Goal: Task Accomplishment & Management: Manage account settings

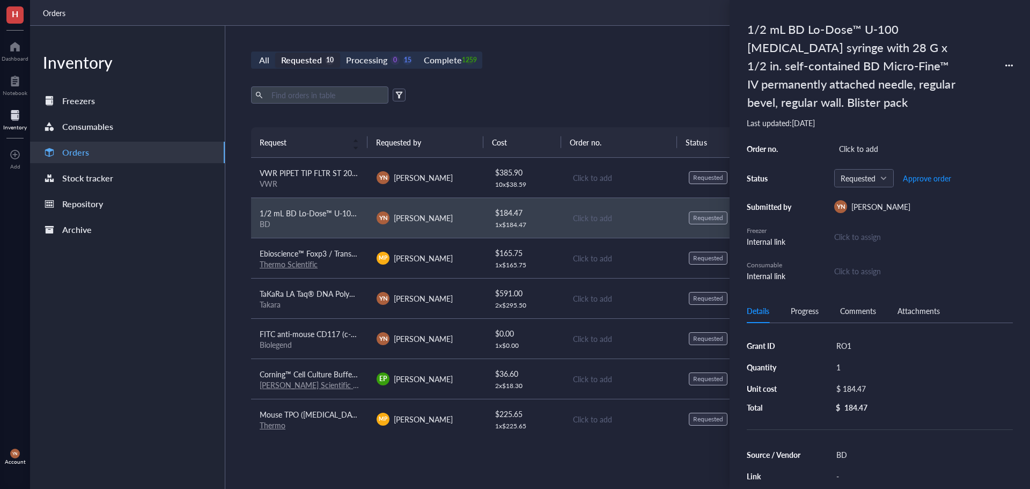
scroll to position [107, 0]
click at [208, 322] on div "Inventory Freezers Consumables Orders Stock tracker Repository Archive" at bounding box center [127, 257] width 195 height 463
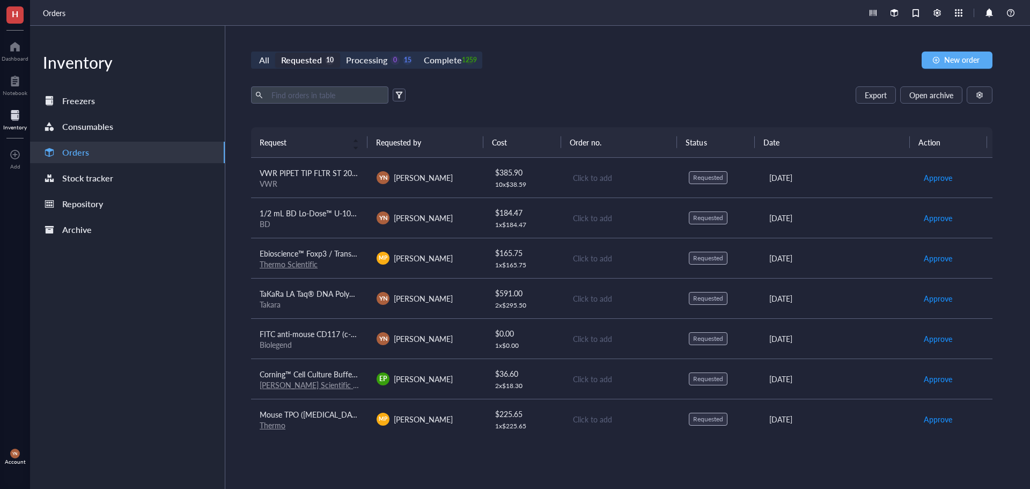
click at [558, 79] on div "All Requested 10 Processing 0 15 Complete 1259 New order Export Open archive Re…" at bounding box center [621, 257] width 793 height 463
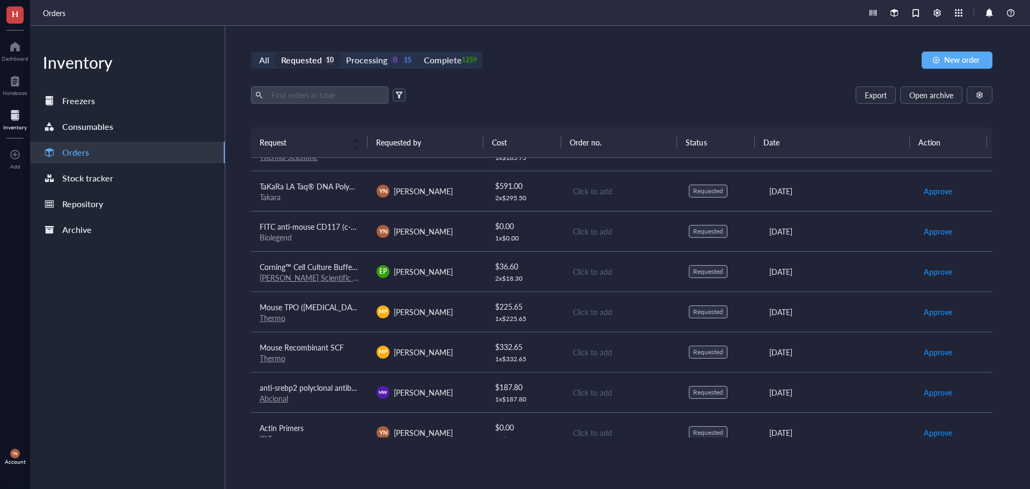
scroll to position [0, 0]
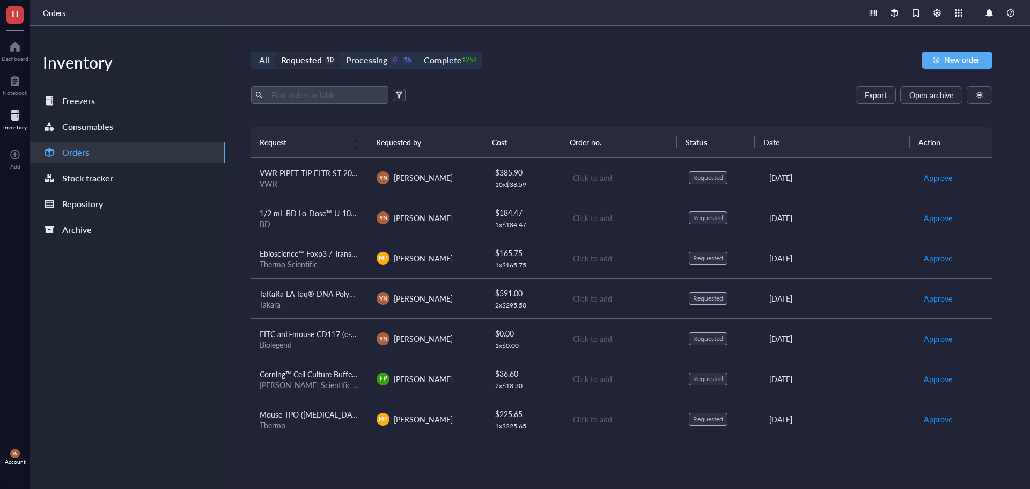
click at [593, 94] on div "Export Open archive" at bounding box center [621, 94] width 741 height 17
click at [672, 84] on div "All Requested 10 Processing 0 15 Complete 1259 New order Export Open archive Re…" at bounding box center [621, 257] width 793 height 463
click at [653, 24] on div "Orders" at bounding box center [530, 13] width 1000 height 26
click at [505, 95] on div "Export Open archive" at bounding box center [621, 94] width 741 height 17
click at [960, 59] on span "New order" at bounding box center [961, 59] width 35 height 9
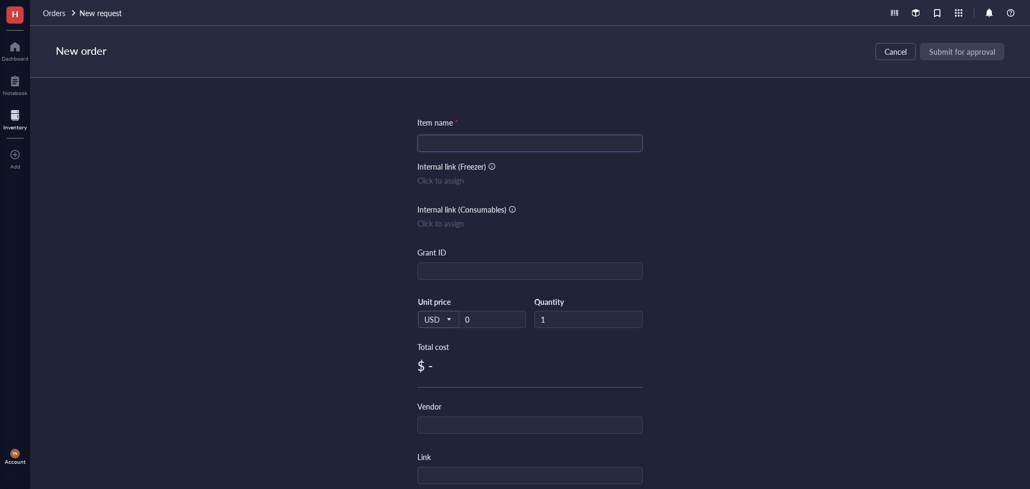
click at [453, 147] on input "search" at bounding box center [530, 143] width 212 height 16
click at [904, 49] on span "Cancel" at bounding box center [896, 51] width 22 height 9
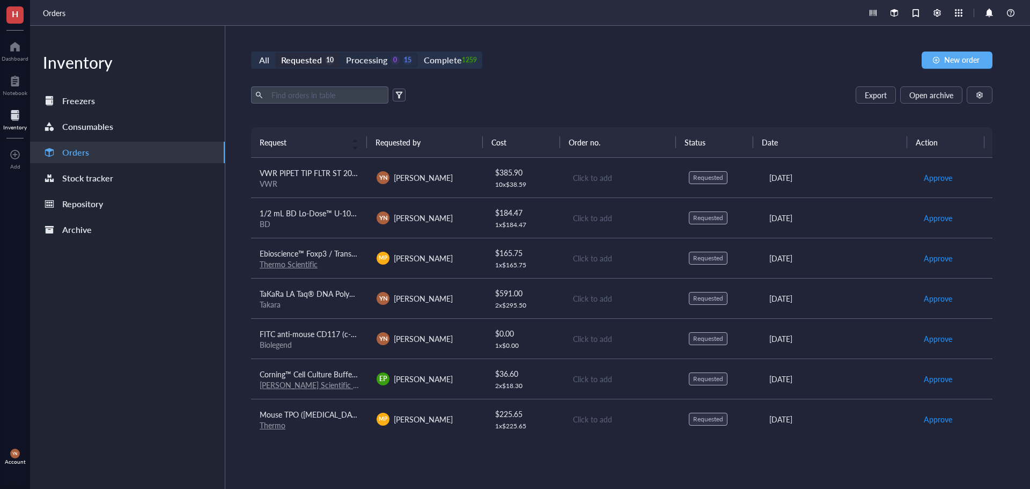
drag, startPoint x: 464, startPoint y: 55, endPoint x: 407, endPoint y: 65, distance: 57.8
click at [464, 55] on div "Complete 1259" at bounding box center [449, 60] width 50 height 15
click at [418, 53] on input "Complete 1259" at bounding box center [418, 53] width 0 height 0
click at [330, 91] on input "text" at bounding box center [325, 95] width 117 height 16
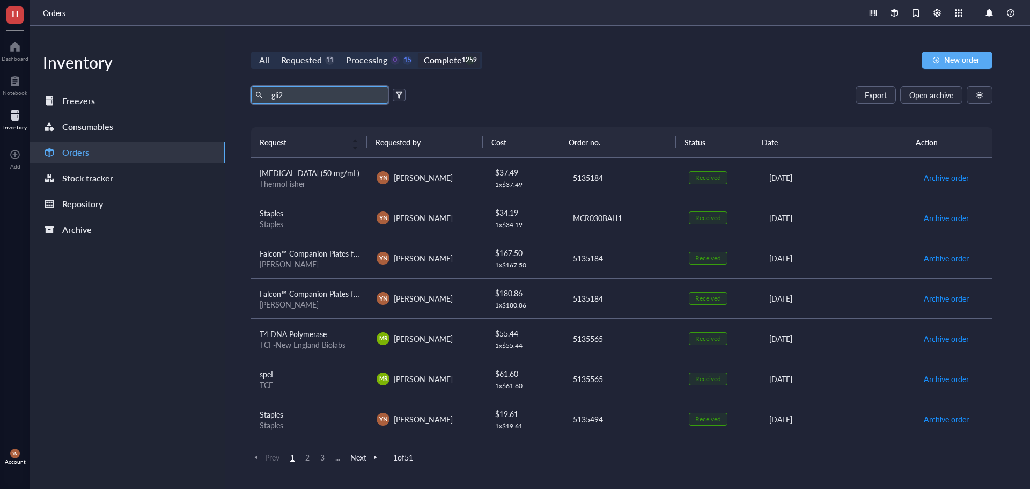
type input "gli2"
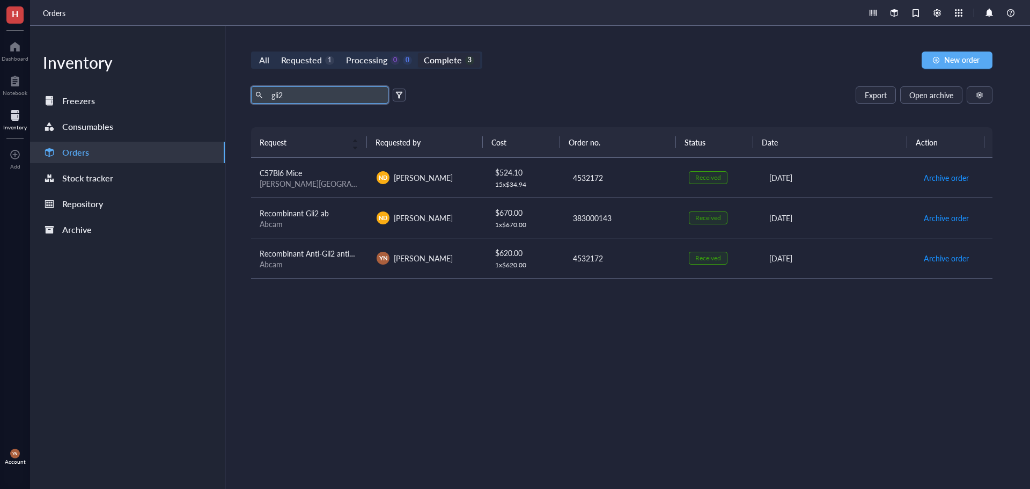
click at [335, 219] on div "Abcam" at bounding box center [310, 224] width 100 height 10
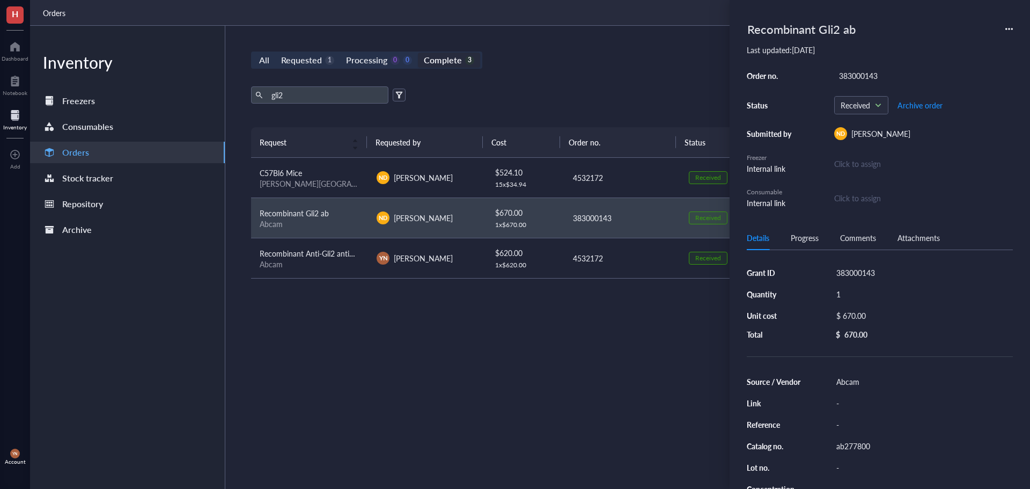
click at [1010, 31] on icon at bounding box center [1009, 29] width 8 height 8
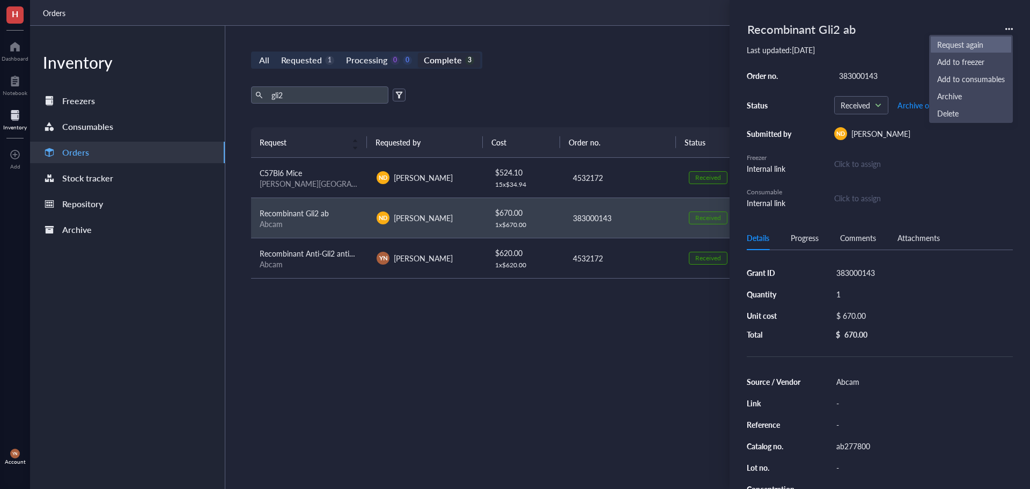
click at [963, 41] on span "Request again" at bounding box center [971, 45] width 68 height 12
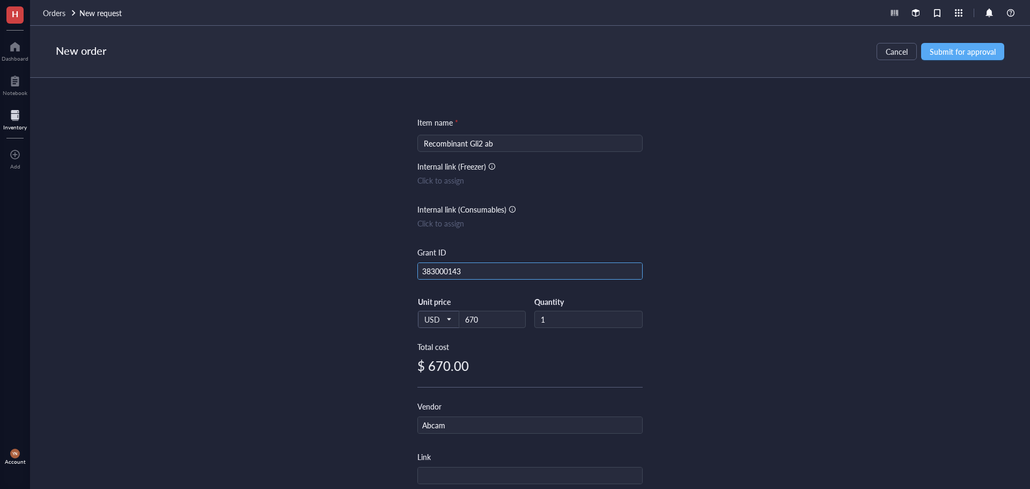
click at [468, 271] on input "383000143" at bounding box center [530, 271] width 224 height 17
type input "DOD"
click at [793, 244] on div "Item name * Recombinant Gli2 ab Internal link (Freezer) Click to assign Interna…" at bounding box center [530, 283] width 1000 height 411
click at [976, 53] on span "Submit for approval" at bounding box center [963, 51] width 66 height 9
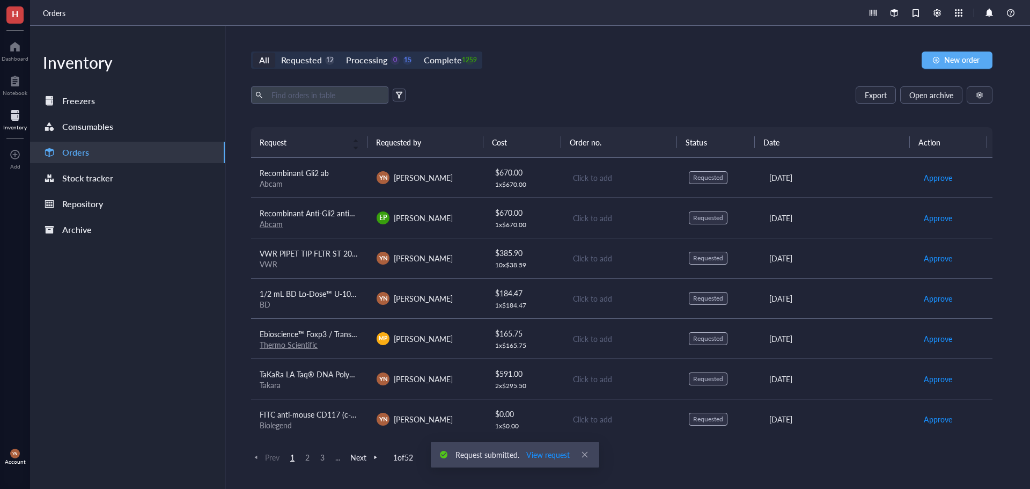
click at [575, 80] on div "All Requested 12 Processing 0 15 Complete 1259 New order Export Open archive Re…" at bounding box center [621, 257] width 793 height 463
click at [455, 61] on div "Complete" at bounding box center [443, 60] width 38 height 15
click at [418, 53] on input "Complete 1259" at bounding box center [418, 53] width 0 height 0
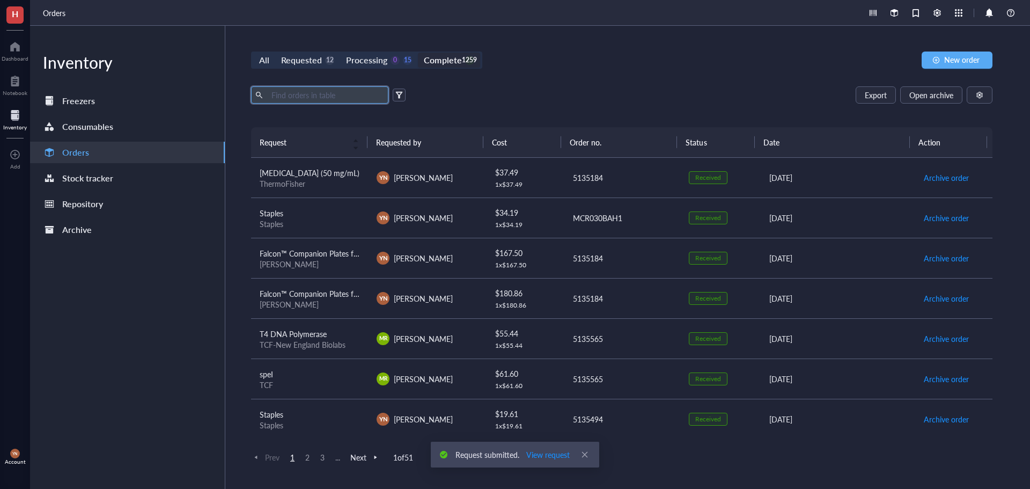
click at [298, 93] on input "text" at bounding box center [325, 95] width 117 height 16
click at [599, 95] on div "Export Open archive" at bounding box center [621, 94] width 741 height 17
drag, startPoint x: 591, startPoint y: 86, endPoint x: 597, endPoint y: 86, distance: 6.5
click at [593, 86] on div "All Requested 12 Processing 0 15 Complete 1259 New order Export Open archive Re…" at bounding box center [621, 257] width 793 height 463
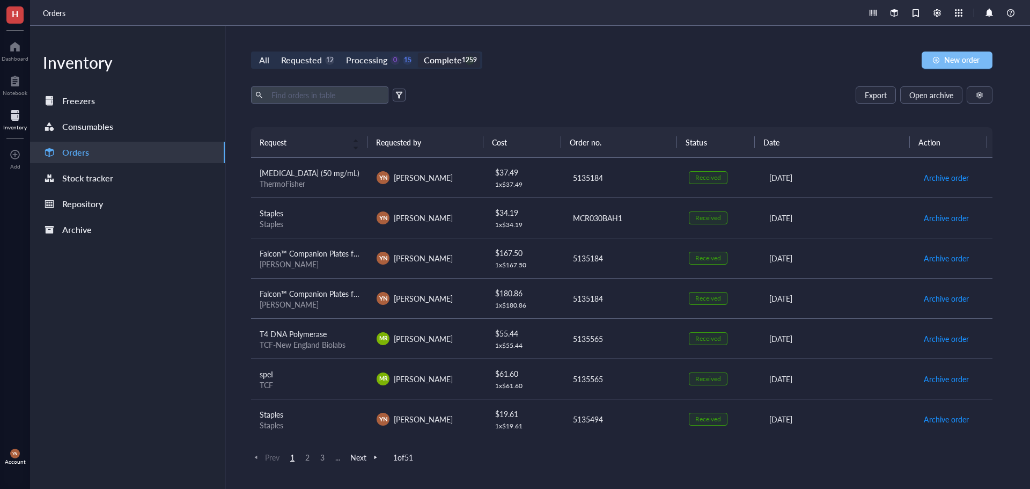
click at [952, 55] on span "New order" at bounding box center [961, 59] width 35 height 9
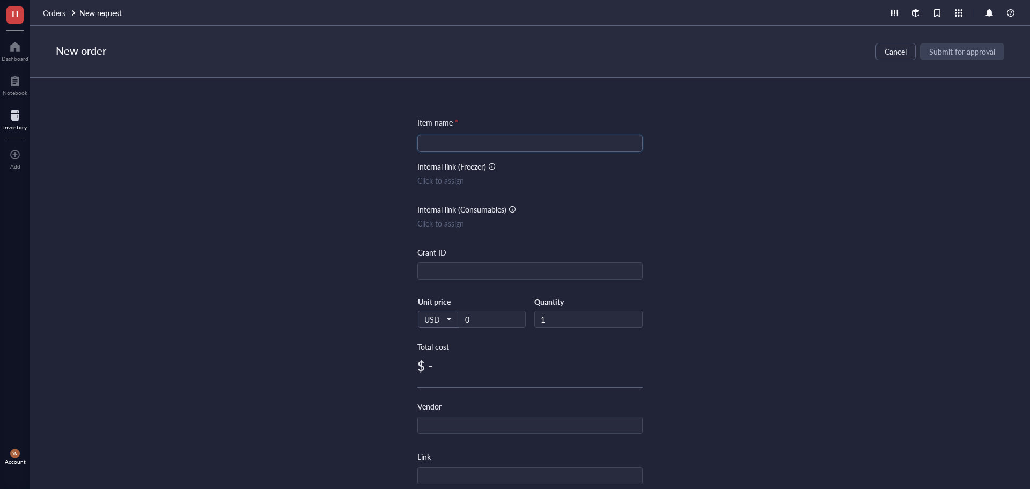
click at [454, 141] on input "search" at bounding box center [530, 143] width 212 height 16
click at [474, 142] on input "Cryopyrin CRISPR" at bounding box center [530, 143] width 212 height 16
paste input "/NALP3/NLRP3 CRISPR Activation Plasmid (m)"
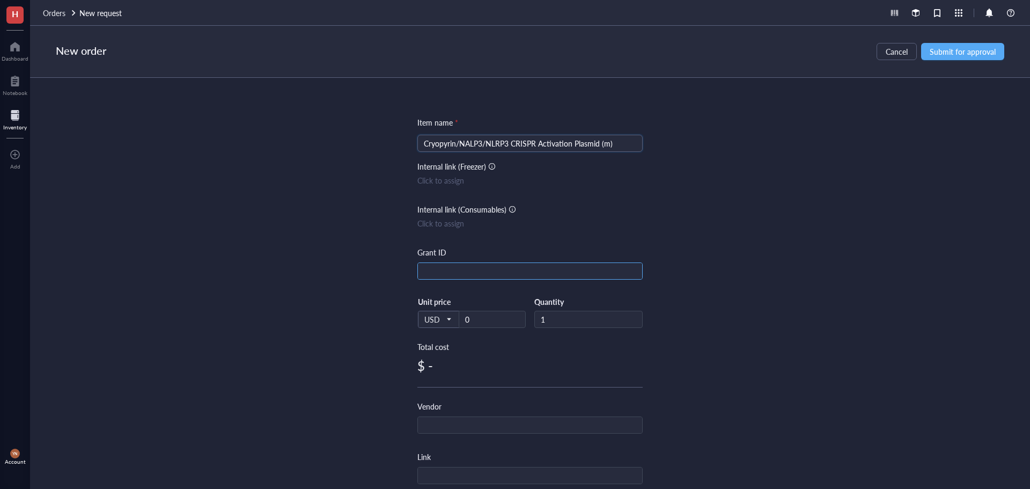
type input "Cryopyrin/NALP3/NLRP3 CRISPR Activation Plasmid (m)"
click at [455, 277] on input "text" at bounding box center [530, 271] width 224 height 17
type input "R"
type input "DOD"
click at [484, 330] on div "USD Unit price 0" at bounding box center [471, 319] width 108 height 44
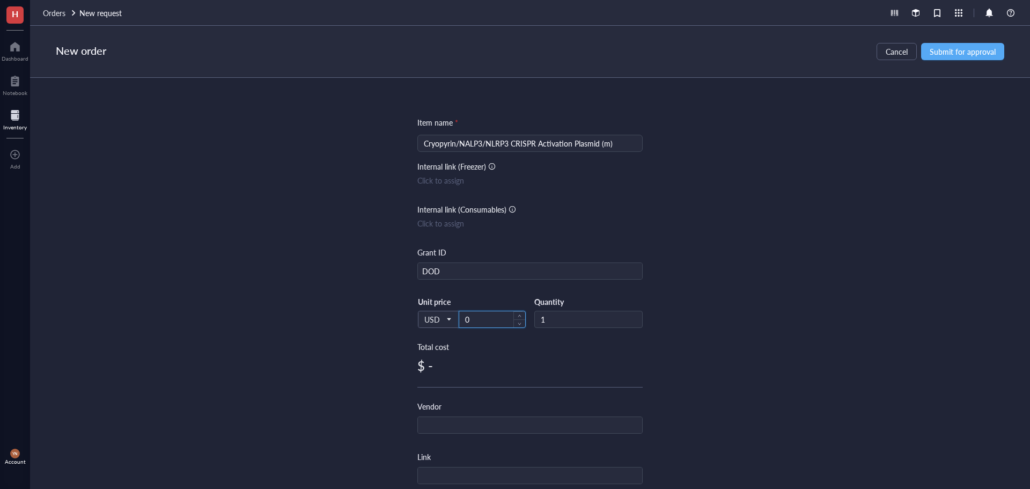
click at [484, 324] on input "0" at bounding box center [492, 319] width 66 height 16
type input "390"
click at [447, 421] on input "text" at bounding box center [530, 425] width 224 height 17
type input "Santa [PERSON_NAME]"
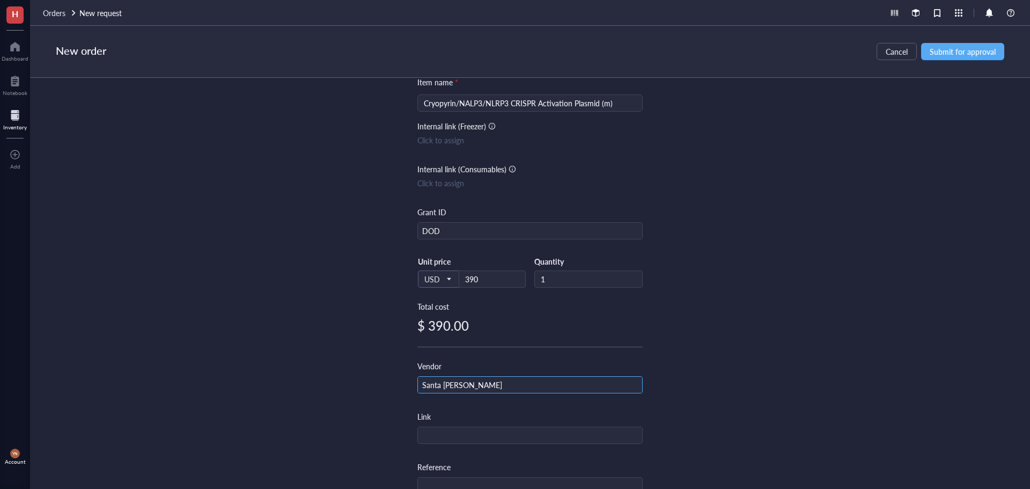
scroll to position [161, 0]
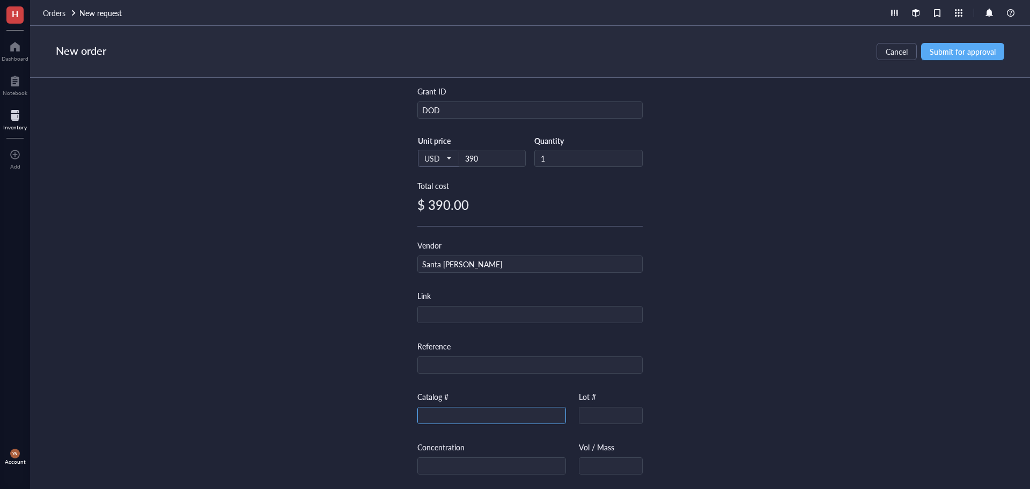
click at [439, 413] on input "text" at bounding box center [492, 415] width 148 height 17
paste input "sc-432122-ACT"
type input "sc-432122-ACT"
click at [747, 367] on div "Item name * Cryopyrin/NALP3/NLRP3 CRISPR Activation Plasmid (m) Internal link (…" at bounding box center [530, 283] width 1000 height 411
click at [948, 50] on span "Submit for approval" at bounding box center [963, 51] width 66 height 9
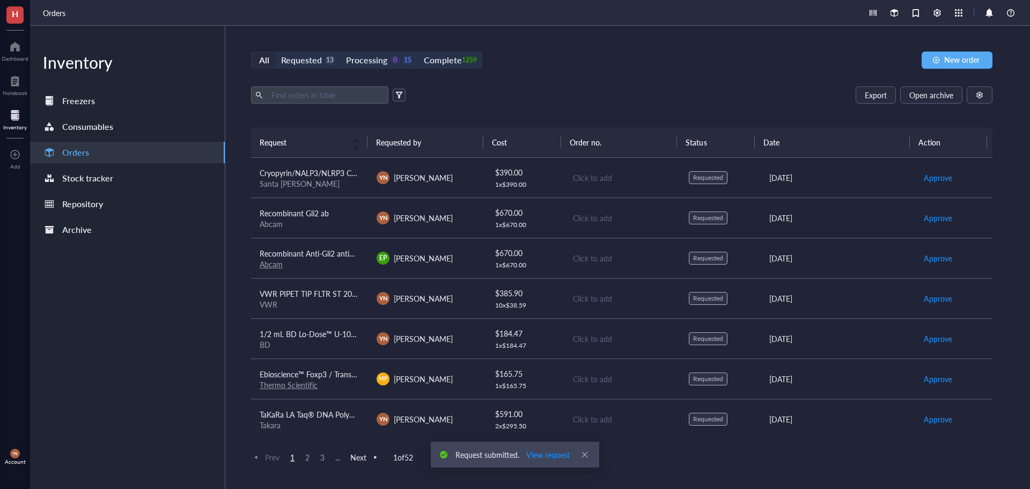
click at [528, 89] on div "Export Open archive" at bounding box center [621, 94] width 741 height 17
click at [956, 58] on span "New order" at bounding box center [961, 59] width 35 height 9
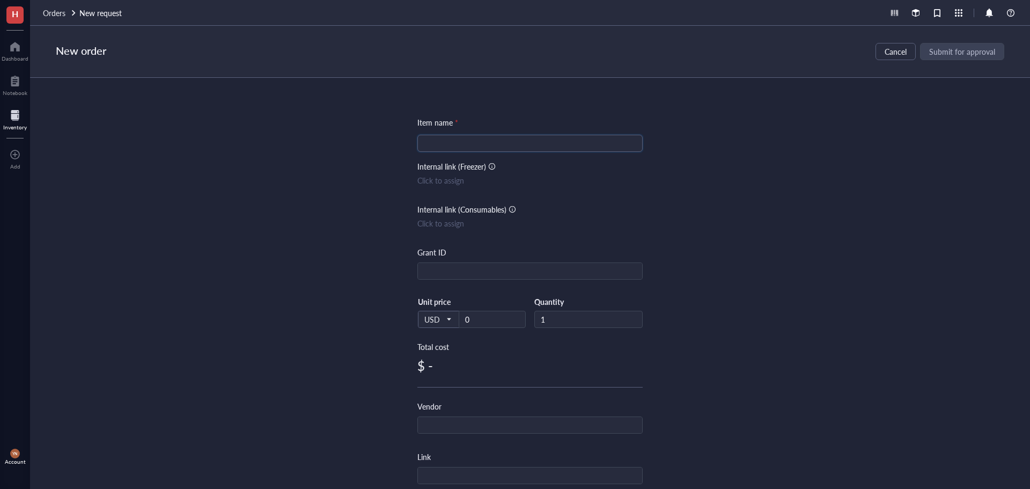
click at [439, 138] on input "search" at bounding box center [530, 143] width 212 height 16
paste input "Control CRISPR Activation Plasmid"
type input "Control CRISPR Activation Plasmid"
click at [447, 269] on input "text" at bounding box center [530, 271] width 224 height 17
type input "DOD"
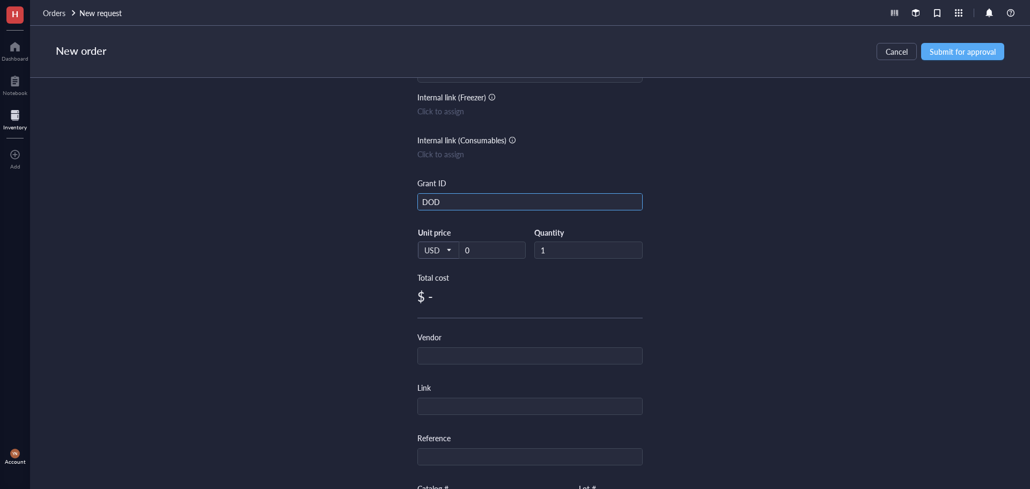
scroll to position [215, 0]
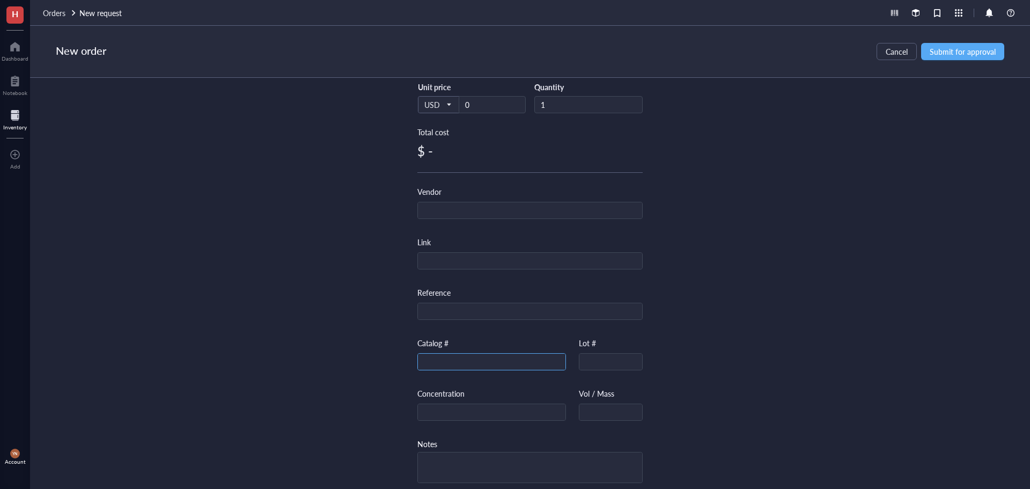
click at [436, 358] on input "text" at bounding box center [492, 362] width 148 height 17
paste input "sc-437275"
type input "sc-437275"
click at [791, 311] on div "Item name * Control CRISPR Activation Plasmid Internal link (Freezer) Click to …" at bounding box center [530, 283] width 1000 height 411
click at [447, 212] on input "text" at bounding box center [530, 210] width 224 height 17
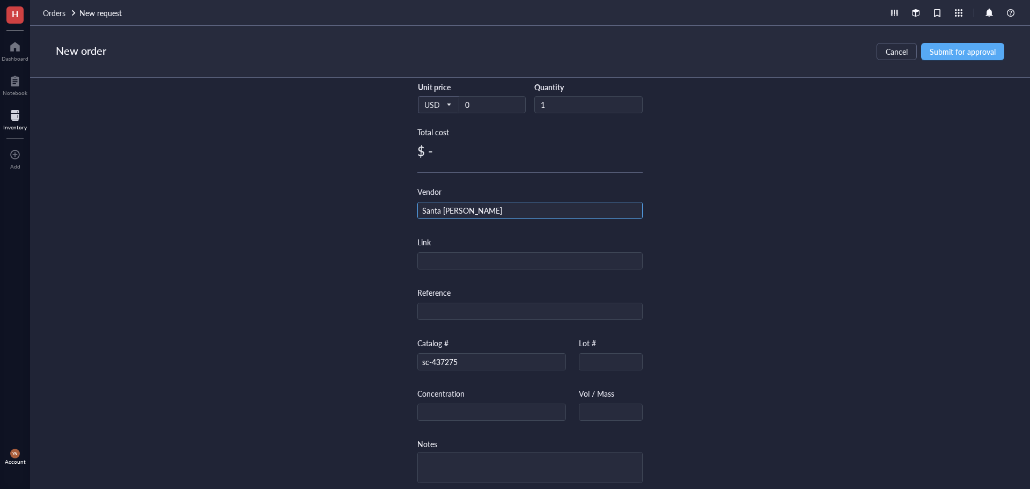
type input "Santa [PERSON_NAME]"
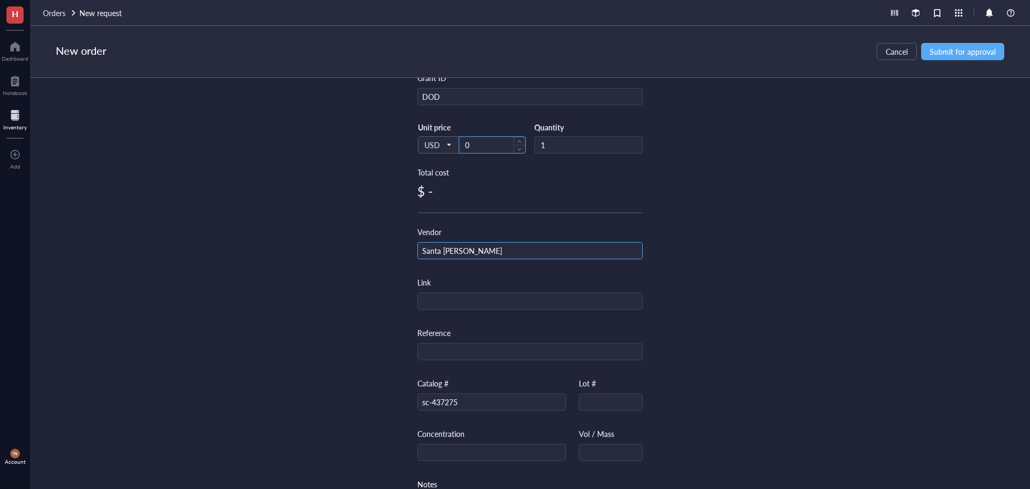
scroll to position [107, 0]
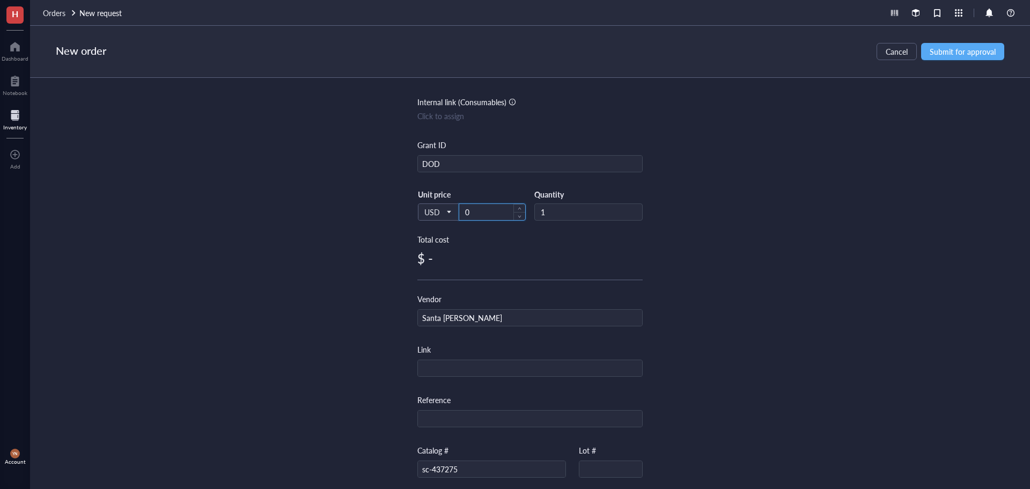
click at [468, 214] on input "0" at bounding box center [492, 212] width 66 height 16
type input "84"
click at [924, 214] on div "Item name * Control CRISPR Activation Plasmid Internal link (Freezer) Click to …" at bounding box center [530, 283] width 1000 height 411
click at [980, 48] on span "Submit for approval" at bounding box center [963, 51] width 66 height 9
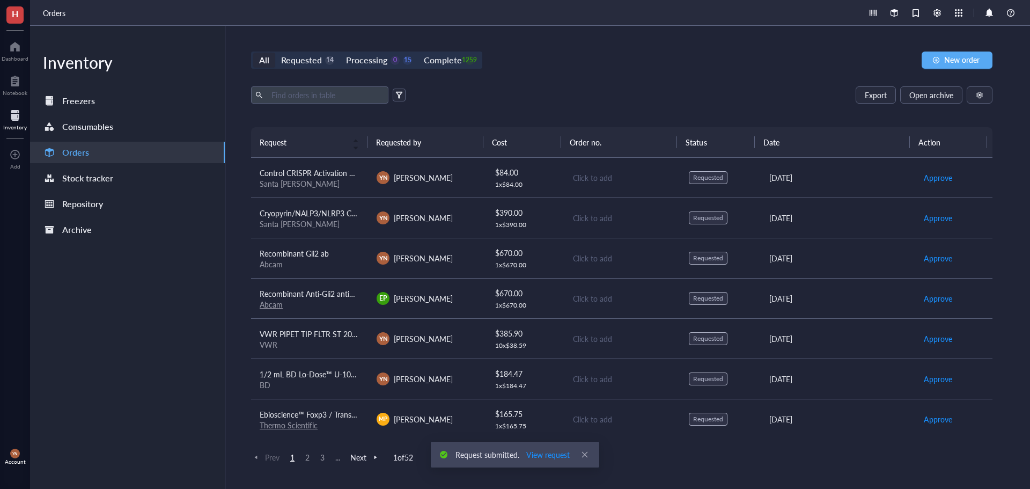
click at [638, 91] on div "Export Open archive" at bounding box center [621, 94] width 741 height 17
click at [319, 256] on span "Recombinant Gli2 ab" at bounding box center [294, 253] width 69 height 11
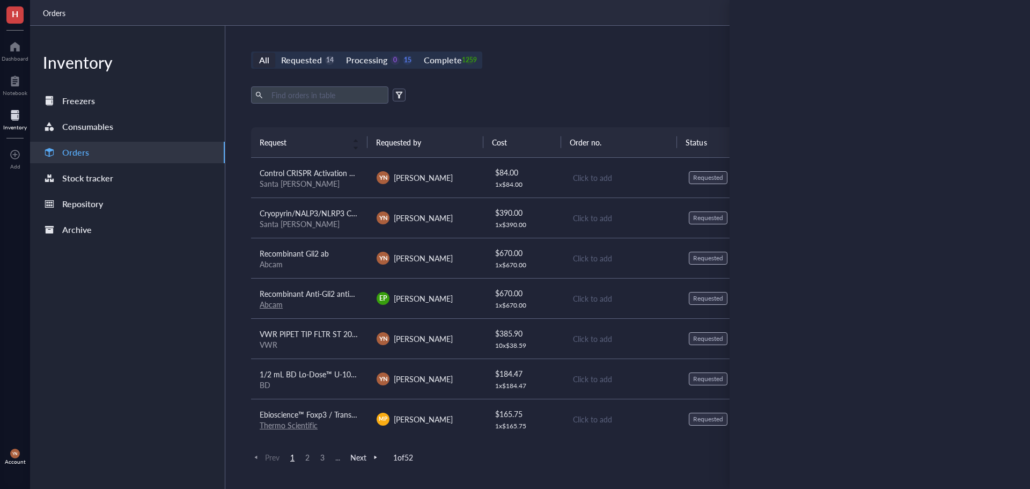
click at [321, 292] on span "Recombinant Anti-Gli2 antibody [9HCLC]" at bounding box center [328, 293] width 136 height 11
click at [321, 257] on span "Recombinant Gli2 ab" at bounding box center [294, 253] width 69 height 11
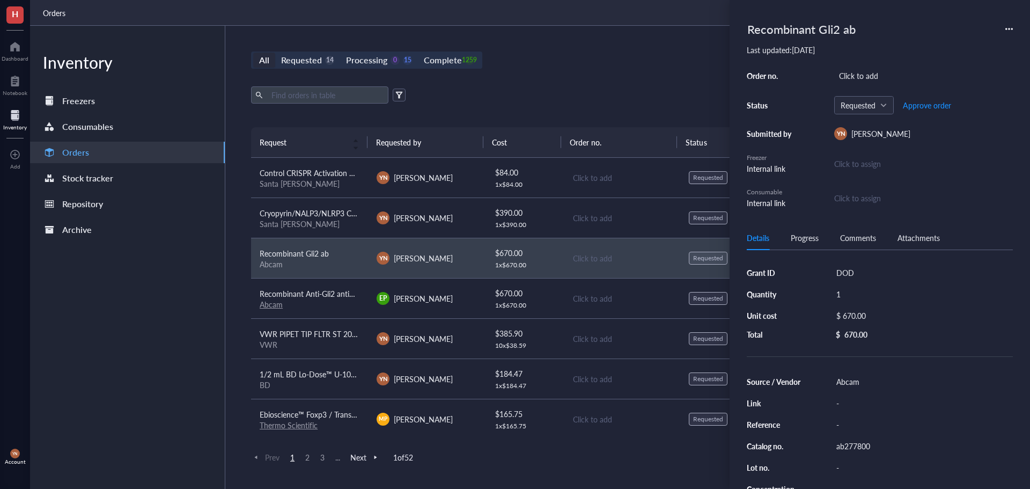
click at [667, 47] on div "All Requested 14 Processing 0 15 Complete 1259 New order Export Open archive Re…" at bounding box center [621, 257] width 793 height 463
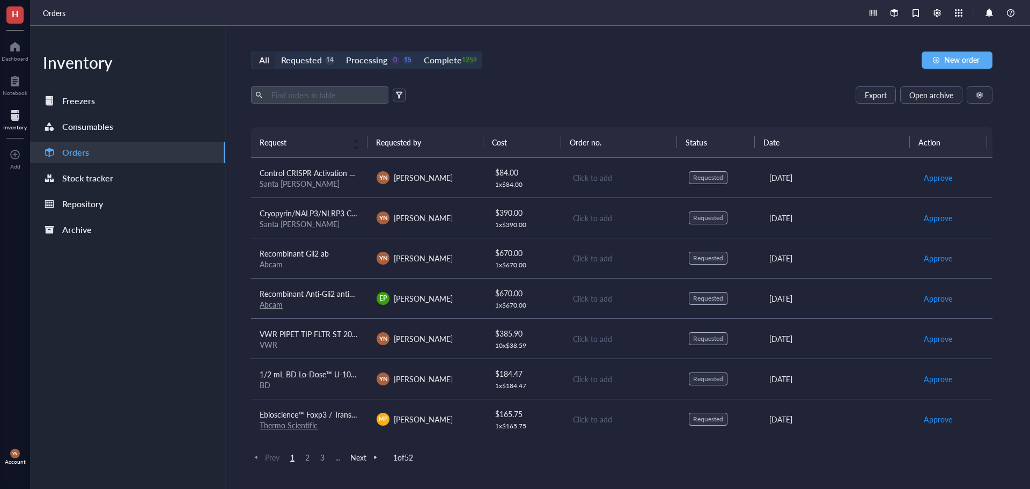
click at [307, 258] on span "Recombinant Gli2 ab" at bounding box center [294, 253] width 69 height 11
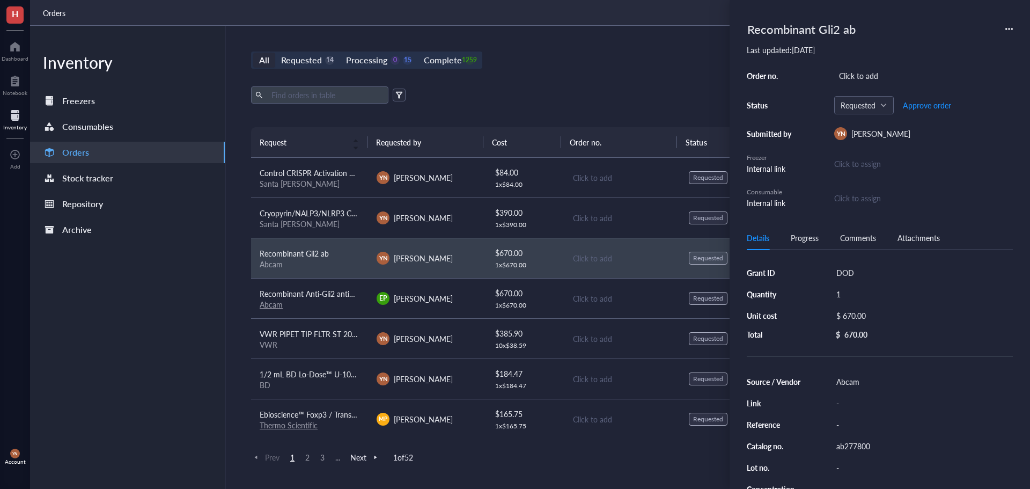
click at [1012, 27] on icon at bounding box center [1009, 29] width 8 height 8
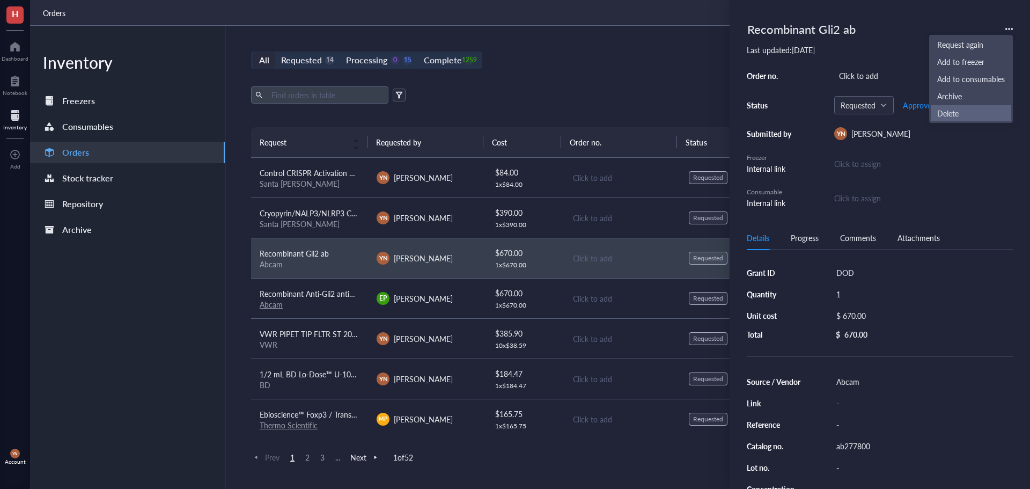
click at [953, 110] on span "Delete" at bounding box center [971, 113] width 68 height 12
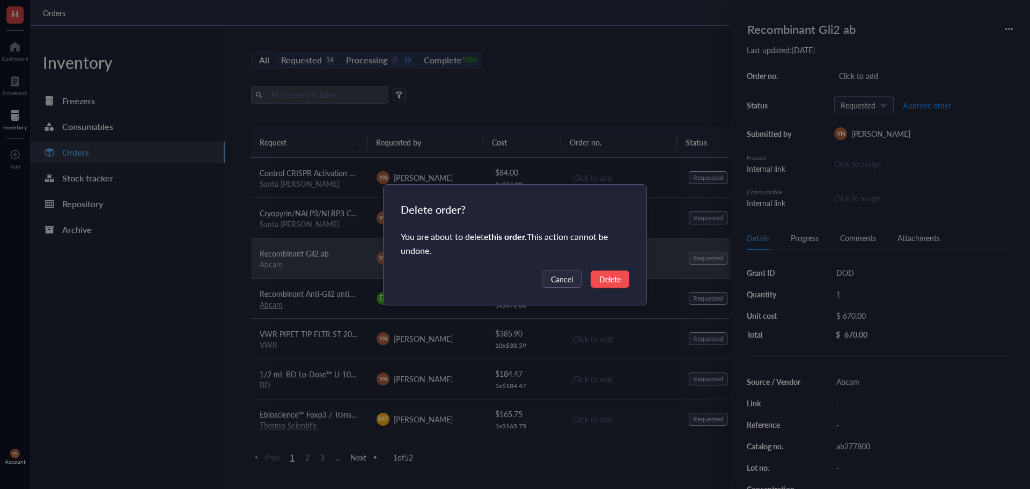
click at [612, 277] on span "Delete" at bounding box center [609, 279] width 21 height 12
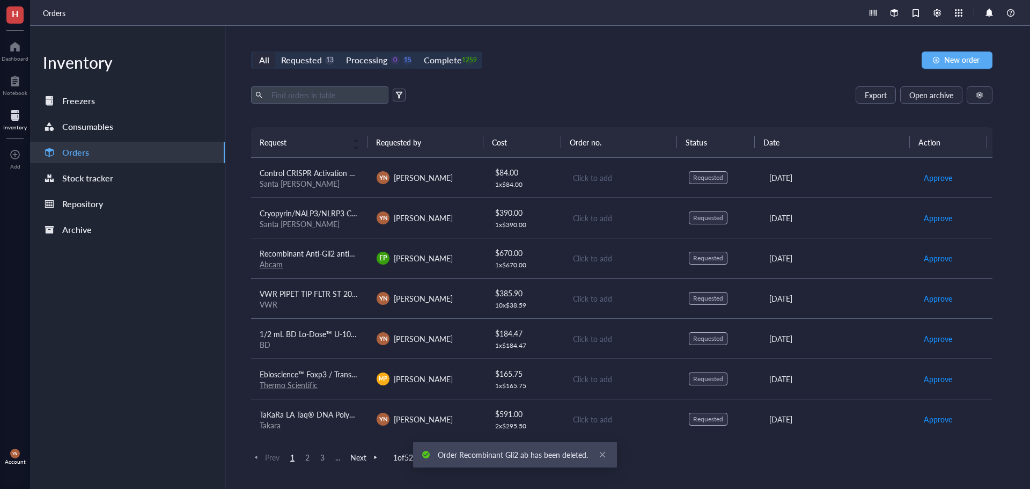
click at [307, 255] on span "Recombinant Anti-Gli2 antibody [9HCLC]" at bounding box center [328, 253] width 136 height 11
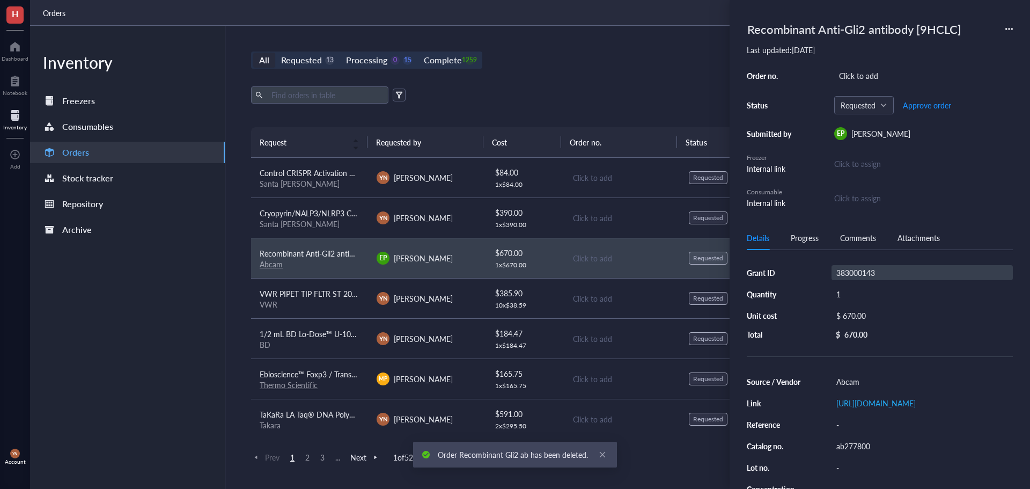
click at [866, 273] on div "383000143" at bounding box center [922, 272] width 181 height 15
type input "DOD"
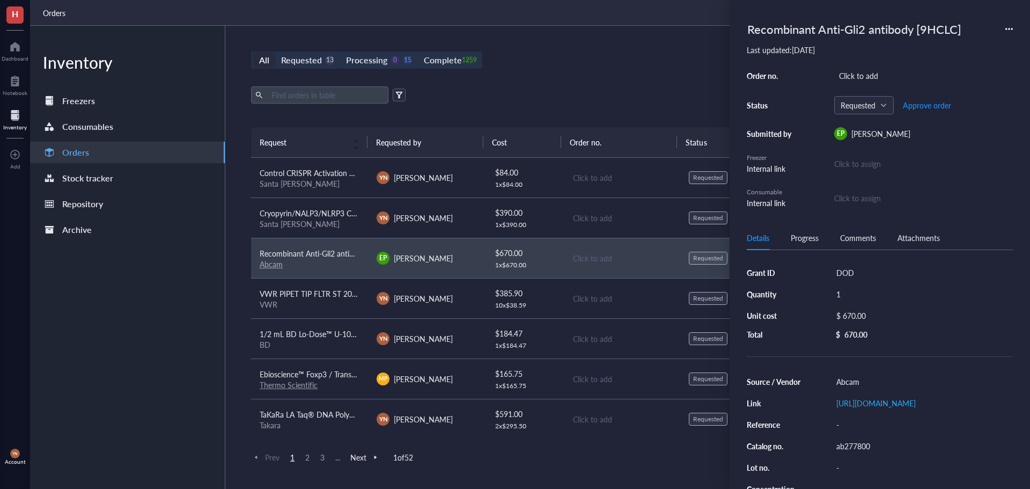
click at [574, 69] on div "All Requested 13 Processing 0 15 Complete 1259 New order Export Open archive Re…" at bounding box center [621, 257] width 793 height 463
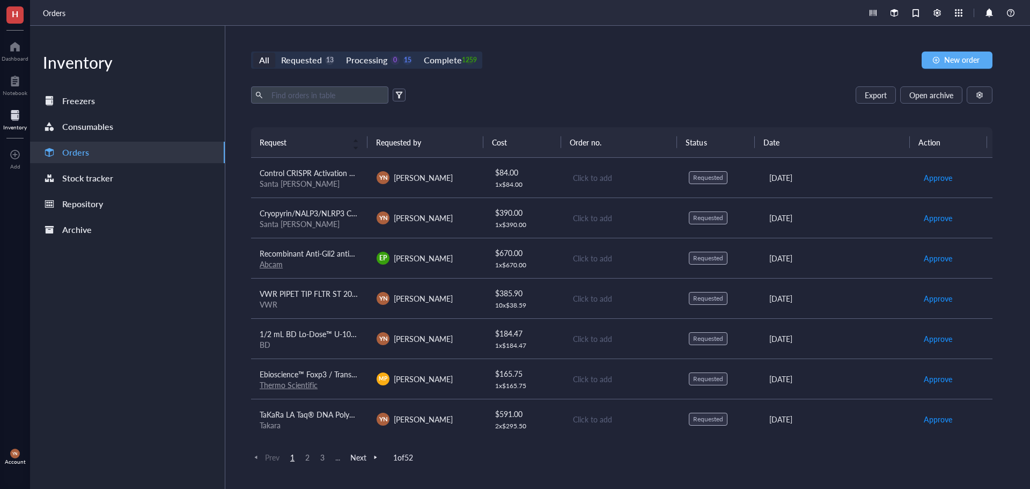
click at [626, 66] on div "All Requested 13 Processing 0 15 Complete 1259 New order" at bounding box center [621, 60] width 741 height 17
click at [702, 86] on div "All Requested 13 Processing 0 15 Complete 1259 New order Export Open archive Re…" at bounding box center [621, 257] width 793 height 463
click at [660, 85] on div "All Requested 13 Processing 0 15 Complete 1259 New order Export Open archive Re…" at bounding box center [621, 257] width 793 height 463
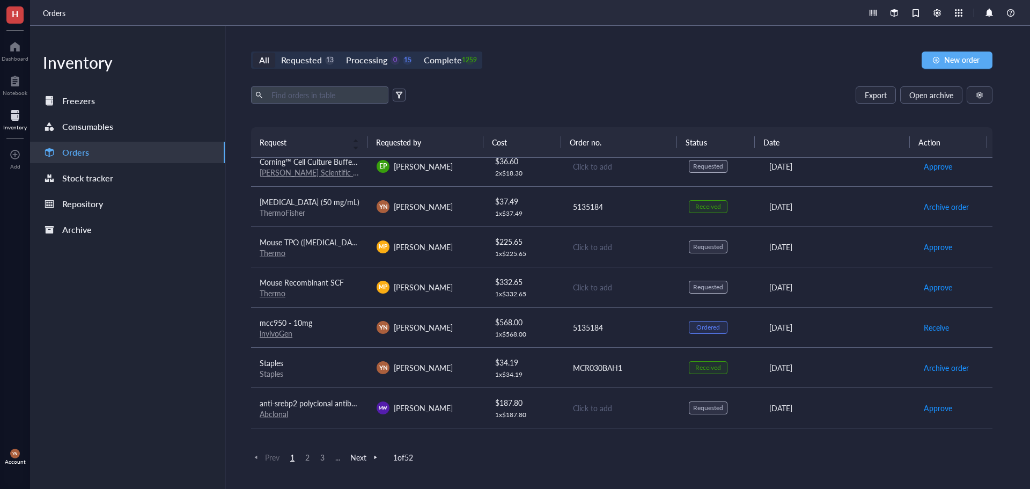
scroll to position [376, 0]
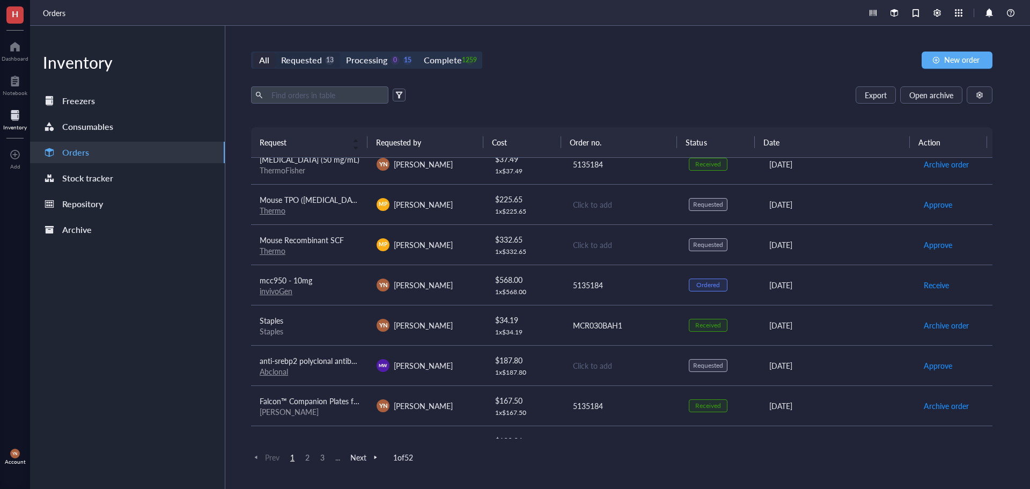
click at [318, 65] on div "Requested" at bounding box center [301, 60] width 41 height 15
click at [275, 53] on input "Requested 13" at bounding box center [275, 53] width 0 height 0
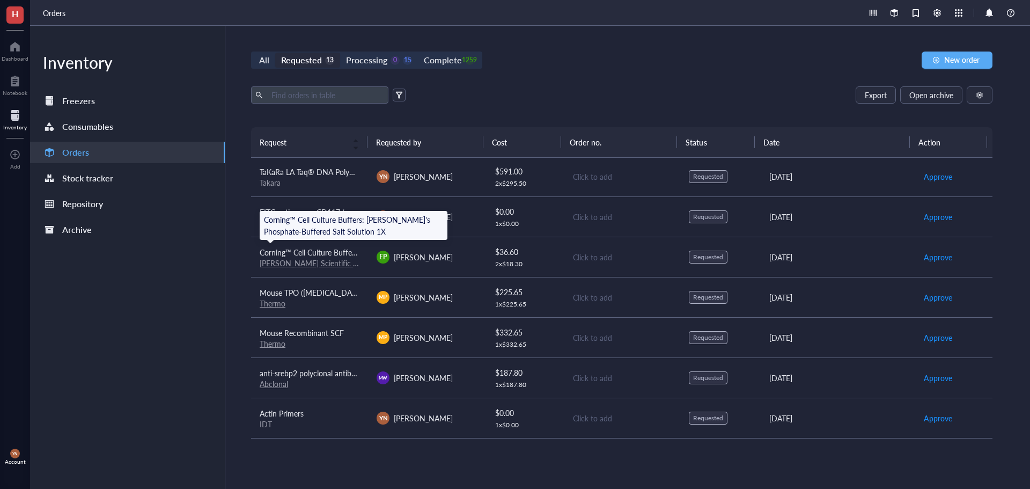
click at [311, 250] on span "Corning™ Cell Culture Buffers: [PERSON_NAME]'s Phosphate-Buffered Salt Solution…" at bounding box center [405, 252] width 291 height 11
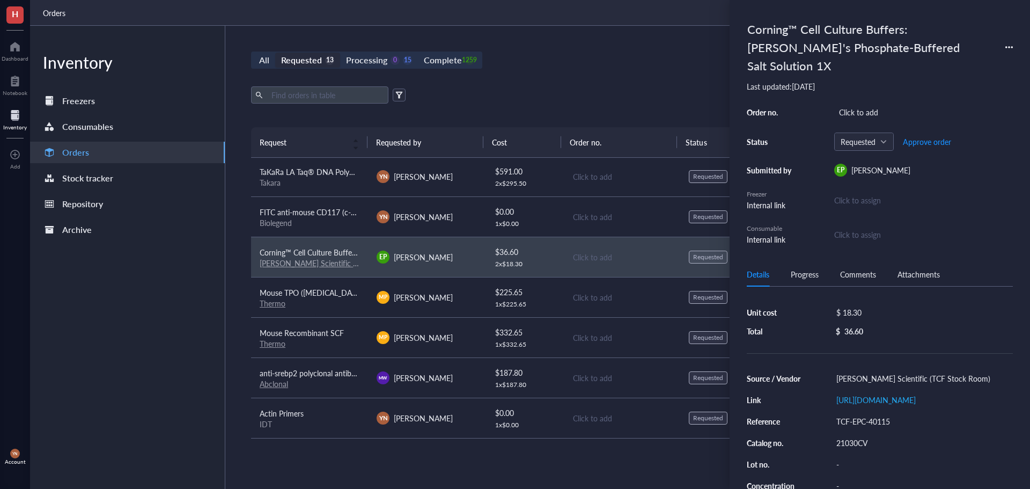
scroll to position [0, 0]
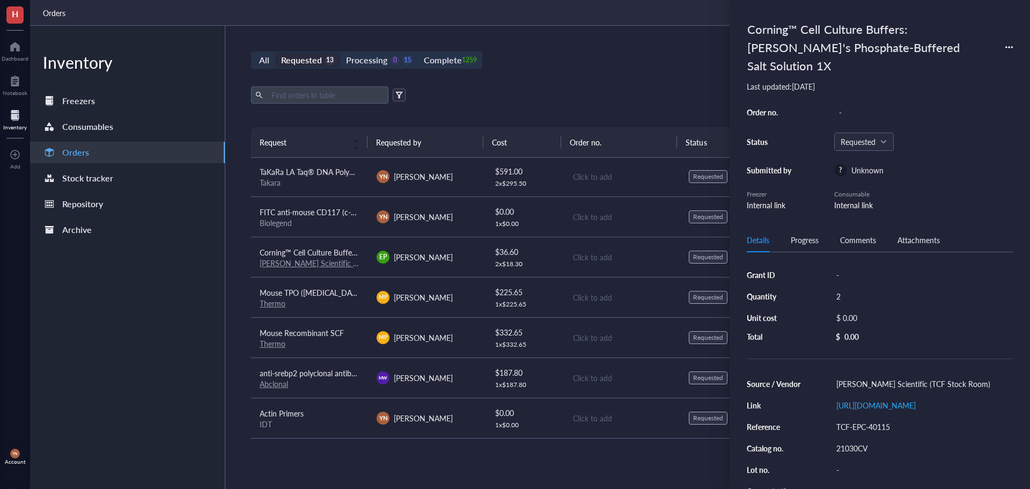
click at [621, 58] on div "All Requested 13 Processing 0 15 Complete 1259 New order" at bounding box center [621, 60] width 741 height 17
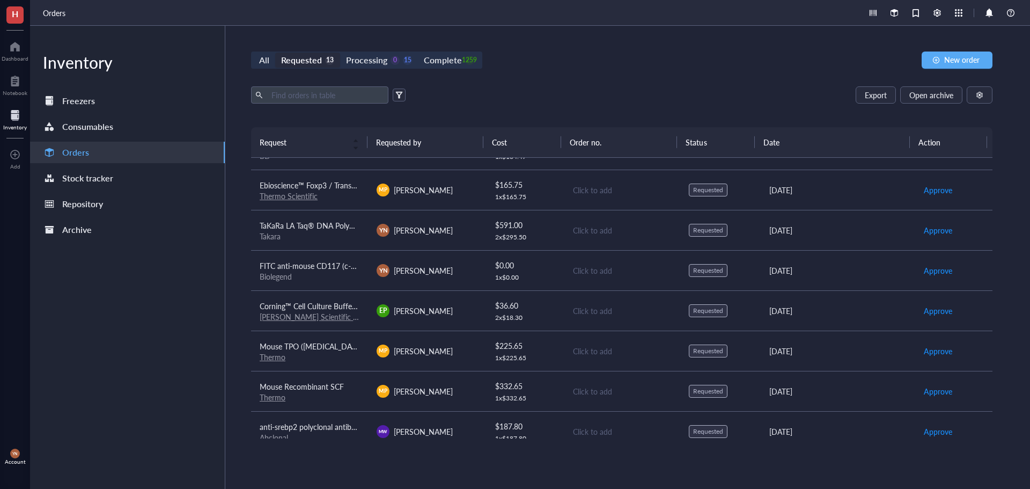
scroll to position [135, 0]
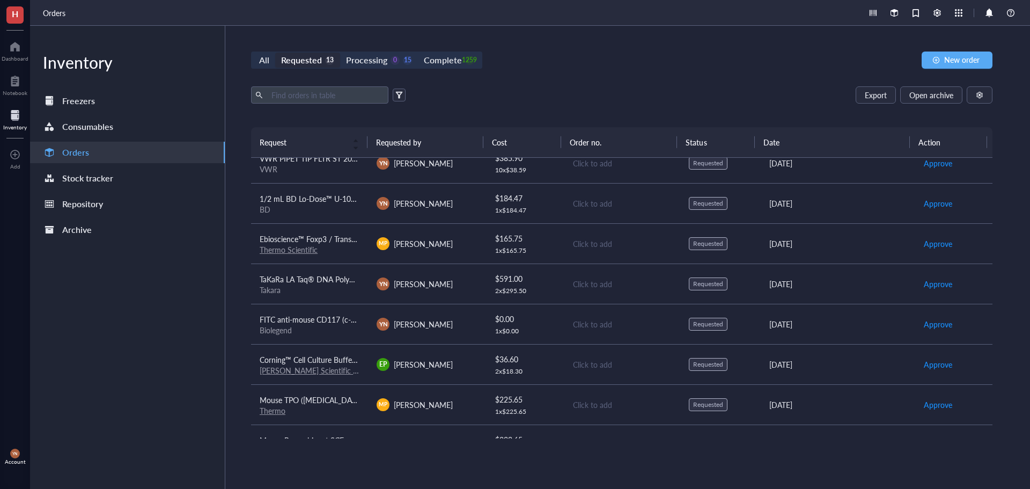
drag, startPoint x: 568, startPoint y: 104, endPoint x: 573, endPoint y: 101, distance: 5.8
click at [570, 102] on div "Export Open archive Requester Requested on Source / Vendor Last updated" at bounding box center [621, 106] width 741 height 41
click at [458, 62] on div "Complete" at bounding box center [443, 60] width 38 height 15
click at [418, 53] on input "Complete 1259" at bounding box center [418, 53] width 0 height 0
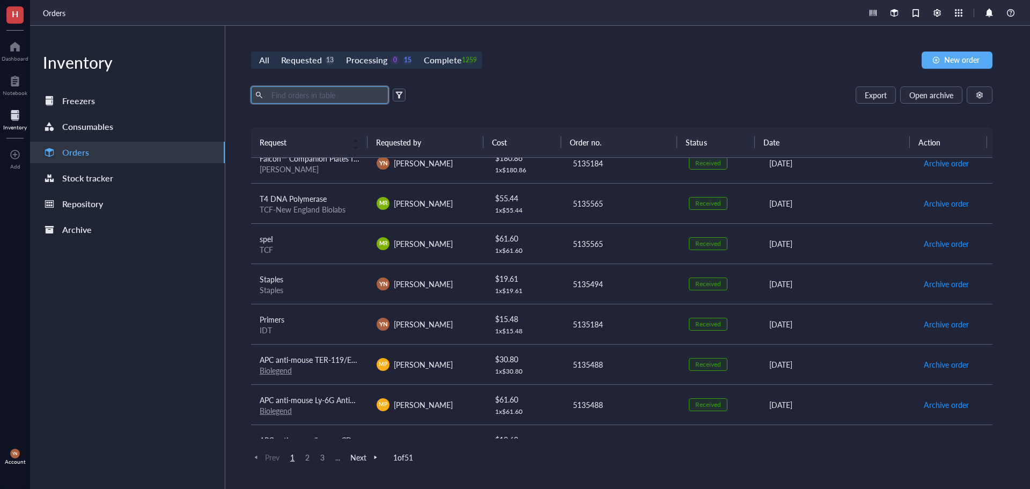
click at [300, 95] on input "text" at bounding box center [325, 95] width 117 height 16
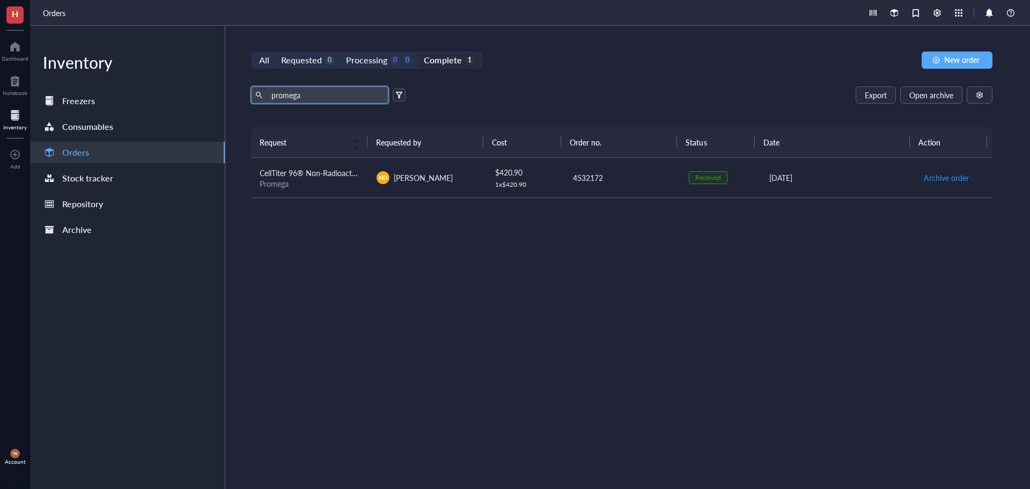
drag, startPoint x: 325, startPoint y: 94, endPoint x: 255, endPoint y: 94, distance: 70.3
click at [255, 94] on span "promega" at bounding box center [319, 94] width 137 height 17
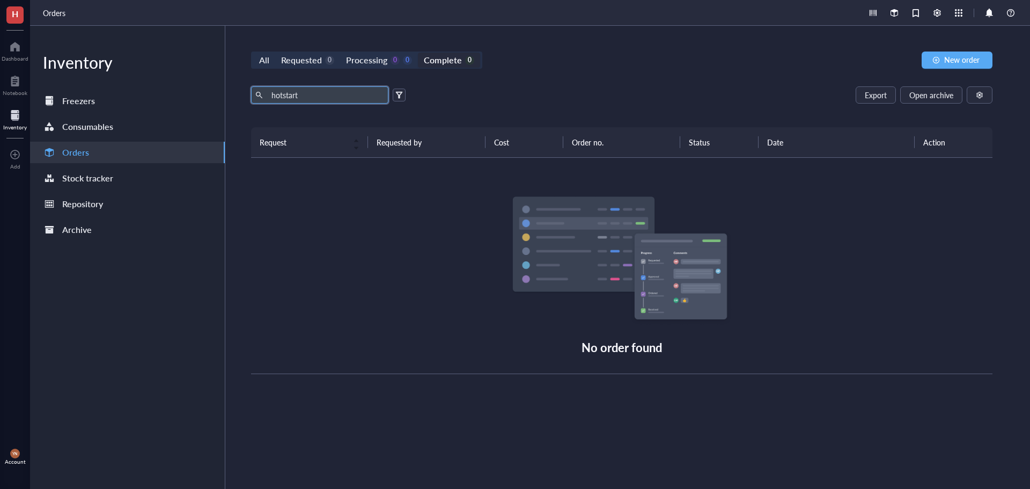
drag, startPoint x: 306, startPoint y: 92, endPoint x: 252, endPoint y: 101, distance: 54.9
click at [252, 101] on span "hotstart" at bounding box center [319, 94] width 137 height 17
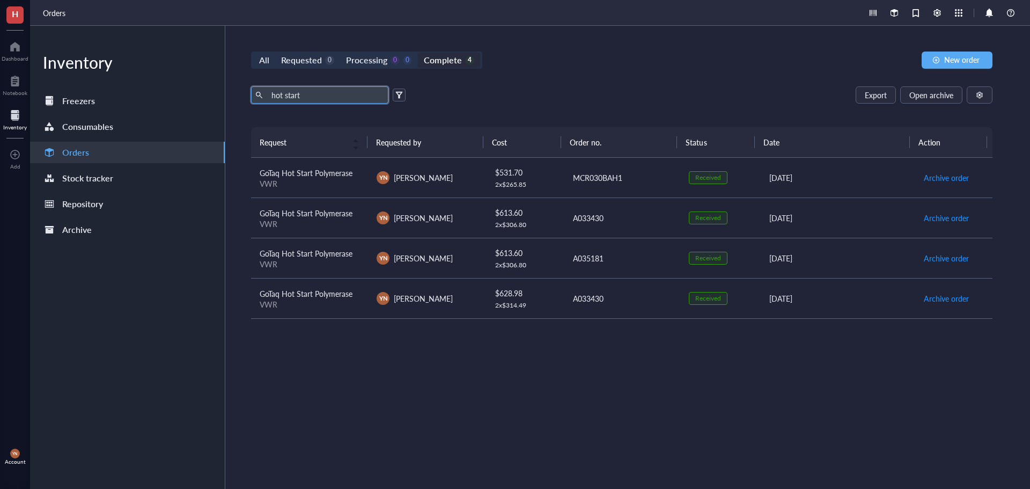
type input "hot start"
click at [315, 178] on span "GoTaq Hot Start Polymerase" at bounding box center [306, 172] width 93 height 11
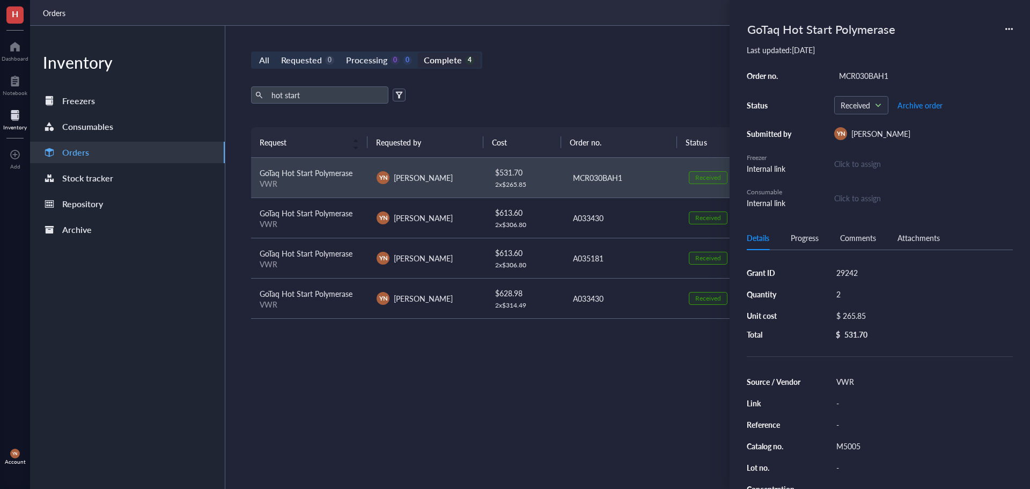
click at [1010, 25] on icon at bounding box center [1009, 29] width 8 height 8
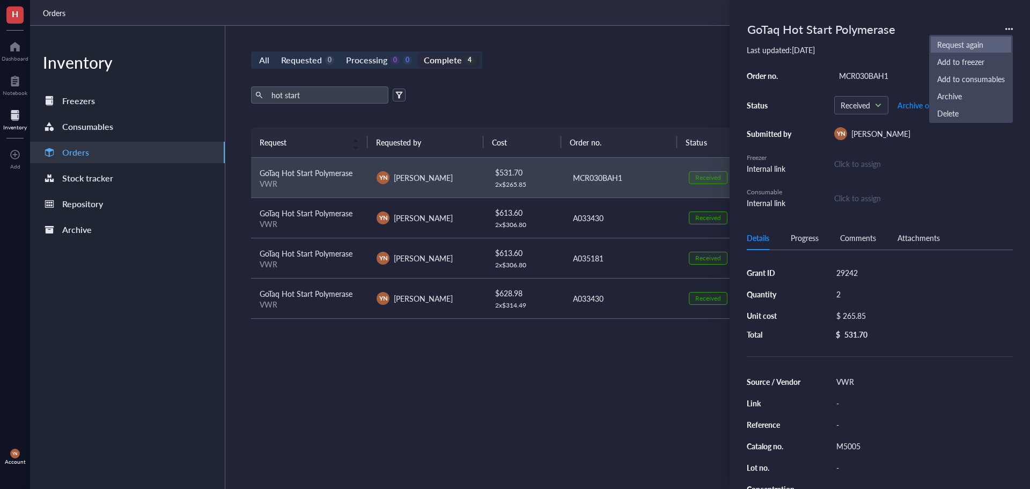
click at [966, 48] on span "Request again" at bounding box center [971, 45] width 68 height 12
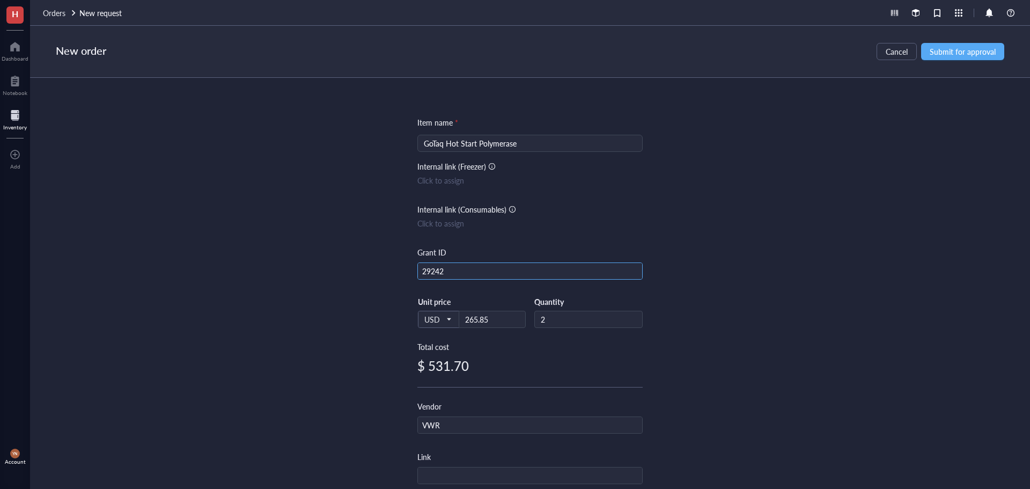
click at [445, 274] on input "29242" at bounding box center [530, 271] width 224 height 17
type input "R37"
click at [722, 159] on div "Item name * GoTaq Hot Start Polymerase Internal link (Freezer) Click to assign …" at bounding box center [530, 283] width 1000 height 411
click at [967, 49] on span "Submit for approval" at bounding box center [963, 51] width 66 height 9
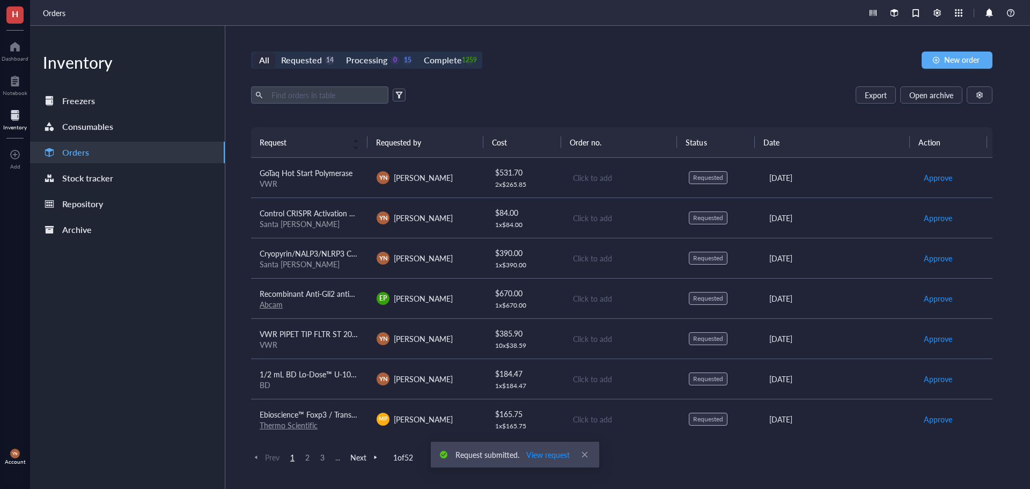
click at [522, 75] on div "All Requested 14 Processing 0 15 Complete 1259 New order Export Open archive Re…" at bounding box center [621, 257] width 793 height 463
click at [509, 84] on div "All Requested 14 Processing 0 15 Complete 1259 New order Export Open archive Re…" at bounding box center [621, 257] width 793 height 463
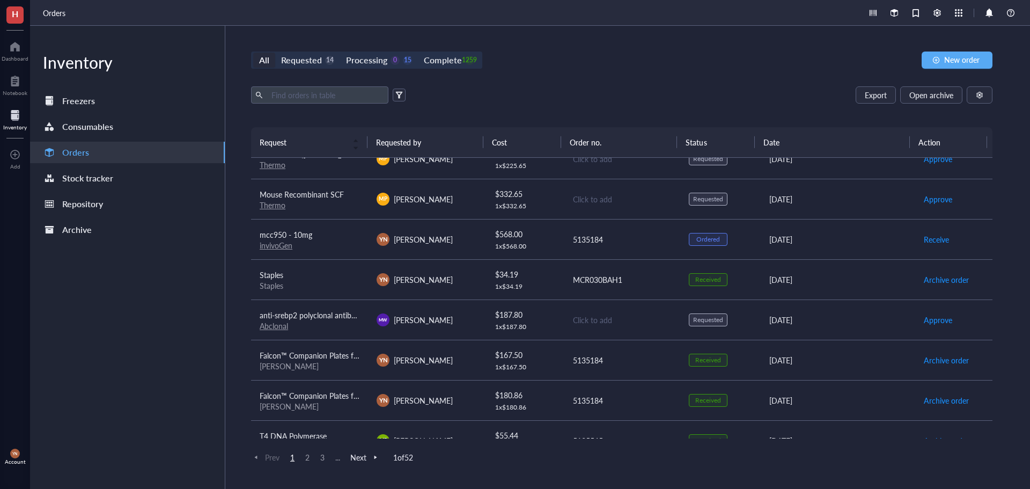
scroll to position [483, 0]
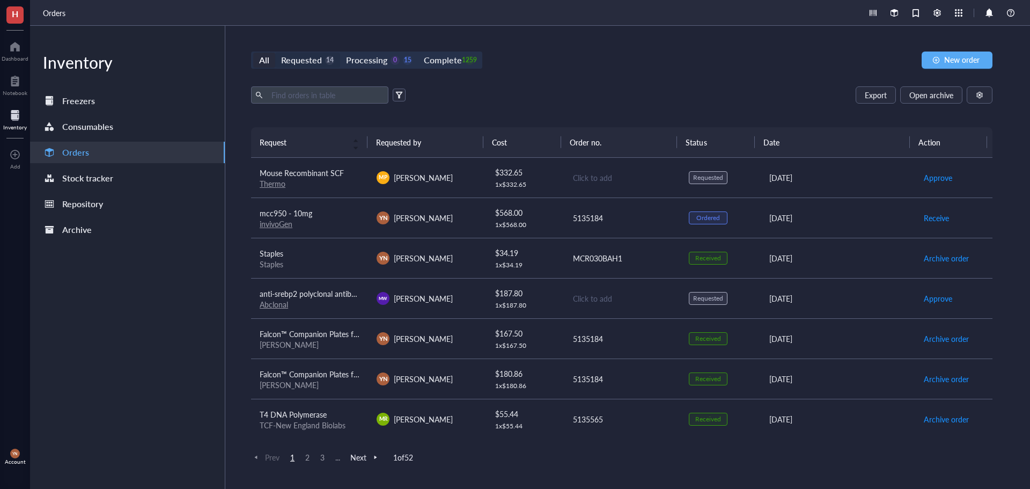
click at [323, 53] on div "Requested 14" at bounding box center [307, 60] width 53 height 15
click at [275, 53] on input "Requested 14" at bounding box center [275, 53] width 0 height 0
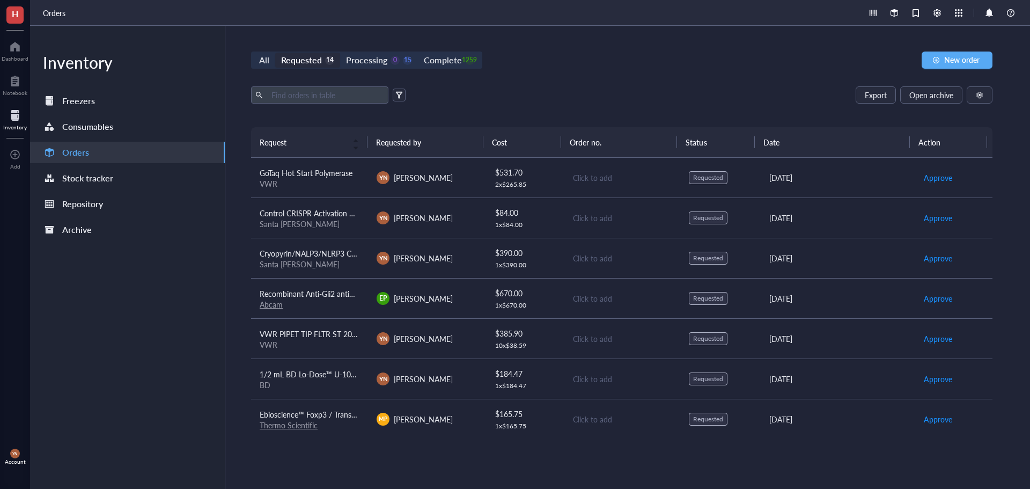
click at [322, 371] on span "1/2 mL BD Lo-Dose™ U-100 [MEDICAL_DATA] syringe with 28 G x 1/2 in. self-contai…" at bounding box center [554, 374] width 589 height 11
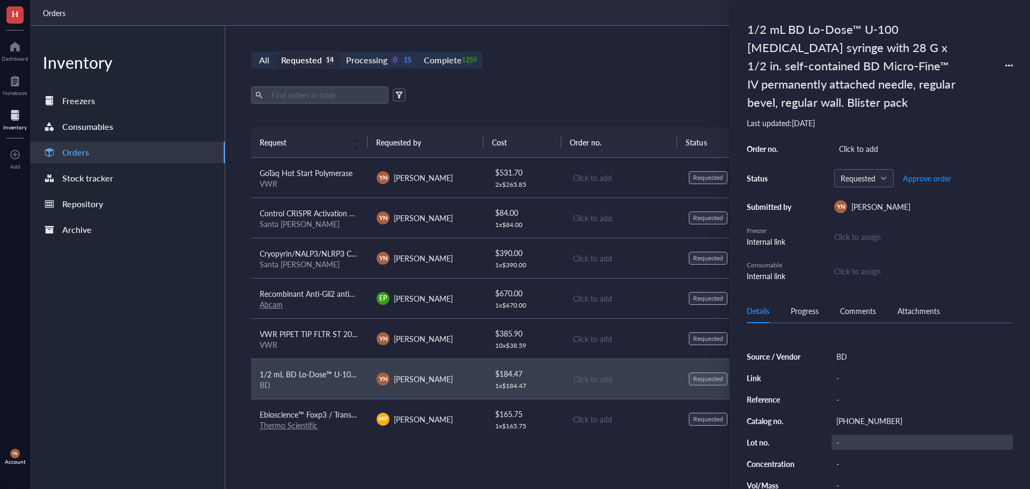
scroll to position [107, 0]
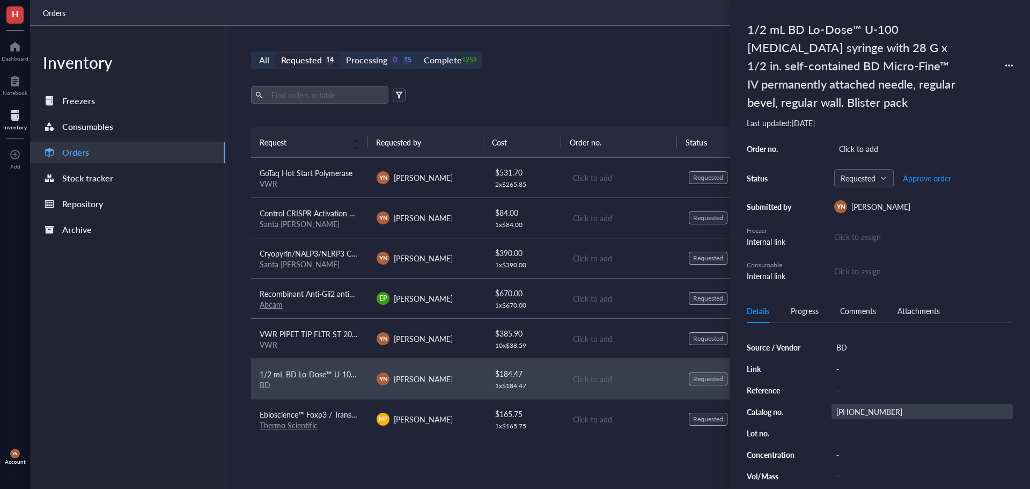
click at [858, 413] on div "[PHONE_NUMBER]" at bounding box center [922, 411] width 181 height 15
click at [858, 413] on input "[PHONE_NUMBER]" at bounding box center [855, 411] width 47 height 14
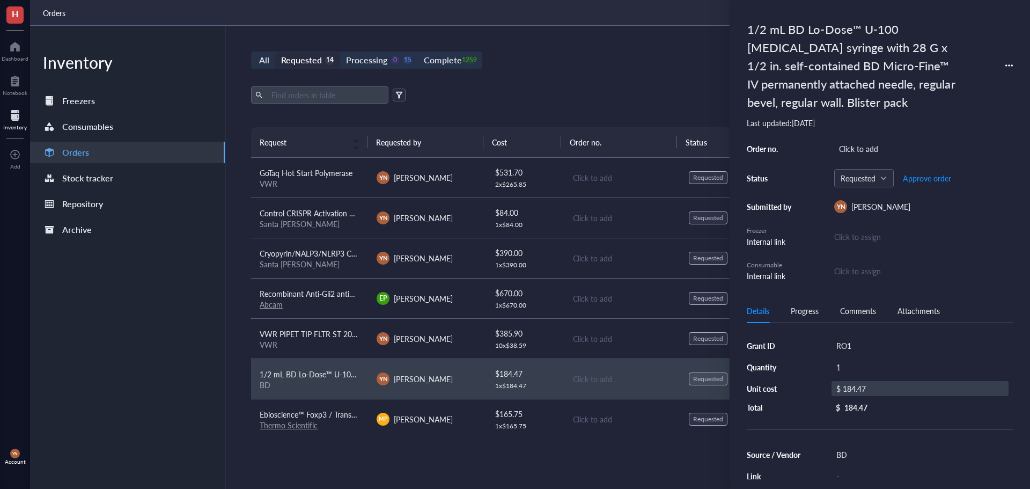
click at [871, 389] on div "$ 184.47" at bounding box center [920, 388] width 177 height 15
click at [882, 388] on input "184.47" at bounding box center [932, 389] width 152 height 17
type input "149.91"
click at [849, 350] on div "RO1" at bounding box center [922, 345] width 181 height 15
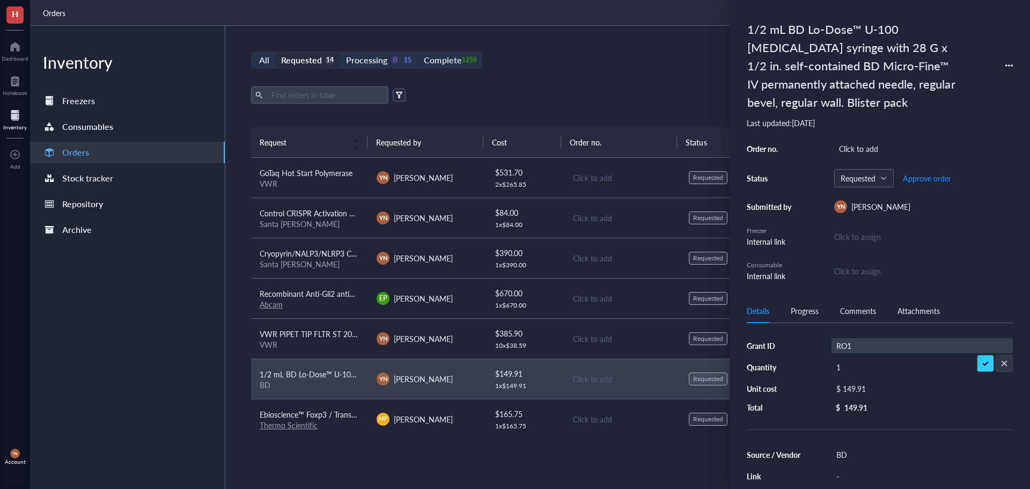
click at [849, 350] on input "RO1" at bounding box center [848, 346] width 32 height 14
type input "R37"
drag, startPoint x: 639, startPoint y: 75, endPoint x: 526, endPoint y: 75, distance: 113.2
click at [639, 75] on div "All Requested 14 Processing 0 15 Complete 1259 New order Export Open archive Re…" at bounding box center [621, 257] width 793 height 463
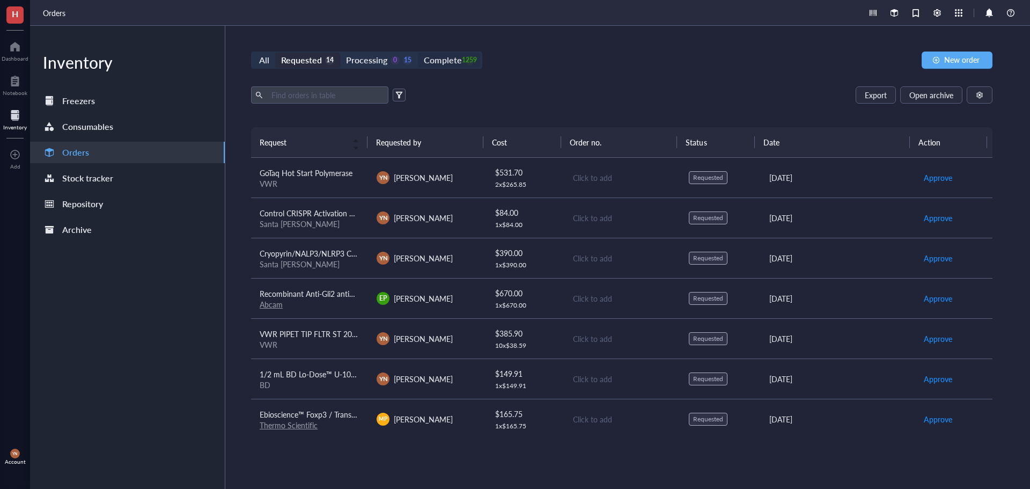
click at [469, 63] on div "1259" at bounding box center [469, 60] width 9 height 9
click at [418, 53] on input "Complete 1259" at bounding box center [418, 53] width 0 height 0
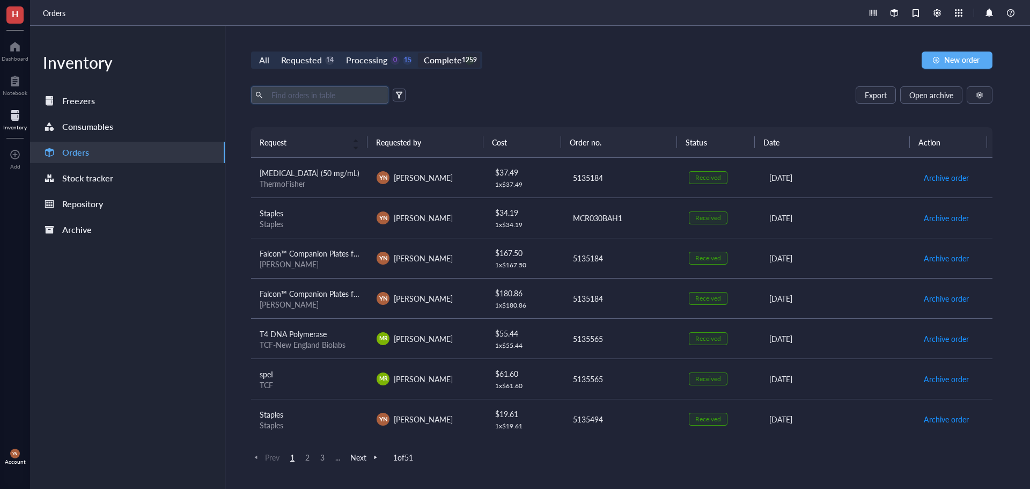
click at [292, 97] on input "text" at bounding box center [325, 95] width 117 height 16
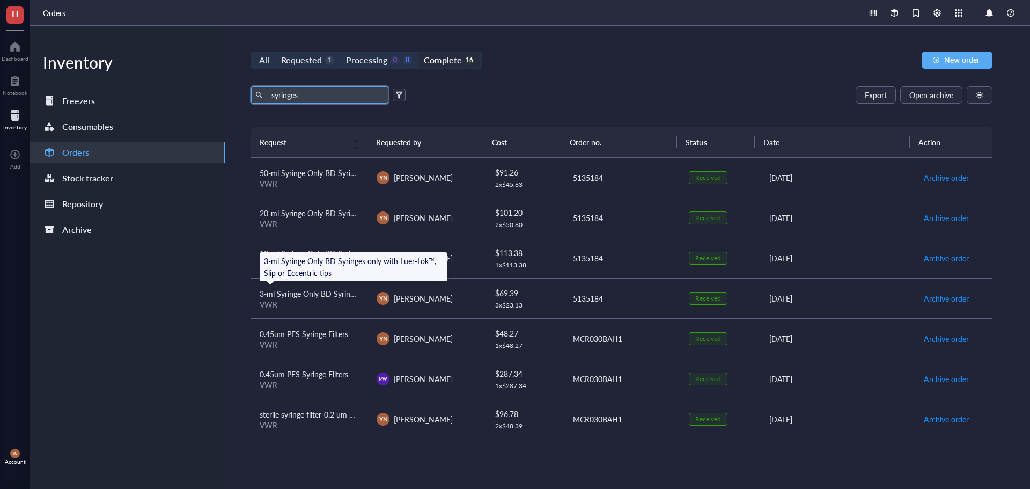
click at [322, 298] on span "3-ml Syringe Only BD Syringes only with Luer-Lok™, Slip or Eccentric tips" at bounding box center [381, 293] width 242 height 11
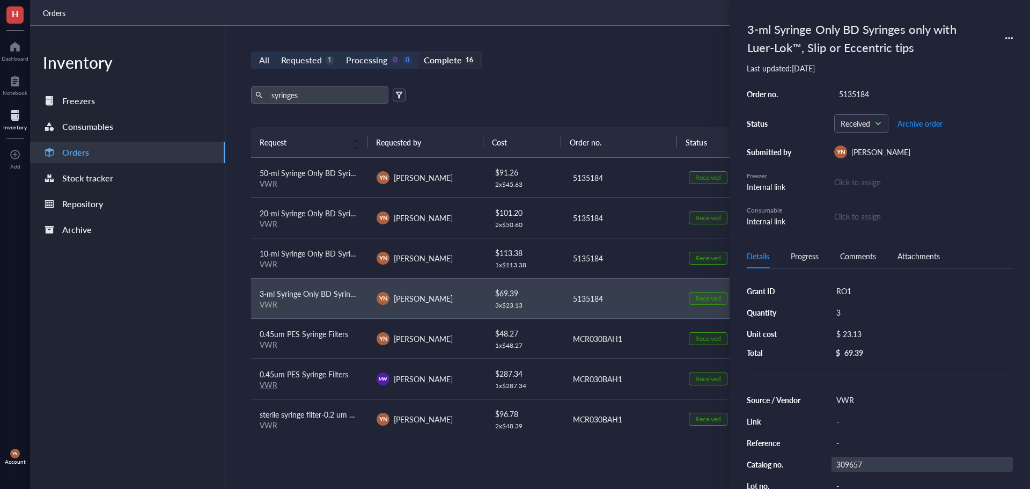
click at [856, 464] on div "309657" at bounding box center [922, 464] width 181 height 15
click at [582, 79] on div "All Requested 1 Processing 0 0 Complete 16 New order syringes Export Open archi…" at bounding box center [621, 257] width 793 height 463
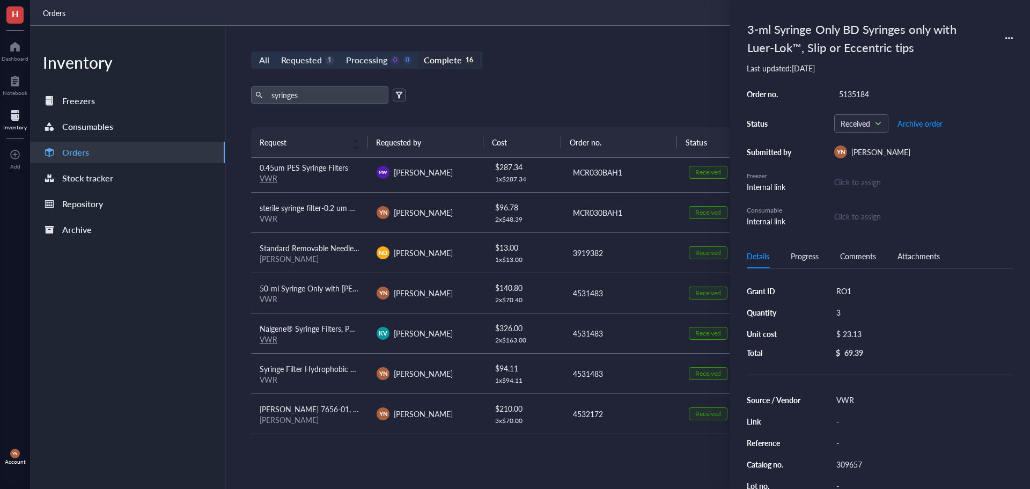
scroll to position [215, 0]
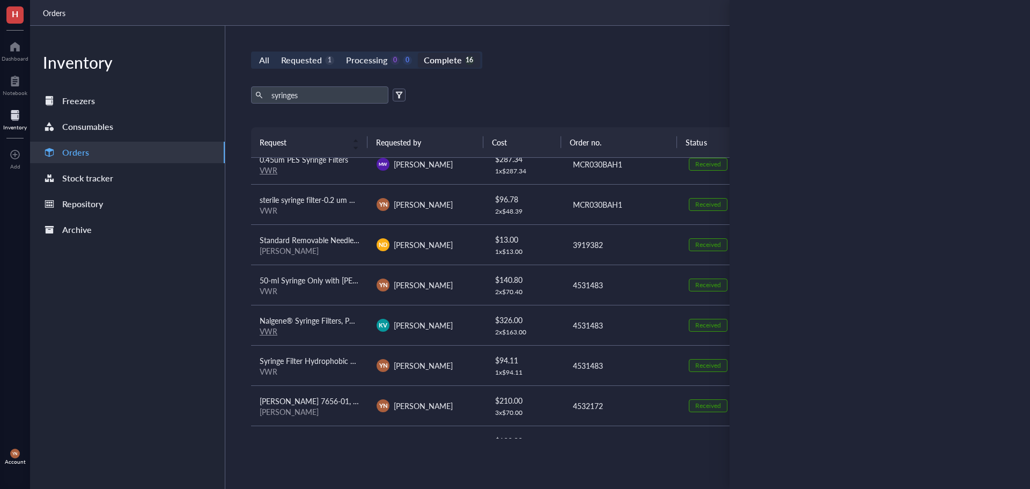
click at [321, 324] on span "Nalgene® Syringe Filters, Polyethersulfone, 25mm, Thermo Scientific, 0.45 µm, P…" at bounding box center [399, 320] width 278 height 11
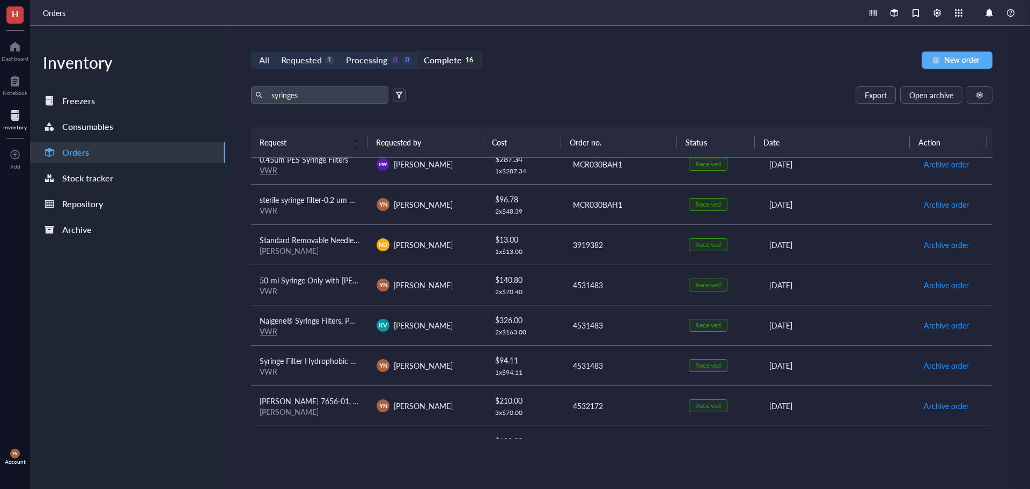
click at [337, 362] on span "Syringe Filter Hydrophobic PTFE" at bounding box center [314, 360] width 108 height 11
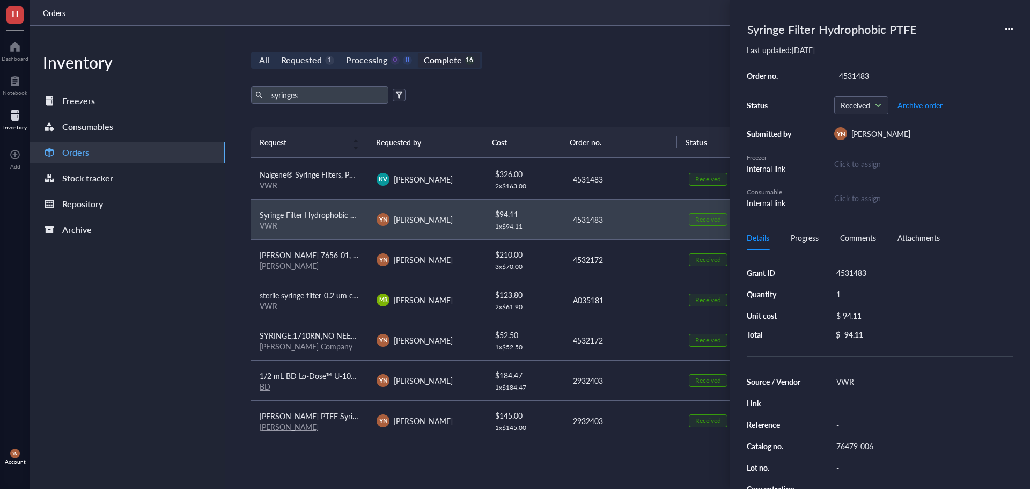
scroll to position [363, 0]
click at [322, 414] on span "[PERSON_NAME] PTFE Syringe Filters, Non-Sterile; 0.22 µm, 50 mm Diameter" at bounding box center [390, 413] width 261 height 11
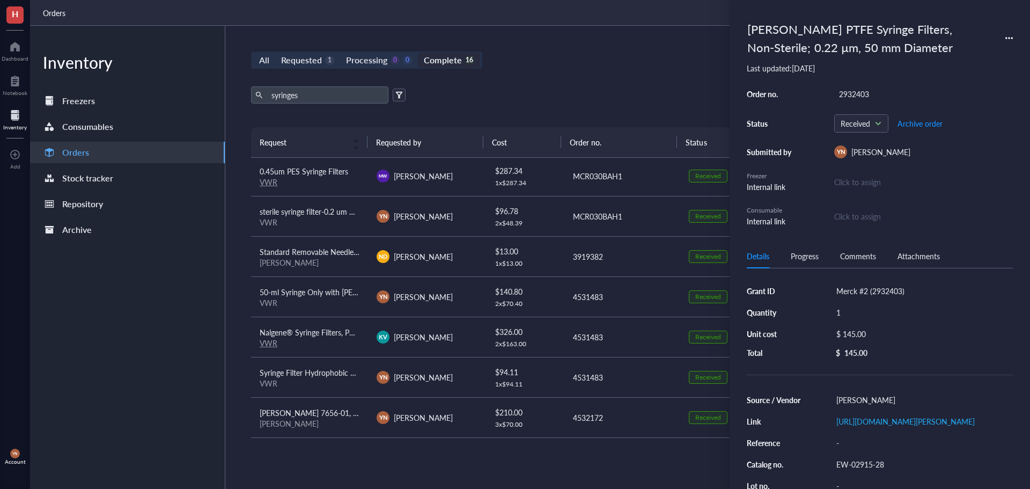
scroll to position [202, 0]
click at [326, 254] on span "Standard Removable Needle (RN) Termination Syringes" at bounding box center [351, 252] width 182 height 11
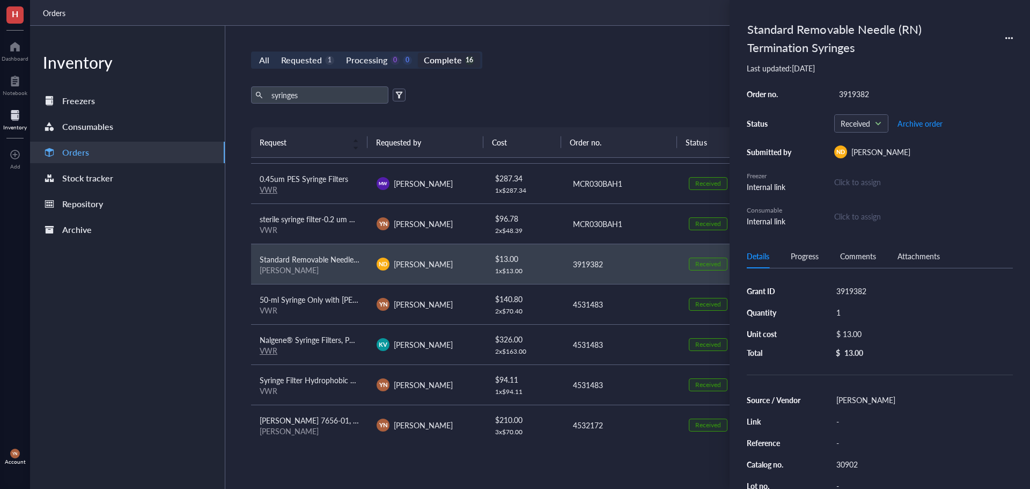
scroll to position [215, 0]
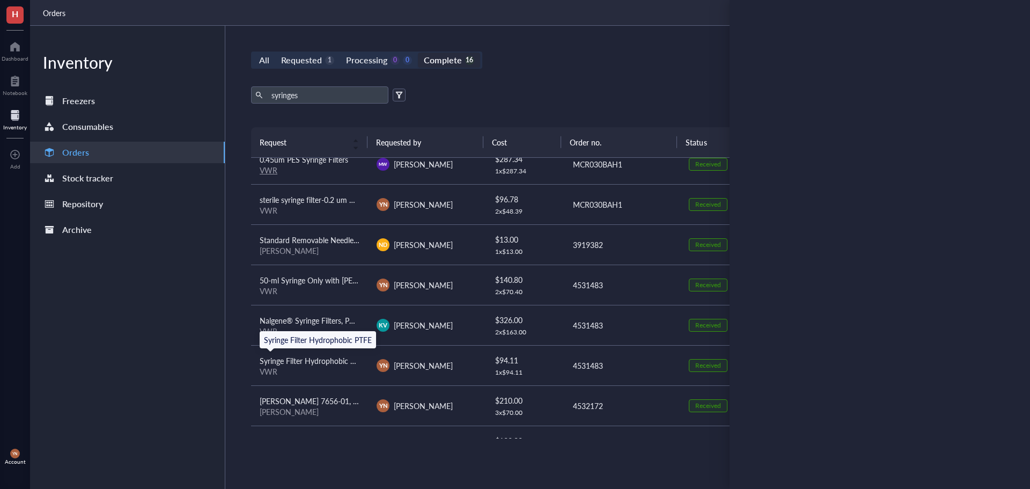
click at [306, 364] on span "Syringe Filter Hydrophobic PTFE" at bounding box center [314, 360] width 108 height 11
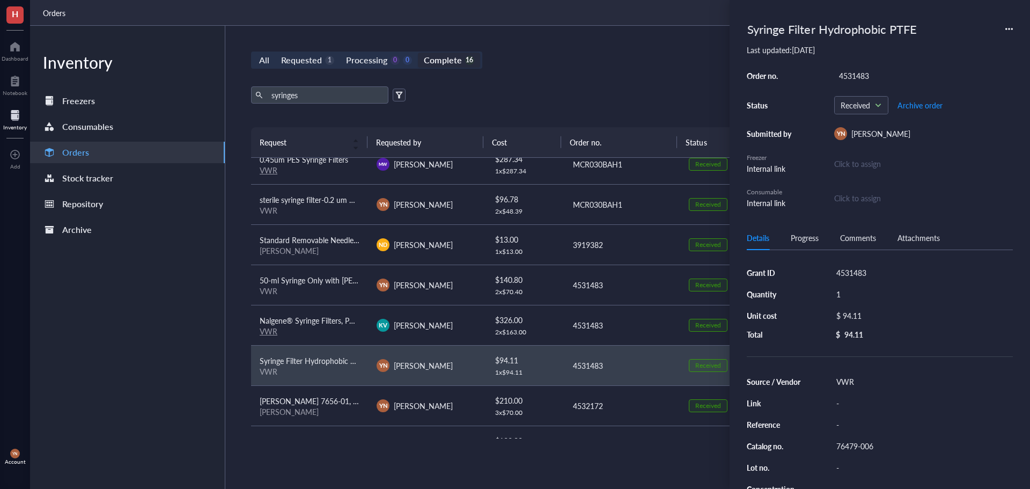
click at [311, 326] on div "Nalgene® Syringe Filters, Polyethersulfone, 25mm, Thermo Scientific, 0.45 µm, P…" at bounding box center [310, 320] width 100 height 12
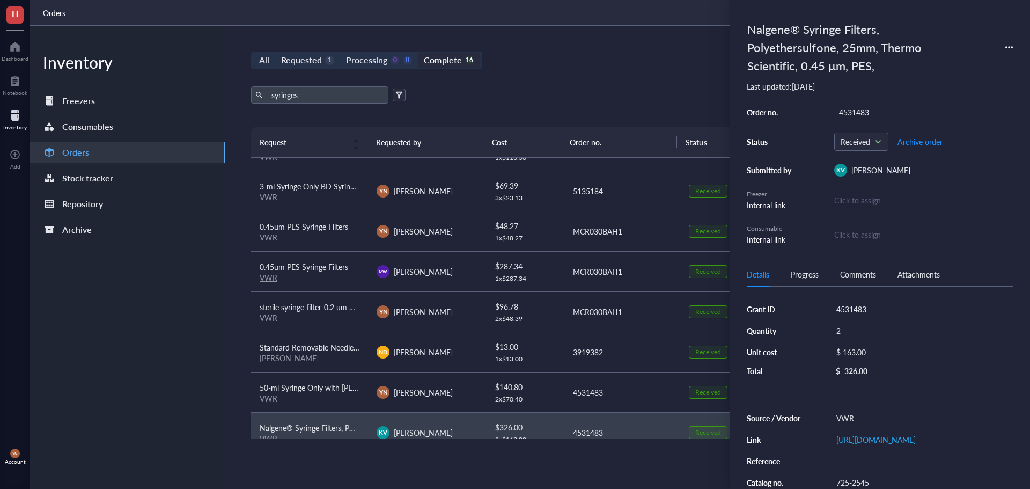
scroll to position [54, 0]
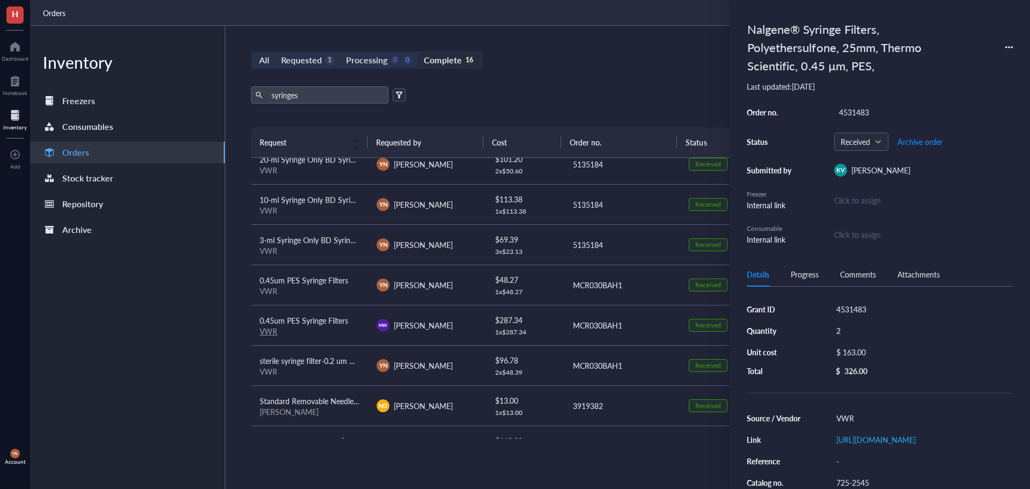
click at [578, 64] on div "All Requested 1 Processing 0 0 Complete 16 New order" at bounding box center [621, 60] width 741 height 17
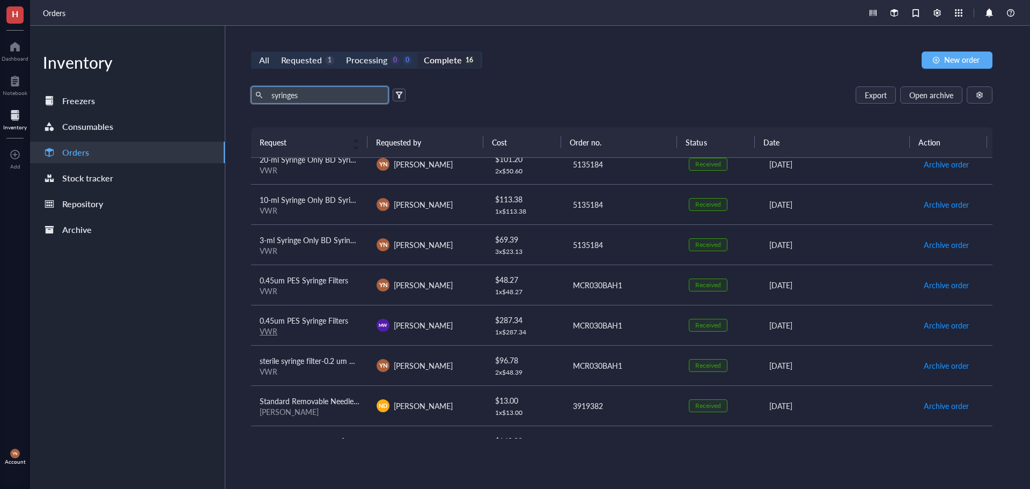
drag, startPoint x: 316, startPoint y: 96, endPoint x: 232, endPoint y: 93, distance: 84.3
click at [232, 93] on div "All Requested 1 Processing 0 0 Complete 16 New order syringes Export Open archi…" at bounding box center [621, 257] width 793 height 463
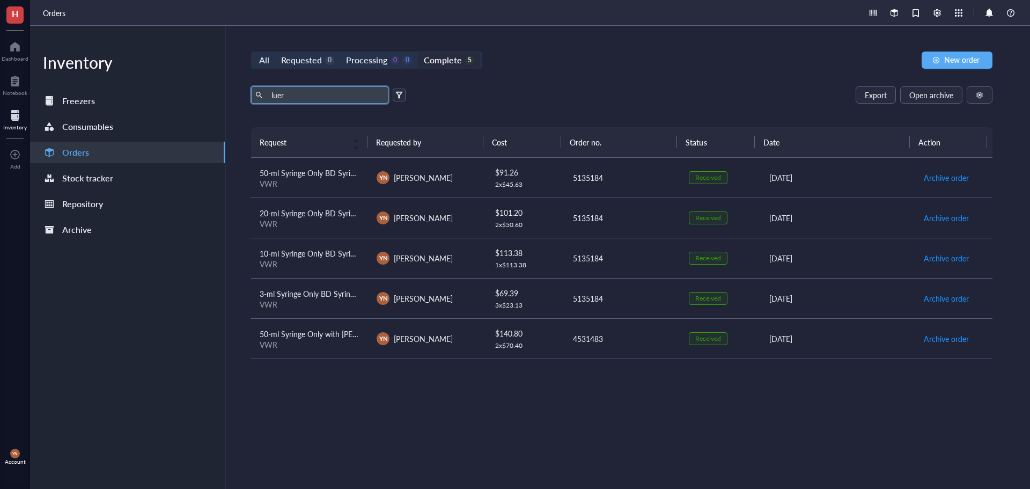
drag, startPoint x: 342, startPoint y: 92, endPoint x: 227, endPoint y: 93, distance: 114.8
click at [227, 93] on div "All Requested 0 Processing 0 0 Complete 5 New order luer Export Open archive Re…" at bounding box center [621, 257] width 793 height 463
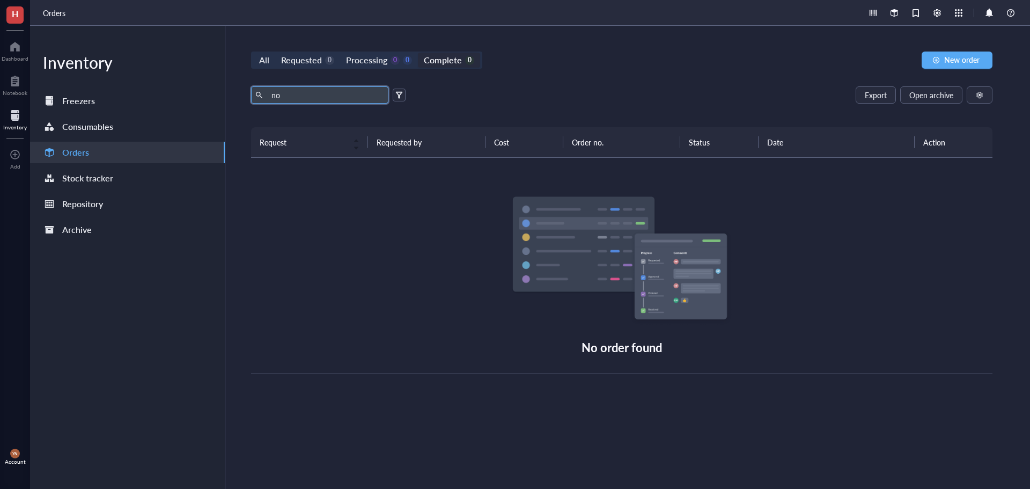
type input "n"
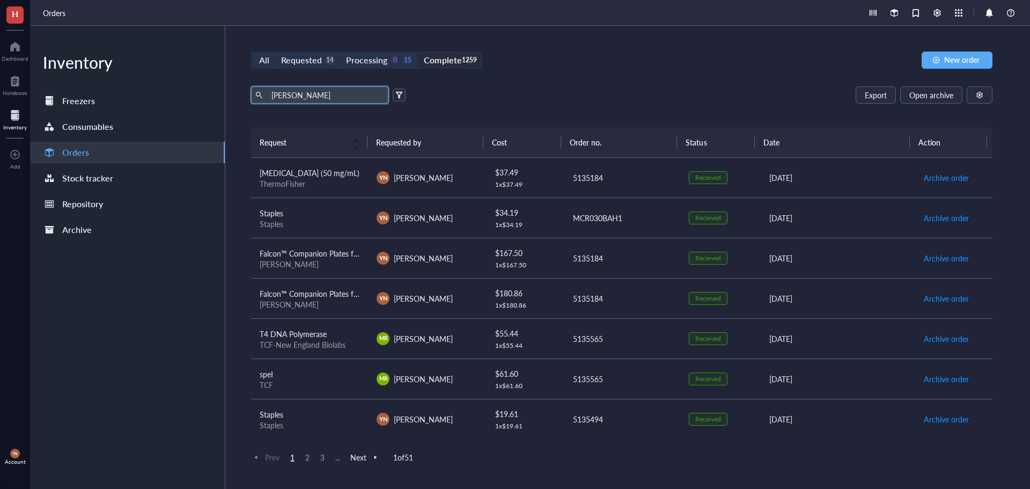
type input "luer"
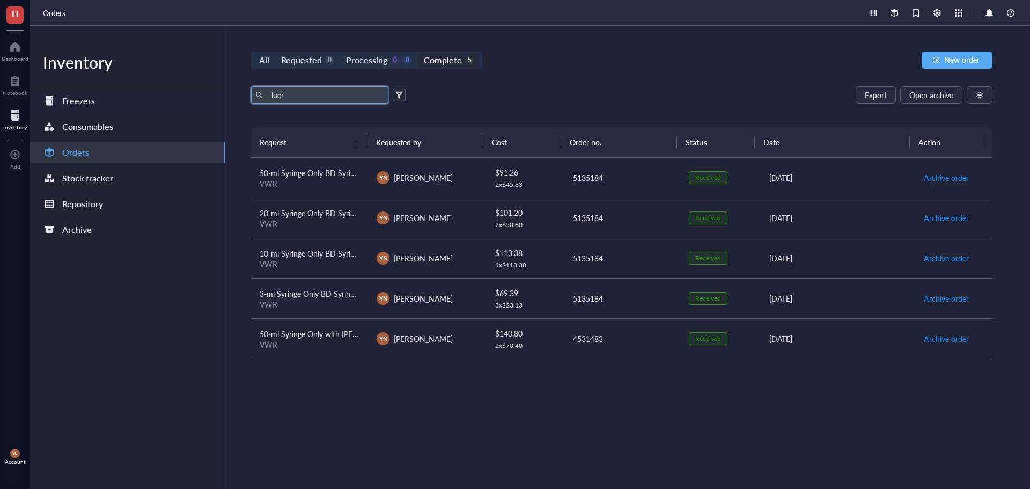
drag, startPoint x: 303, startPoint y: 101, endPoint x: 210, endPoint y: 101, distance: 92.8
click at [210, 101] on div "Inventory Freezers Consumables Orders Stock tracker Repository Archive All Requ…" at bounding box center [530, 257] width 1000 height 463
click at [560, 61] on div "All Requested 0 Processing 0 0 Complete 5 New order" at bounding box center [621, 60] width 741 height 17
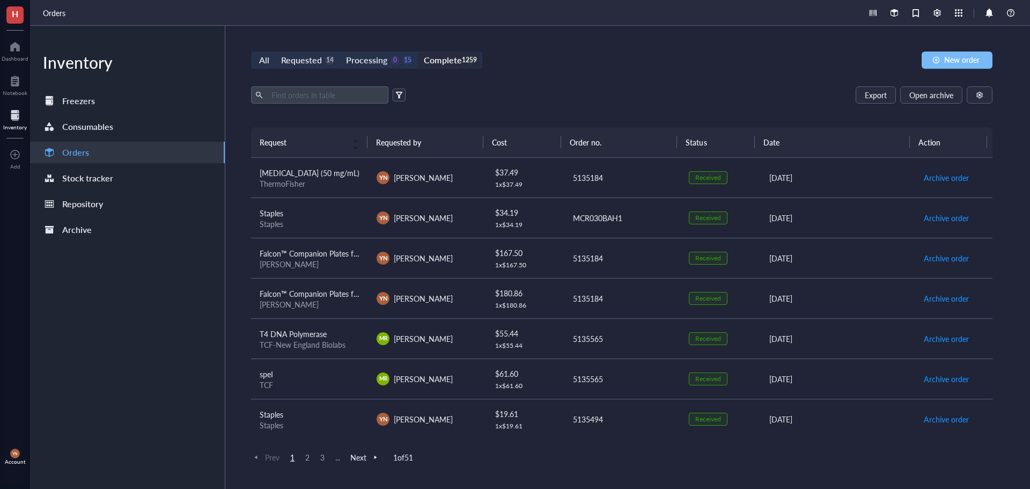
click at [959, 60] on span "New order" at bounding box center [961, 59] width 35 height 9
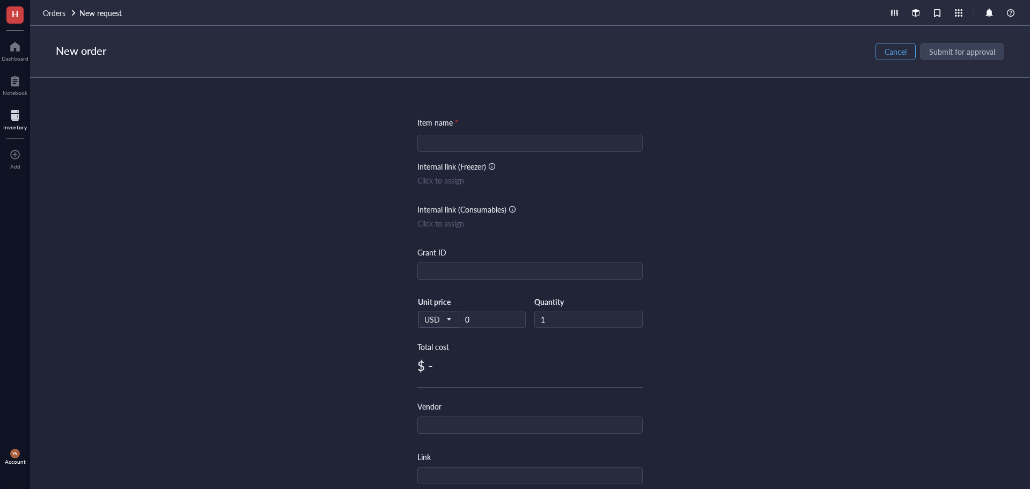
click at [891, 49] on span "Cancel" at bounding box center [896, 51] width 22 height 9
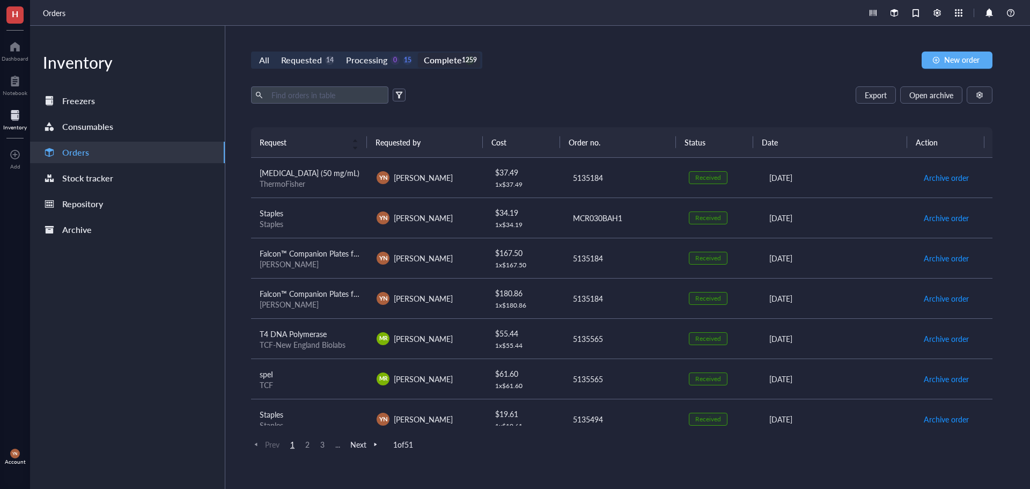
click at [579, 62] on div "All Requested 14 Processing 0 15 Complete 1259 New order" at bounding box center [621, 60] width 741 height 17
click at [572, 87] on div "Export Open archive" at bounding box center [621, 94] width 741 height 17
click at [943, 58] on button "New order" at bounding box center [957, 60] width 71 height 17
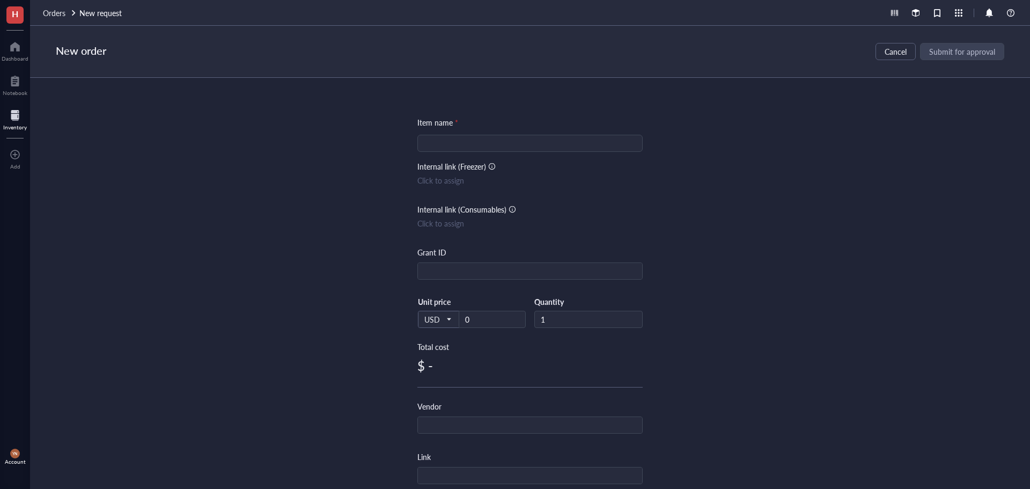
click at [479, 144] on input "search" at bounding box center [530, 143] width 212 height 16
paste input "Disposable tuberculin syringe with slip tip (200/SP, 1600/CA)"
click at [424, 144] on input "Disposable tuberculin syringe with slip tip (200/SP, 1600/CA)" at bounding box center [530, 143] width 212 height 16
type input "Disposable tuberculin syringe with slip tip (200/SP, 1600/CA)"
click at [433, 278] on input "text" at bounding box center [530, 271] width 224 height 17
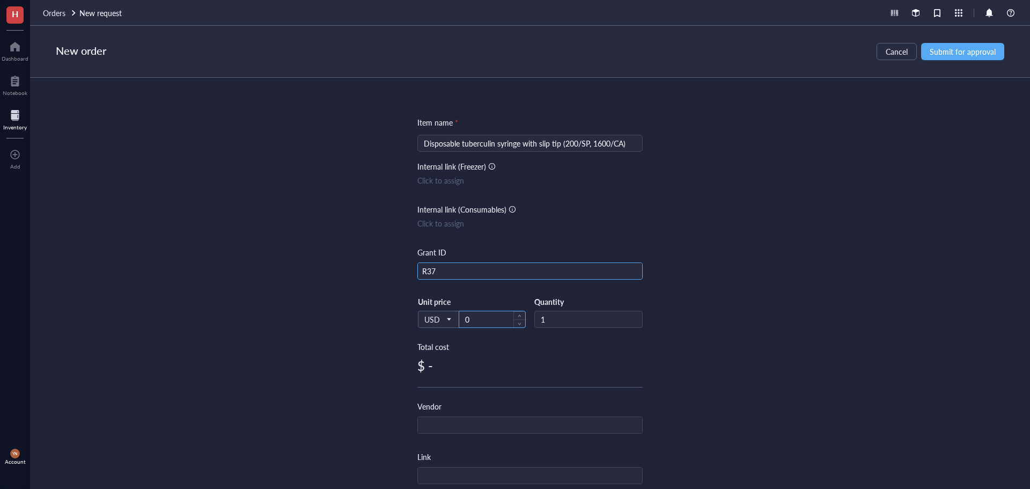
type input "R37"
click at [488, 321] on input "0" at bounding box center [492, 319] width 66 height 16
click at [489, 321] on input "0" at bounding box center [492, 319] width 66 height 16
drag, startPoint x: 474, startPoint y: 322, endPoint x: 458, endPoint y: 322, distance: 16.1
click at [459, 322] on input "0" at bounding box center [492, 319] width 66 height 16
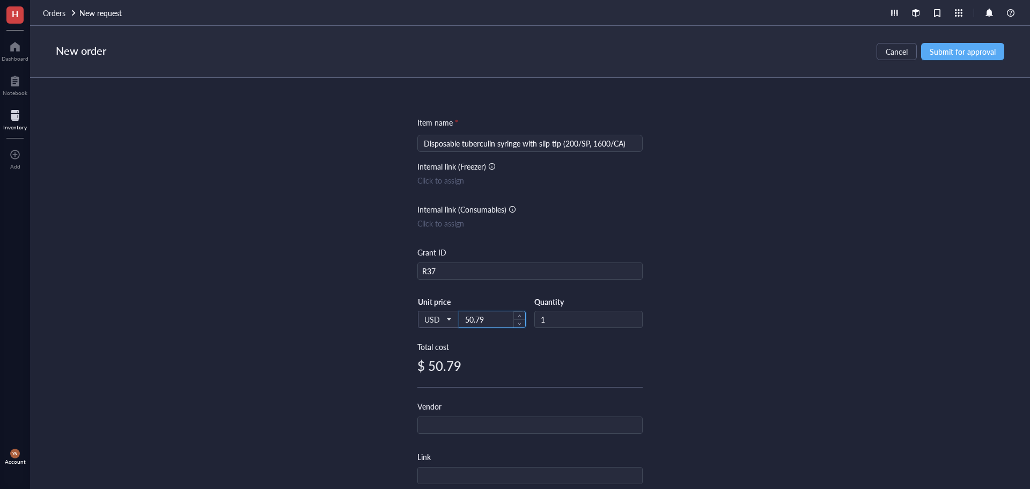
type input "50.79"
type input "2"
click at [457, 425] on input "text" at bounding box center [530, 425] width 224 height 17
type input "B"
type input "VWR"
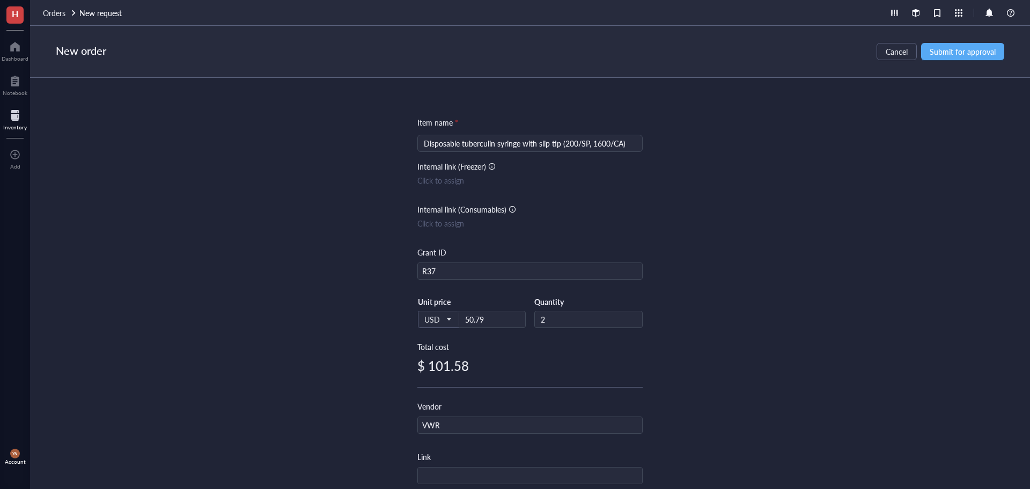
click at [217, 348] on div "Item name * Disposable tuberculin syringe with slip tip (200/SP, 1600/CA) Inter…" at bounding box center [530, 283] width 1000 height 411
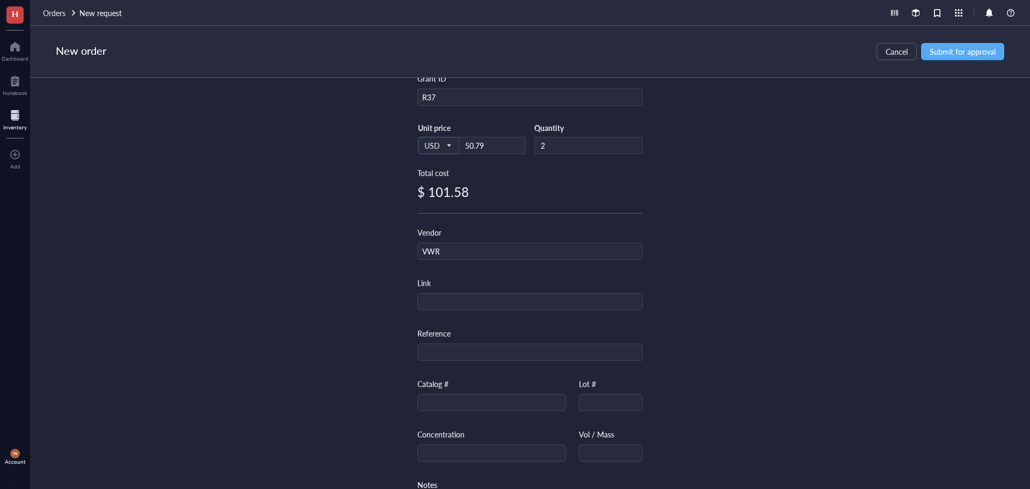
scroll to position [215, 0]
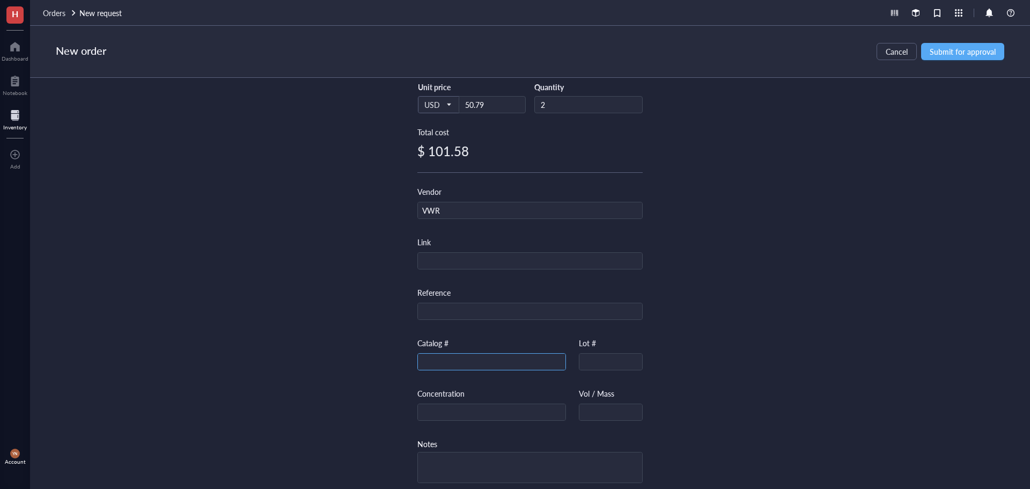
click at [454, 351] on div "Catalog #" at bounding box center [491, 353] width 149 height 33
drag, startPoint x: 442, startPoint y: 362, endPoint x: 565, endPoint y: 339, distance: 125.5
click at [442, 362] on input "text" at bounding box center [492, 362] width 148 height 17
paste input "BD309659"
type input "BD309659"
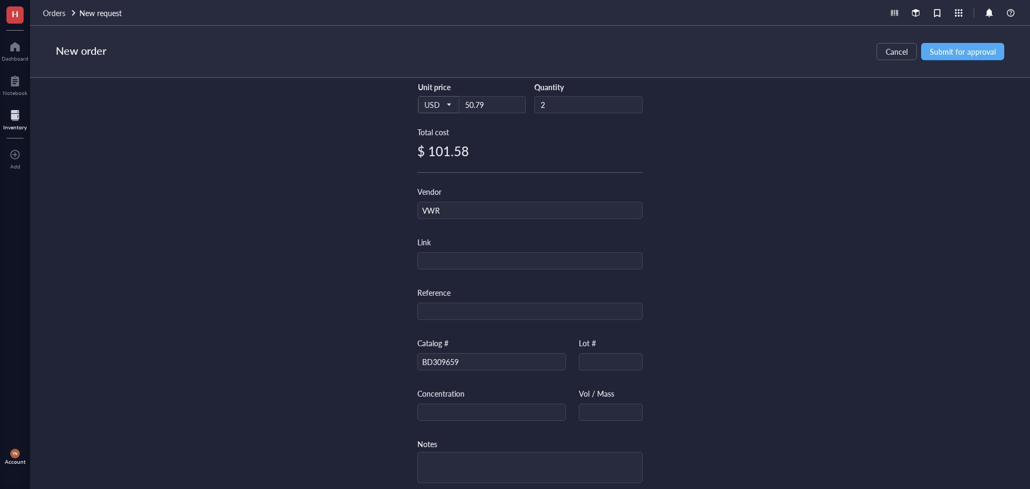
click at [819, 291] on div "Item name * Disposable tuberculin syringe with slip tip (200/SP, 1600/CA) Inter…" at bounding box center [530, 283] width 1000 height 411
click at [968, 44] on button "Submit for approval" at bounding box center [962, 51] width 83 height 17
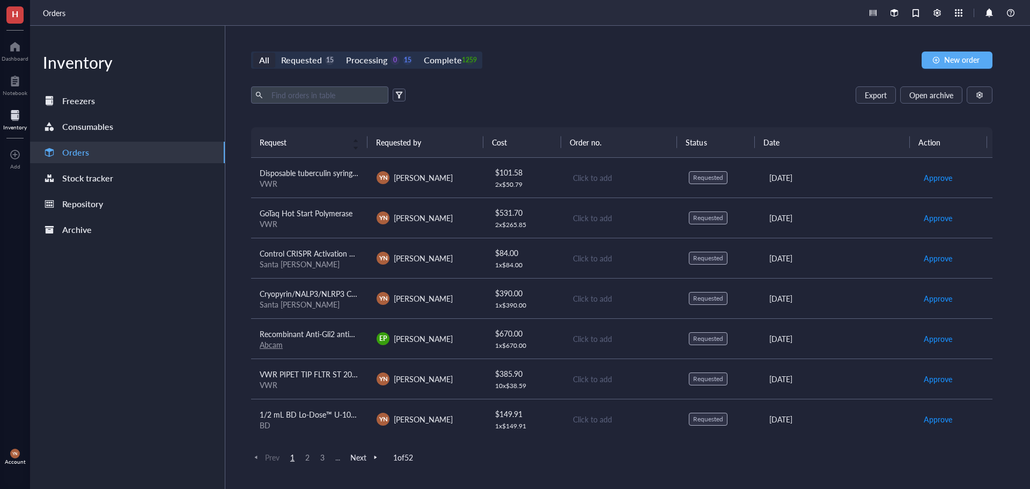
drag, startPoint x: 507, startPoint y: 68, endPoint x: 495, endPoint y: 65, distance: 13.1
click at [507, 68] on div "All Requested 15 Processing 0 15 Complete 1259 New order" at bounding box center [621, 60] width 741 height 17
click at [470, 61] on div "1259" at bounding box center [469, 60] width 9 height 9
click at [418, 53] on input "Complete 1259" at bounding box center [418, 53] width 0 height 0
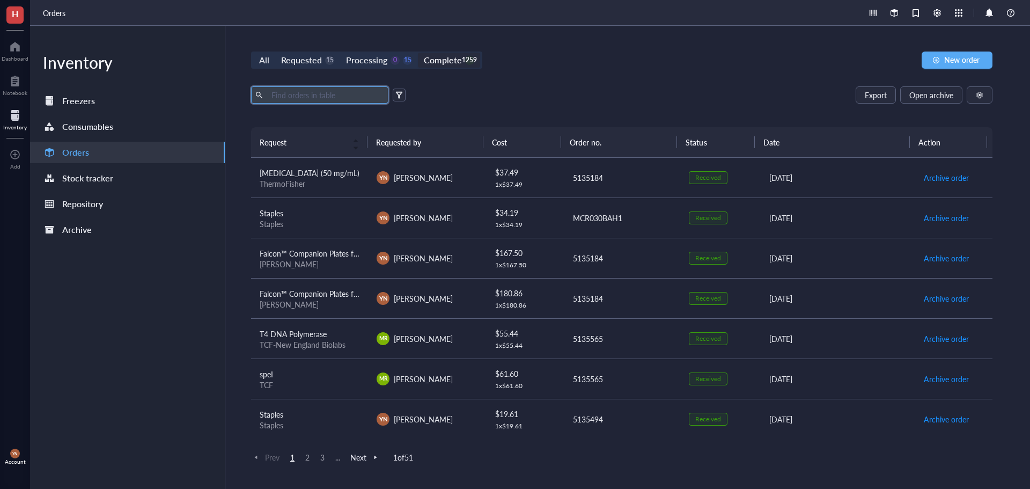
click at [343, 101] on input "text" at bounding box center [325, 95] width 117 height 16
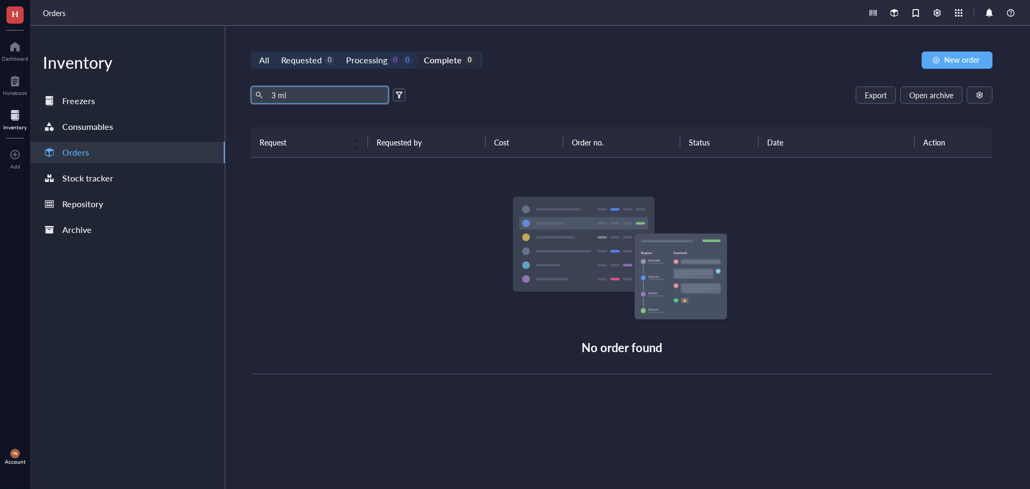
type input "3 ml"
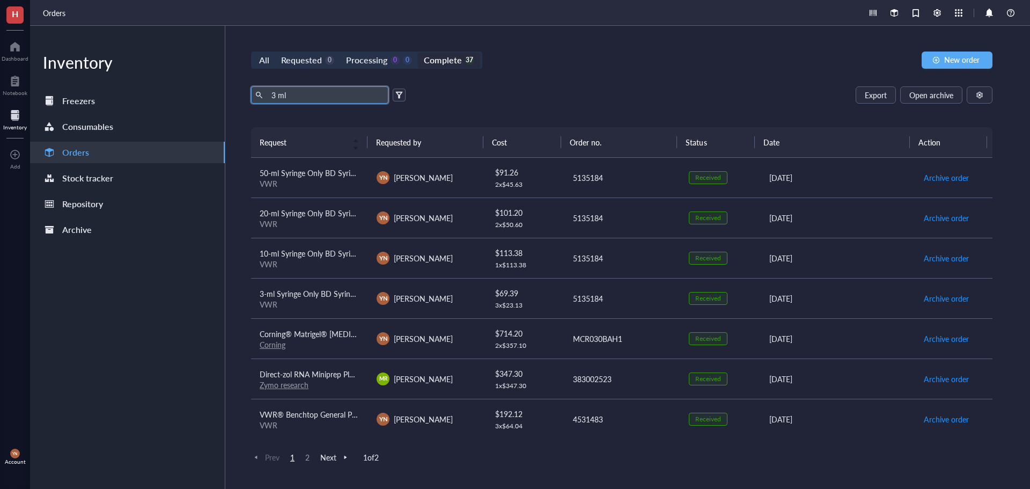
click at [304, 308] on div "VWR" at bounding box center [310, 304] width 100 height 10
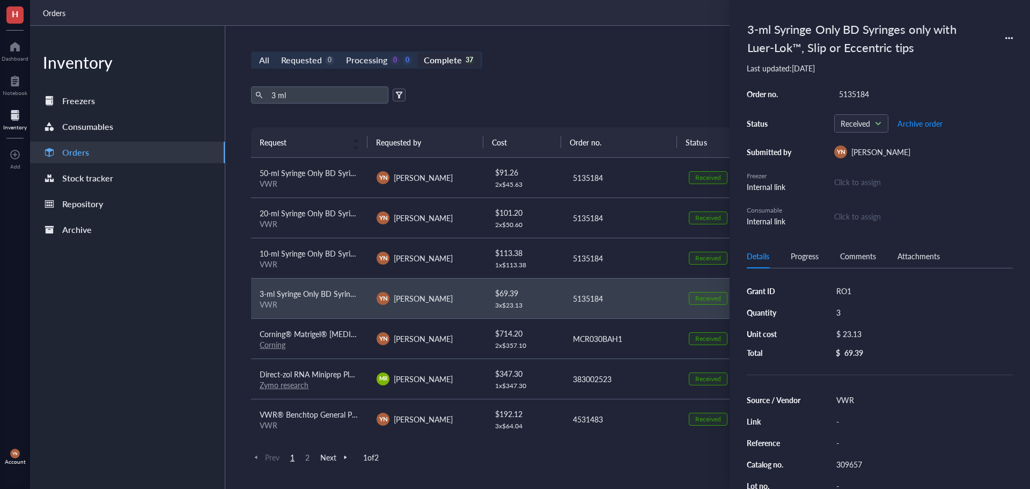
click at [1008, 38] on icon at bounding box center [1009, 38] width 8 height 8
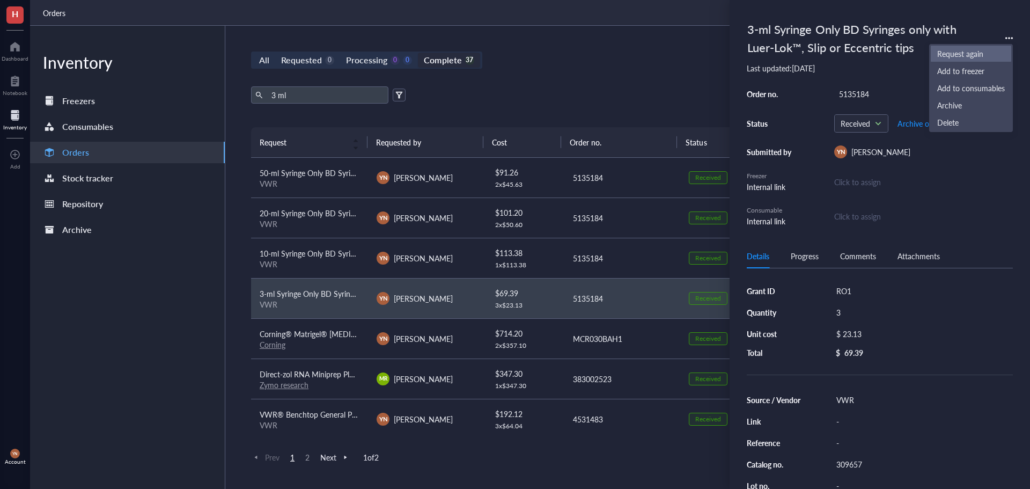
click at [957, 55] on span "Request again" at bounding box center [971, 54] width 68 height 12
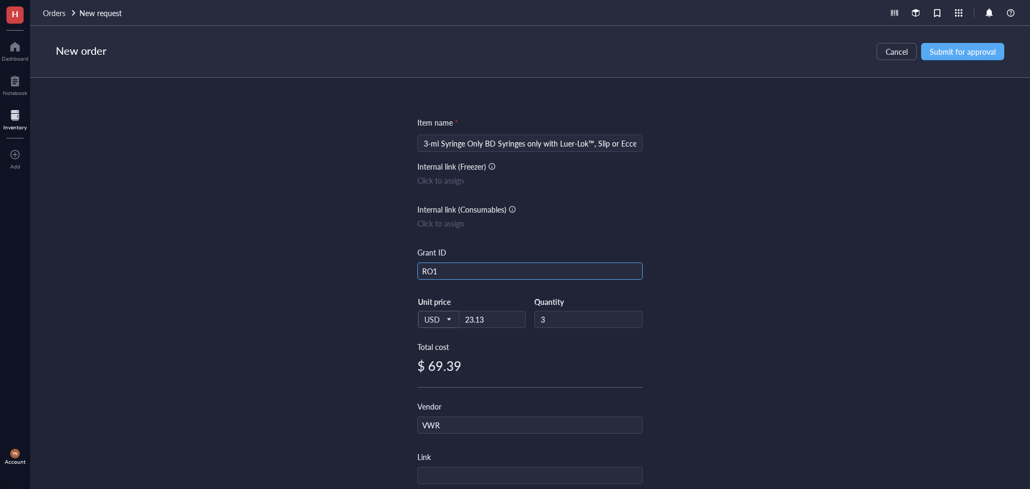
click at [455, 276] on input "RO1" at bounding box center [530, 271] width 224 height 17
type input "R37"
click at [735, 215] on div "Item name * 3-ml Syringe Only BD Syringes only with Luer-Lok™, Slip or Eccentri…" at bounding box center [530, 283] width 1000 height 411
click at [569, 325] on input "3" at bounding box center [588, 319] width 107 height 16
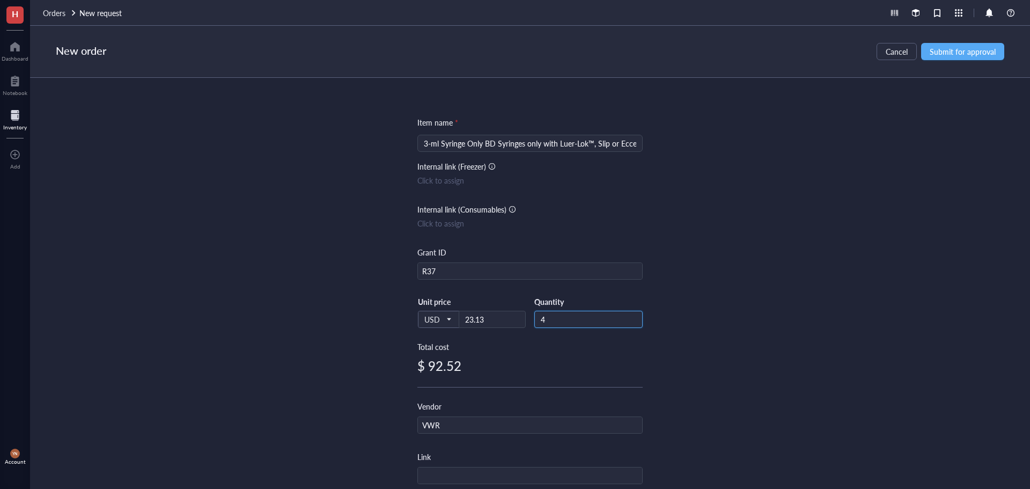
type input "4"
click at [682, 313] on div "Item name * 3-ml Syringe Only BD Syringes only with Luer-Lok™, Slip or Eccentri…" at bounding box center [530, 283] width 1000 height 411
click at [882, 212] on div "Item name * 3-ml Syringe Only BD Syringes only with Luer-Lok™, Slip or Eccentri…" at bounding box center [530, 283] width 1000 height 411
click at [971, 49] on span "Submit for approval" at bounding box center [963, 51] width 66 height 9
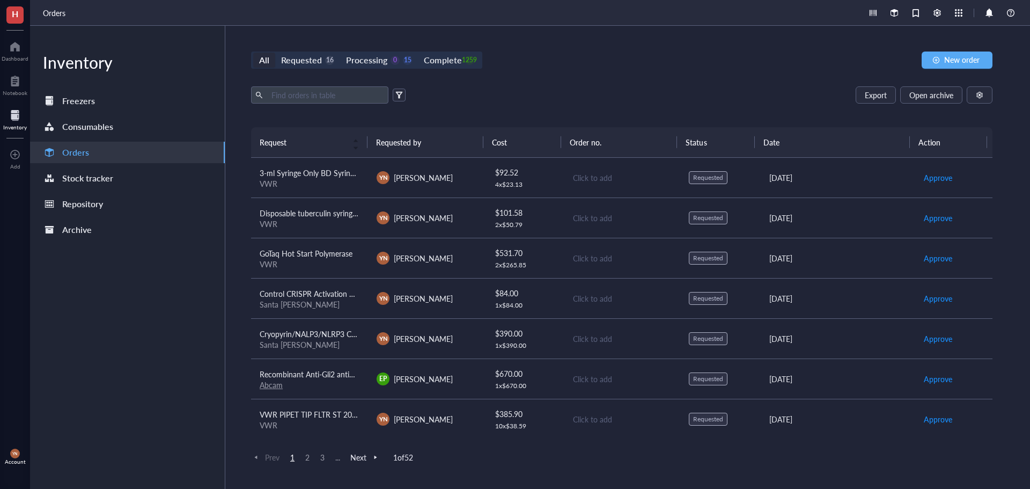
click at [309, 178] on span "3-ml Syringe Only BD Syringes only with Luer-Lok™, Slip or Eccentric tips" at bounding box center [381, 172] width 242 height 11
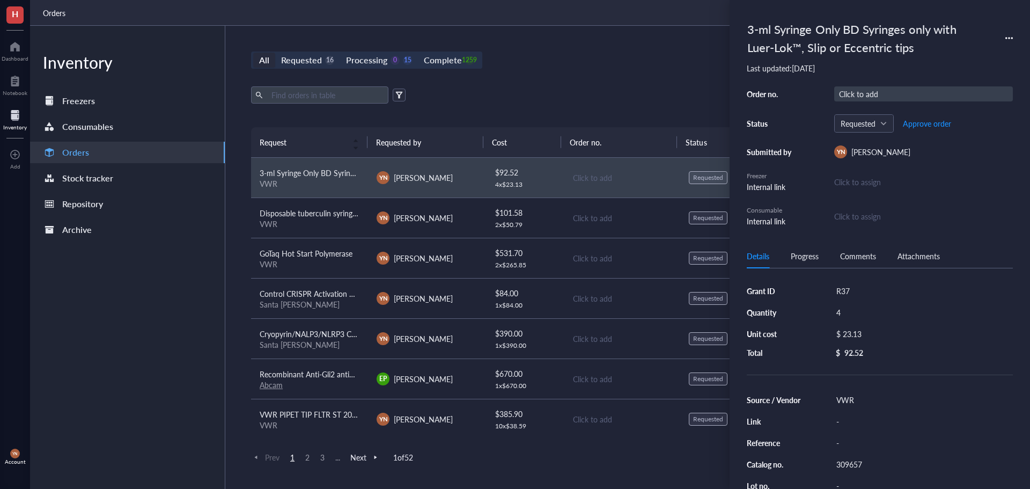
click at [863, 95] on div "Click to add" at bounding box center [923, 93] width 179 height 15
click at [863, 95] on input "text" at bounding box center [851, 94] width 32 height 14
type input "5135494"
click at [926, 121] on span "Approve order" at bounding box center [927, 123] width 48 height 9
click at [922, 123] on span "Place order" at bounding box center [918, 123] width 37 height 9
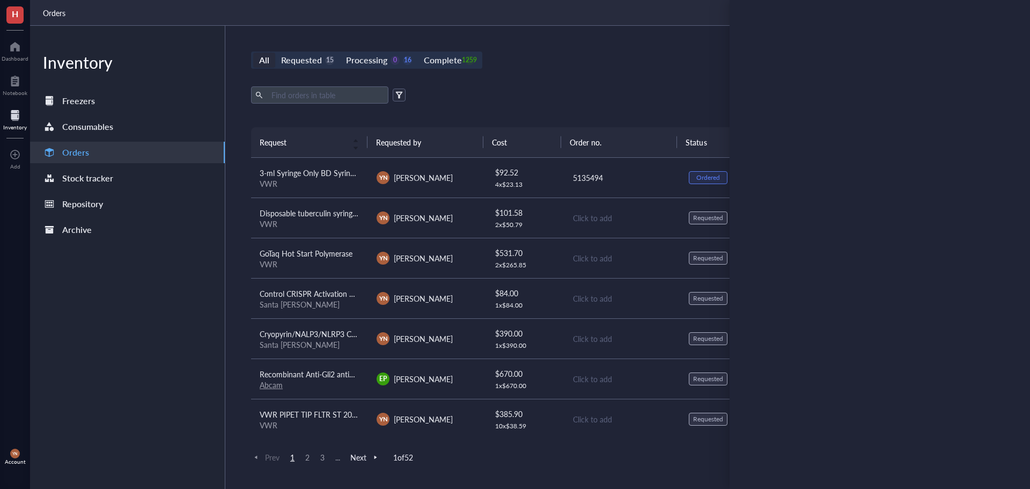
click at [319, 216] on span "Disposable tuberculin syringe with slip tip (200/SP, 1600/CA)" at bounding box center [361, 213] width 202 height 11
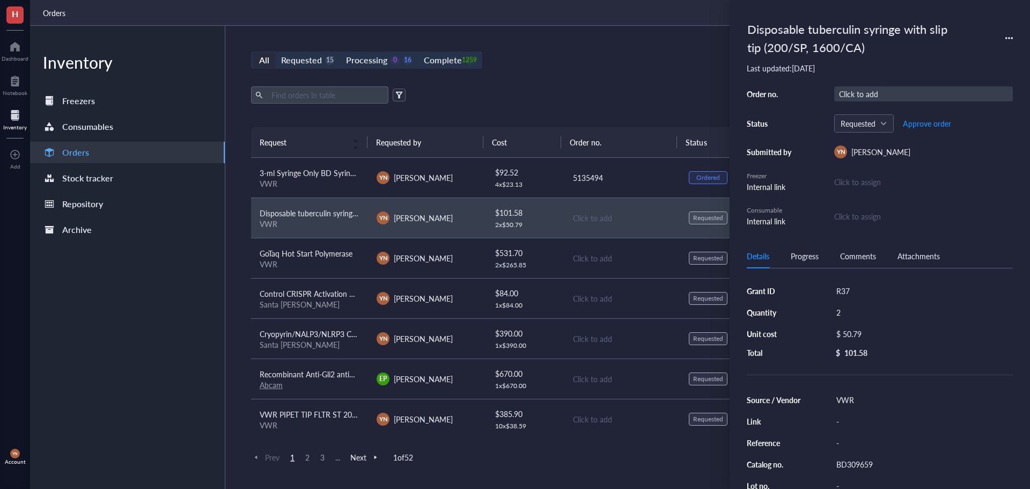
click at [877, 98] on div "Click to add" at bounding box center [923, 93] width 179 height 15
click at [878, 93] on div "Click to add" at bounding box center [923, 93] width 179 height 15
type input "5135494"
click at [918, 120] on span "Approve order" at bounding box center [927, 123] width 48 height 9
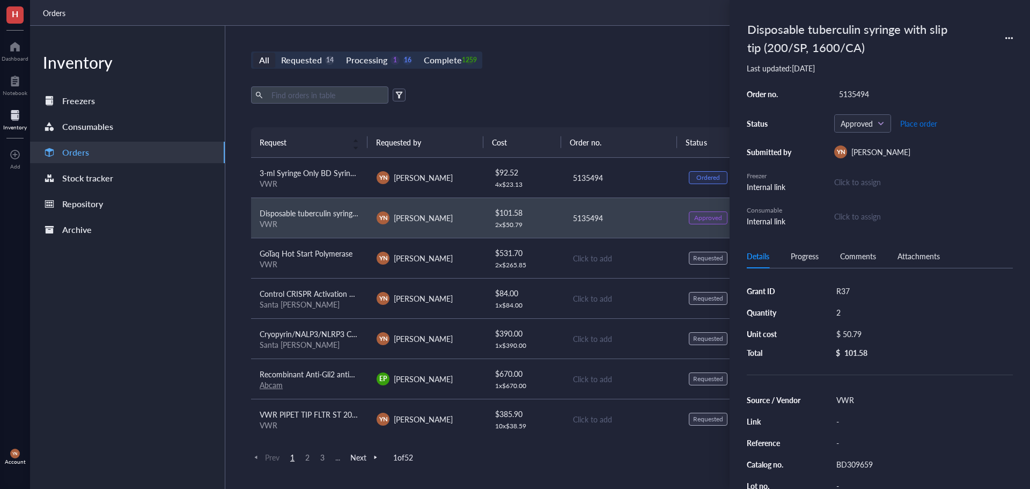
click at [919, 124] on span "Place order" at bounding box center [918, 123] width 37 height 9
click at [332, 257] on span "GoTaq Hot Start Polymerase" at bounding box center [306, 253] width 93 height 11
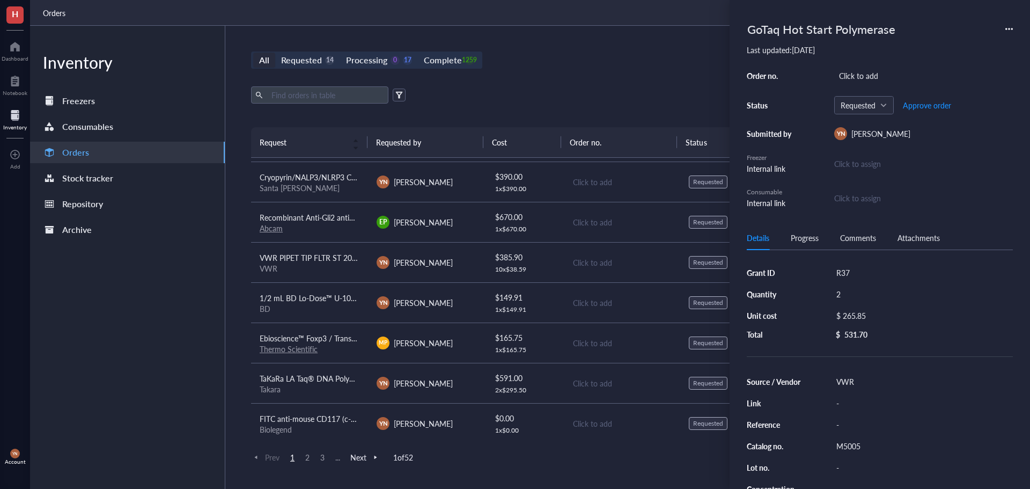
scroll to position [161, 0]
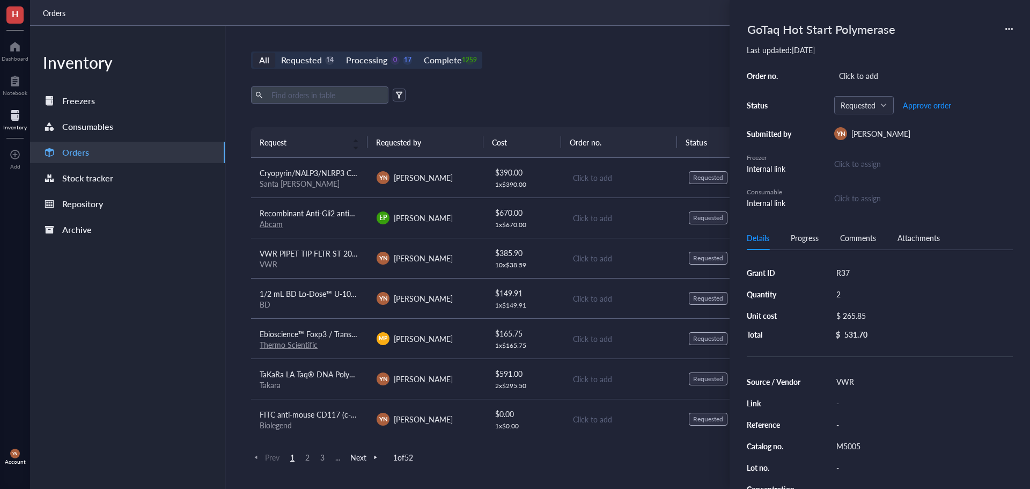
click at [318, 298] on span "1/2 mL BD Lo-Dose™ U-100 [MEDICAL_DATA] syringe with 28 G x 1/2 in. self-contai…" at bounding box center [554, 293] width 589 height 11
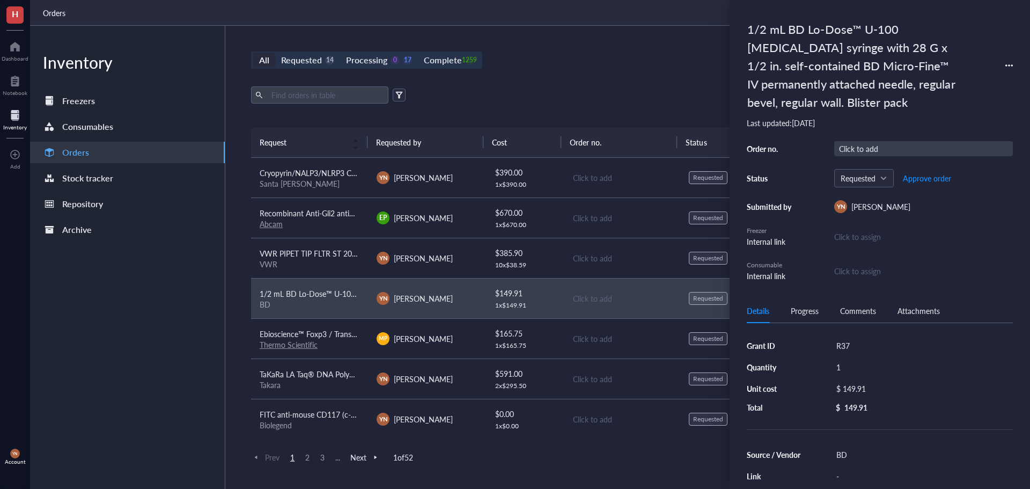
click at [855, 147] on div "Click to add" at bounding box center [923, 148] width 179 height 15
click at [855, 147] on input "text" at bounding box center [851, 149] width 32 height 14
type input "5135494"
click at [919, 177] on span "Approve order" at bounding box center [927, 178] width 48 height 9
click at [919, 177] on span "Place order" at bounding box center [918, 178] width 37 height 9
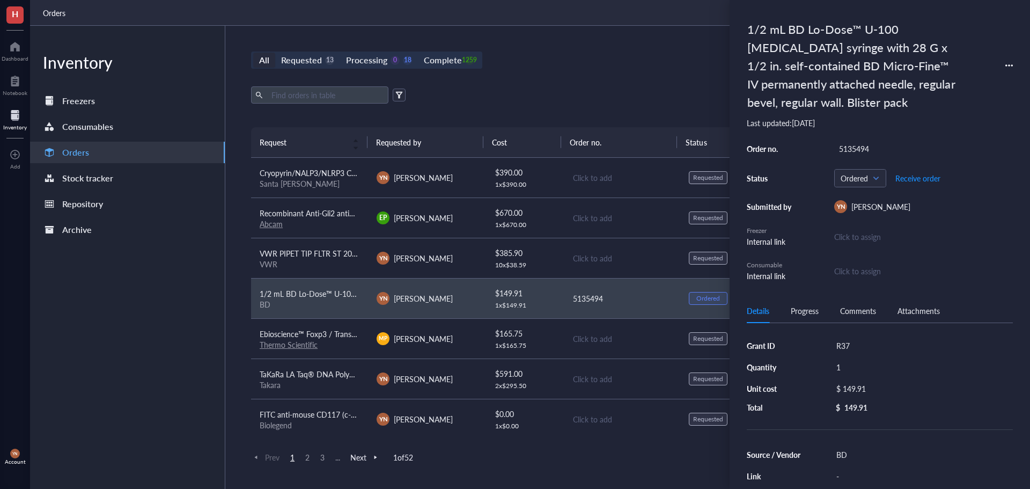
click at [634, 91] on div "Export Open archive" at bounding box center [621, 94] width 741 height 17
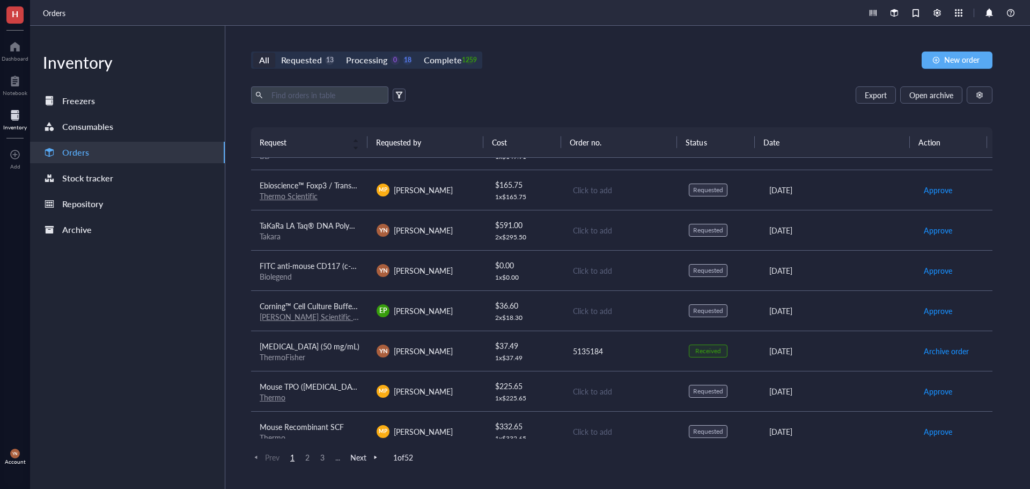
scroll to position [322, 0]
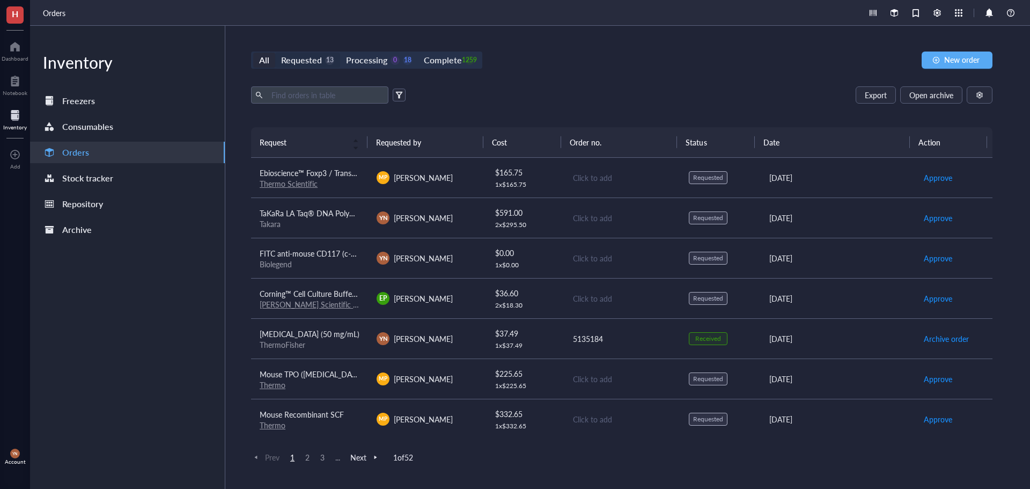
click at [304, 55] on div "Requested" at bounding box center [301, 60] width 41 height 15
click at [275, 53] on input "Requested 13" at bounding box center [275, 53] width 0 height 0
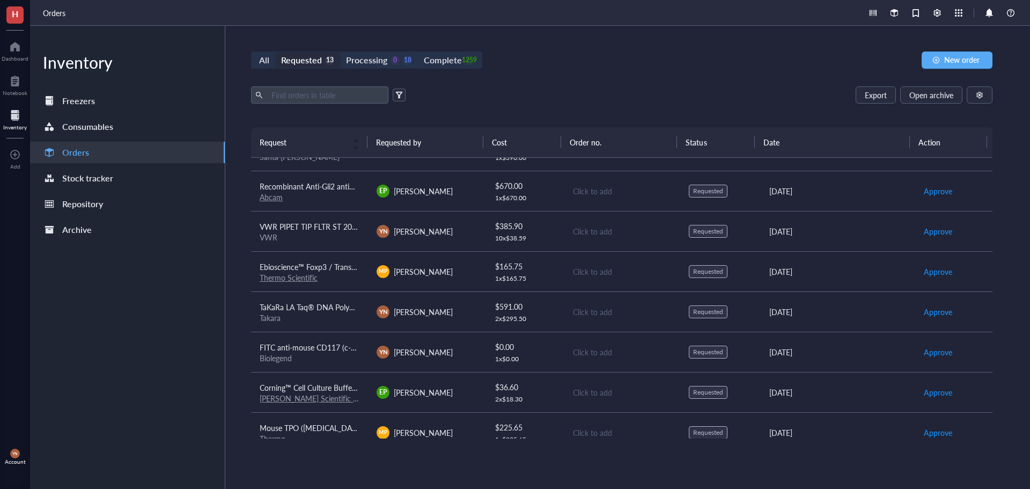
scroll to position [82, 0]
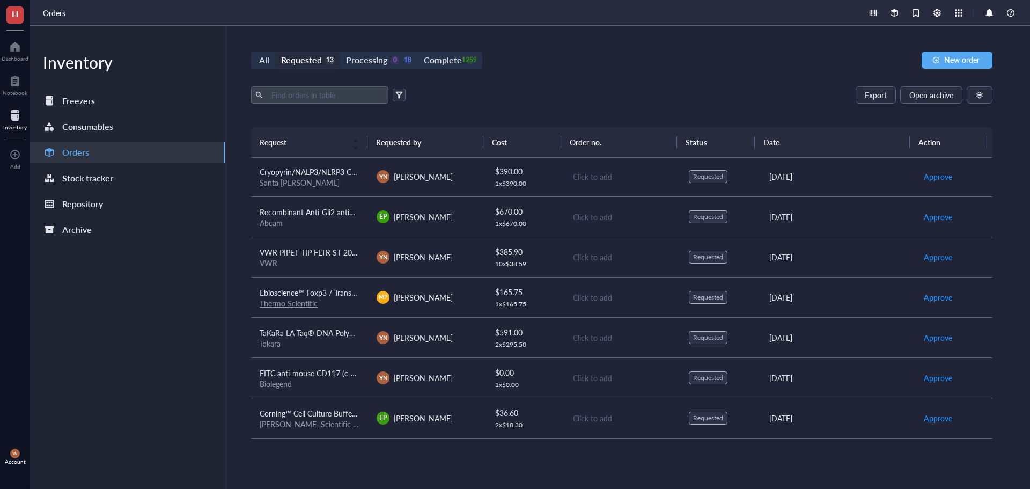
click at [329, 249] on span "VWR PIPET TIP FLTR ST 200UL PK960" at bounding box center [325, 252] width 130 height 11
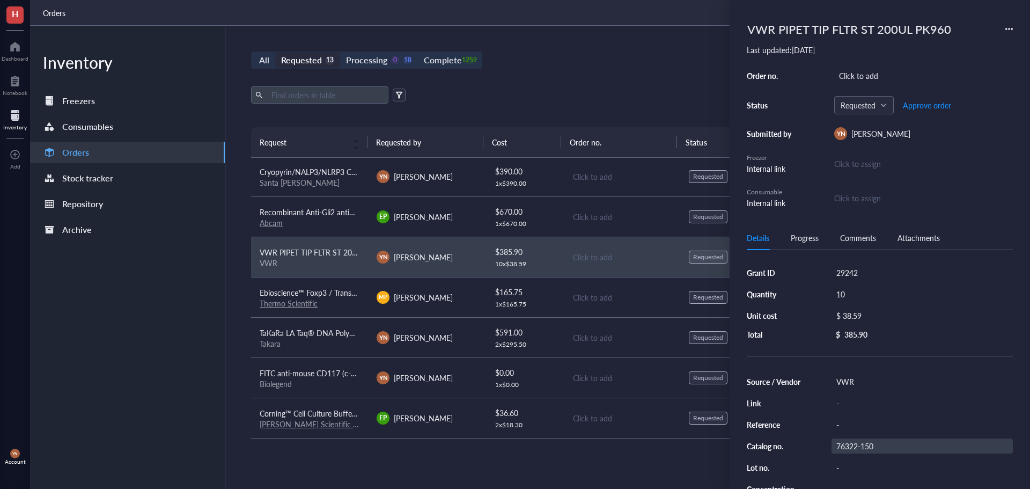
click at [860, 440] on div "76322-150" at bounding box center [922, 445] width 181 height 15
click at [860, 440] on input "76322-150" at bounding box center [855, 446] width 47 height 14
click at [863, 447] on input "76322-150" at bounding box center [855, 446] width 47 height 14
click at [872, 450] on input "76322-150" at bounding box center [855, 446] width 47 height 14
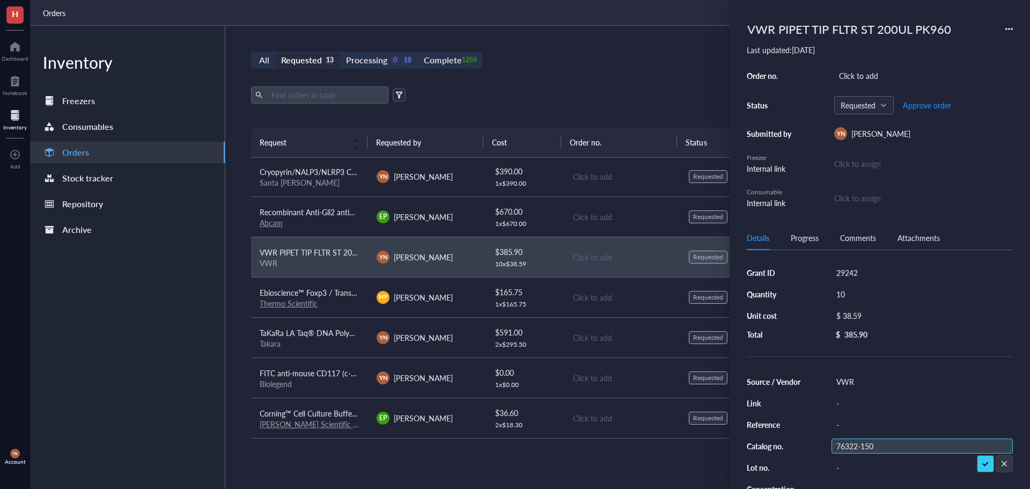
click at [872, 450] on input "76322-150" at bounding box center [855, 446] width 47 height 14
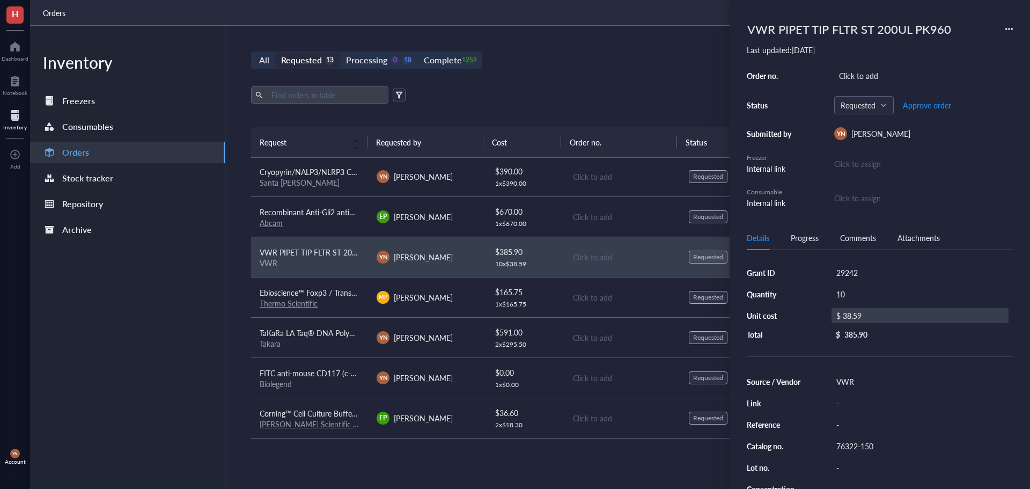
click at [858, 314] on div "$ 38.59" at bounding box center [920, 315] width 177 height 15
click at [876, 319] on input "38.59" at bounding box center [932, 316] width 152 height 17
type input "48.20"
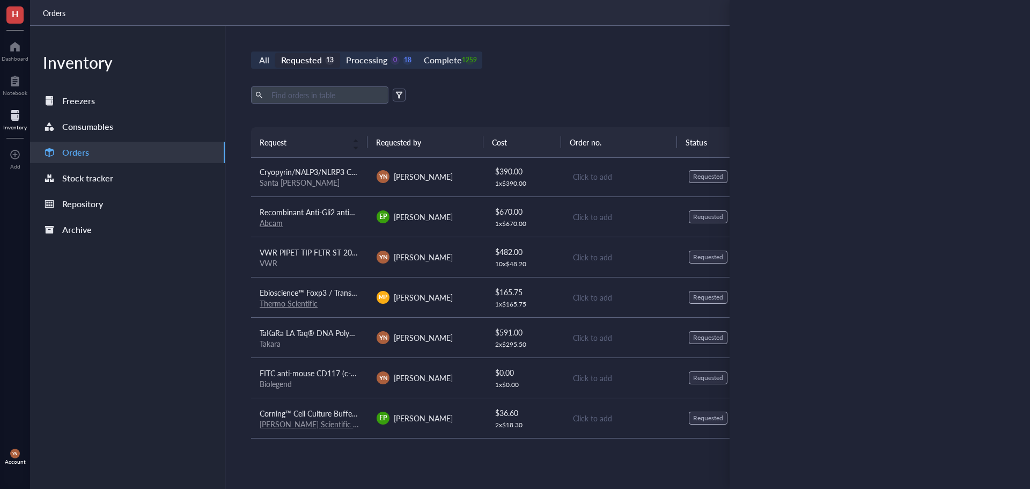
click at [143, 277] on div "Inventory Freezers Consumables Orders Stock tracker Repository Archive" at bounding box center [127, 257] width 195 height 463
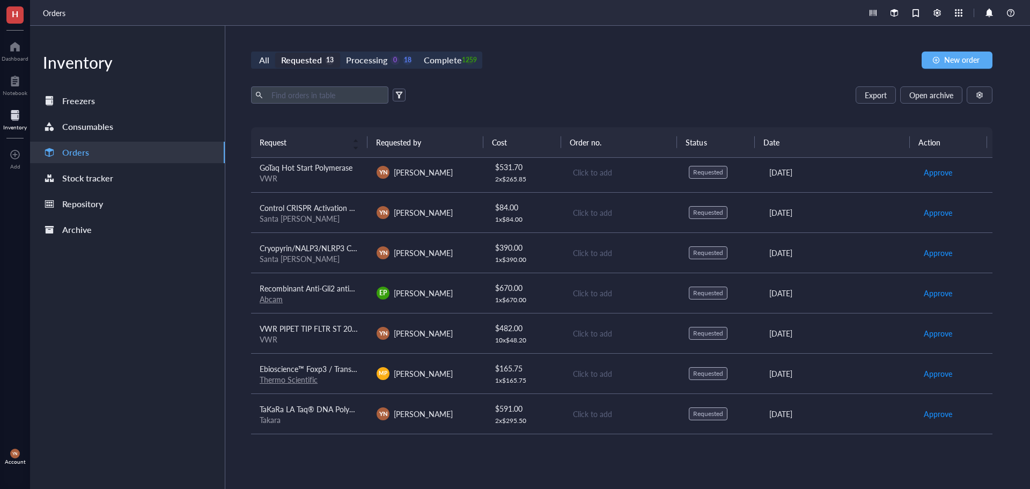
scroll to position [0, 0]
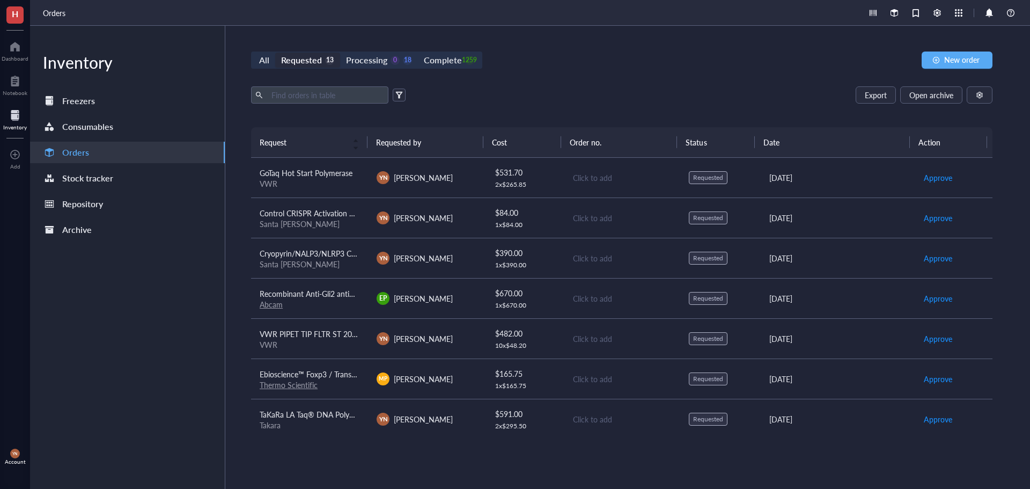
click at [333, 175] on span "GoTaq Hot Start Polymerase" at bounding box center [306, 172] width 93 height 11
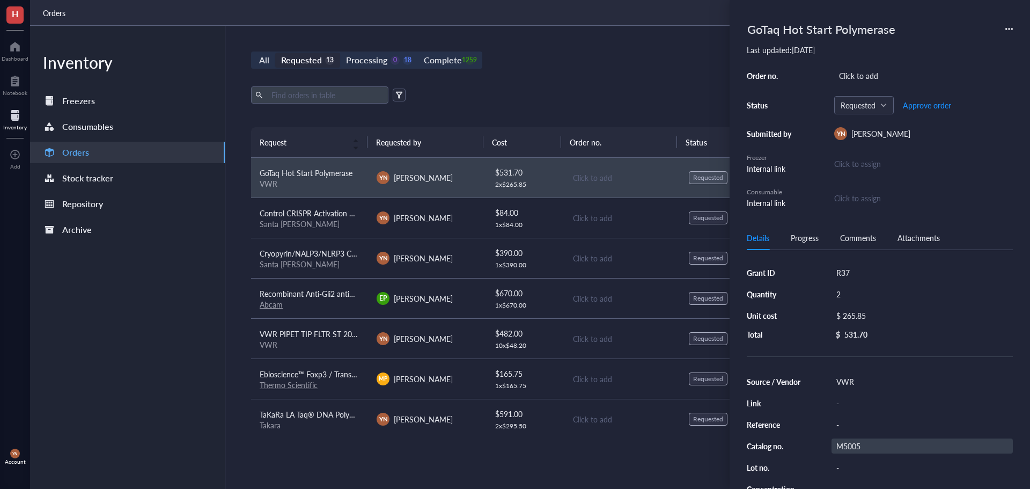
click at [865, 446] on div "M5005" at bounding box center [922, 445] width 181 height 15
click at [856, 447] on input "M5005" at bounding box center [848, 446] width 32 height 14
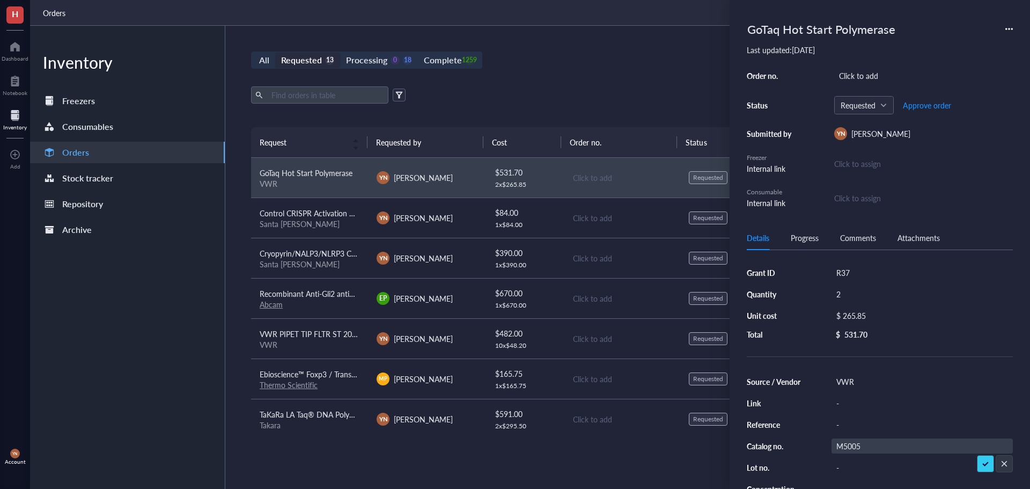
click at [601, 100] on div "Export Open archive" at bounding box center [621, 94] width 741 height 17
click at [625, 75] on div "All Requested 13 Processing 0 18 Complete 1259 New order Export Open archive Re…" at bounding box center [621, 257] width 793 height 463
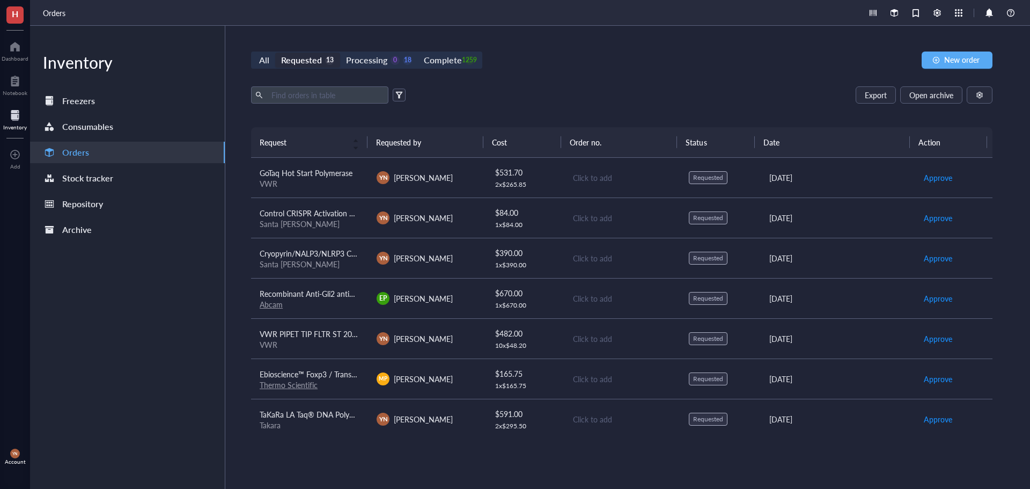
click at [972, 71] on div "All Requested 13 Processing 0 18 Complete 1259 New order Export Open archive Re…" at bounding box center [621, 257] width 793 height 463
click at [961, 63] on span "New order" at bounding box center [961, 59] width 35 height 9
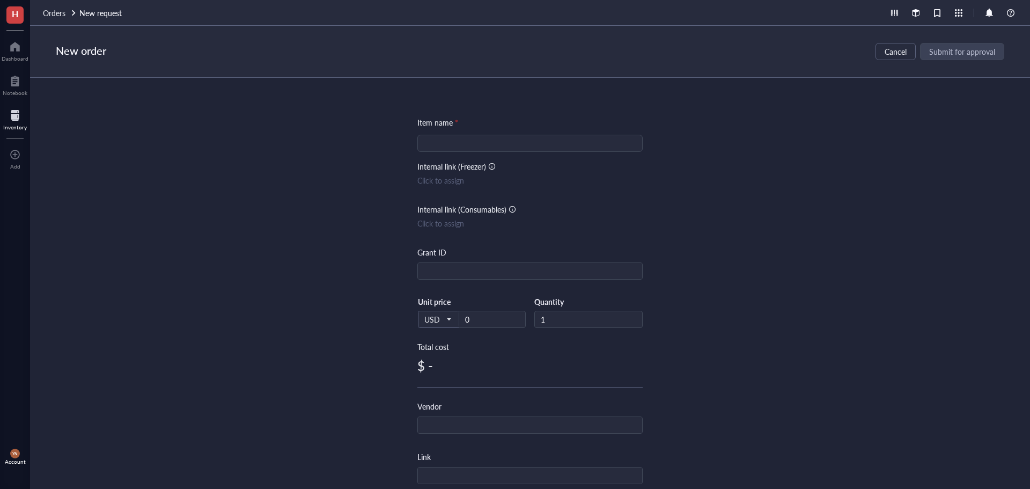
click at [460, 150] on input "search" at bounding box center [530, 143] width 212 height 16
paste input "Sol-M® Standard [MEDICAL_DATA] Syringes"
type input "Sol-M® Standard [MEDICAL_DATA] Syringes"
click at [436, 271] on input "text" at bounding box center [530, 271] width 224 height 17
type input "RO1"
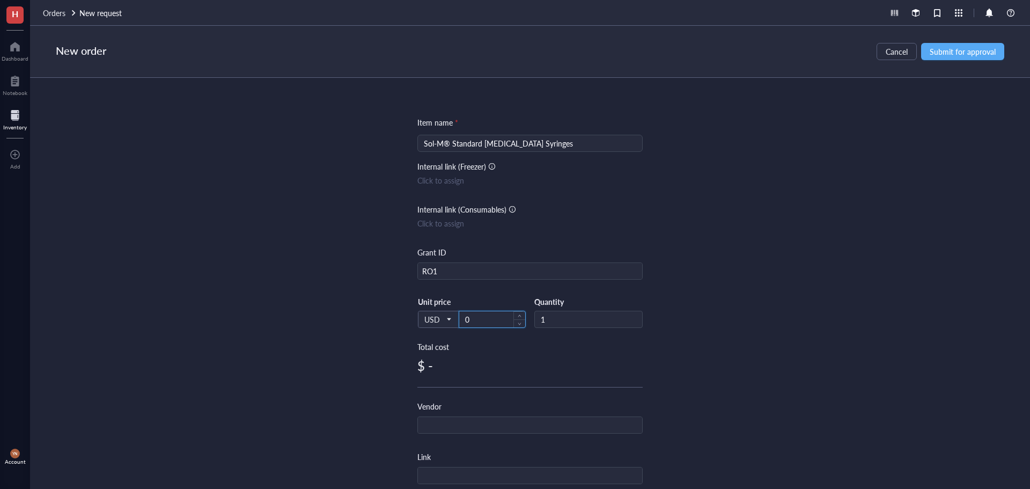
click at [473, 324] on input "0" at bounding box center [492, 319] width 66 height 16
click at [474, 318] on input "0" at bounding box center [492, 319] width 66 height 16
type input "20.87"
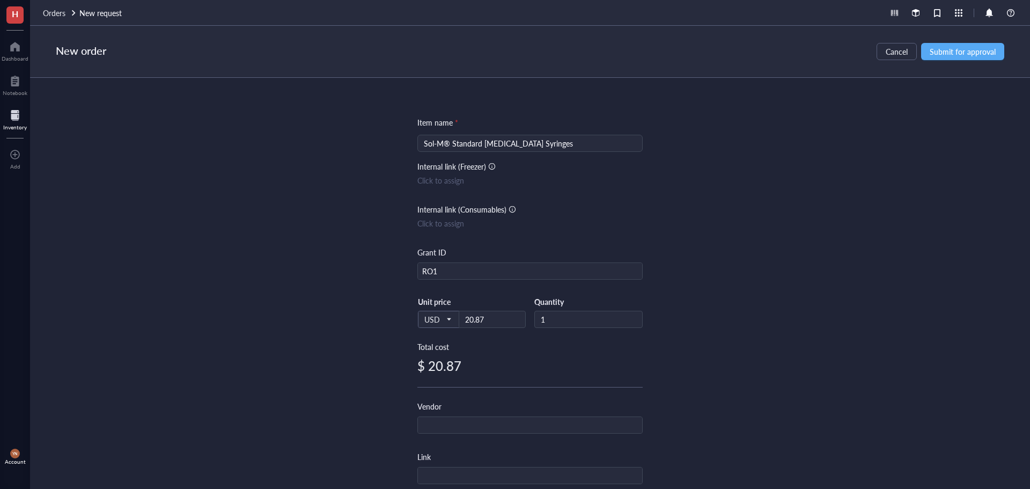
click at [243, 298] on div "Item name * Sol-M® Standard [MEDICAL_DATA] Syringes Internal link (Freezer) Cli…" at bounding box center [530, 283] width 1000 height 411
click at [438, 425] on input "text" at bounding box center [530, 425] width 224 height 17
type input "VWR"
click at [348, 396] on div "Item name * Sol-M® Standard [MEDICAL_DATA] Syringes Internal link (Freezer) Cli…" at bounding box center [530, 283] width 1000 height 411
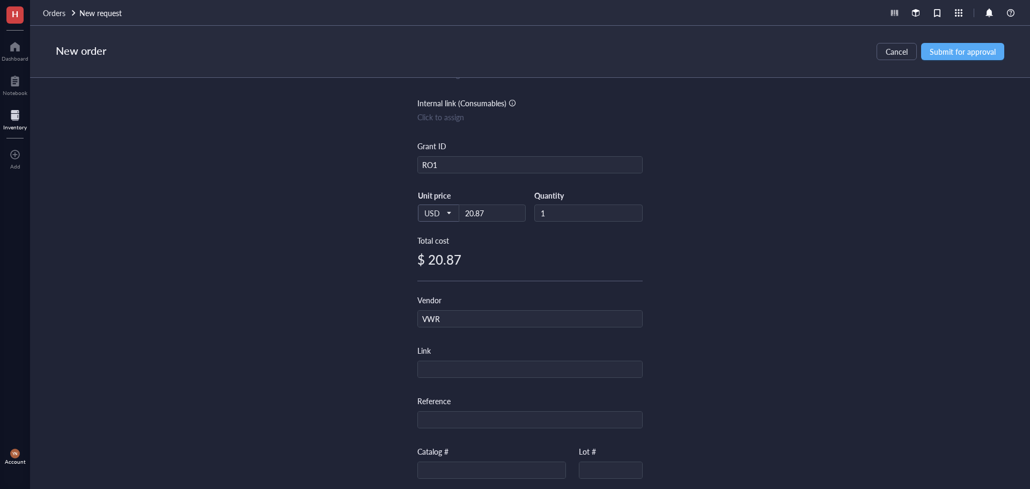
scroll to position [107, 0]
drag, startPoint x: 428, startPoint y: 464, endPoint x: 683, endPoint y: 439, distance: 256.5
click at [428, 464] on input "text" at bounding box center [492, 469] width 148 height 17
paste input "76582-614"
type input "76582-614"
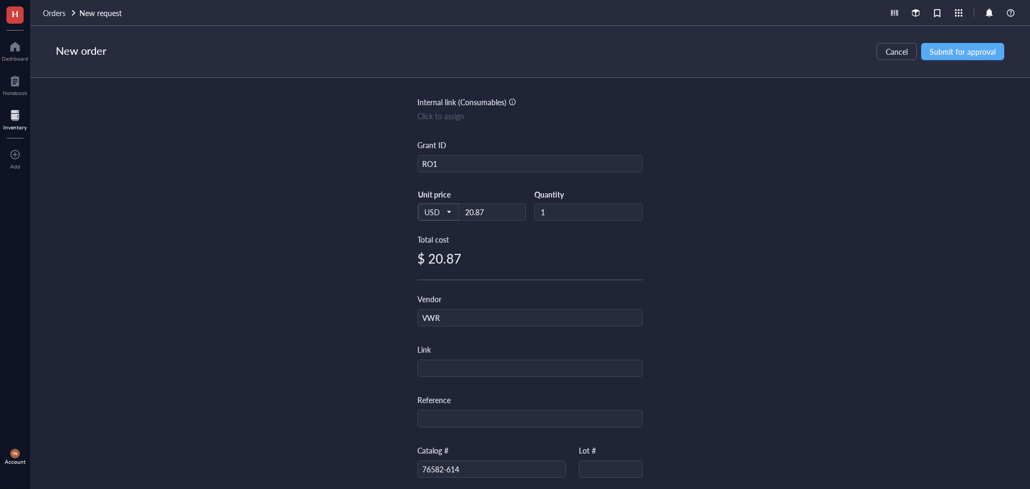
click at [808, 399] on div "Item name * Sol-M® Standard [MEDICAL_DATA] Syringes Internal link (Freezer) Cli…" at bounding box center [530, 283] width 1000 height 411
click at [948, 50] on span "Submit for approval" at bounding box center [963, 51] width 66 height 9
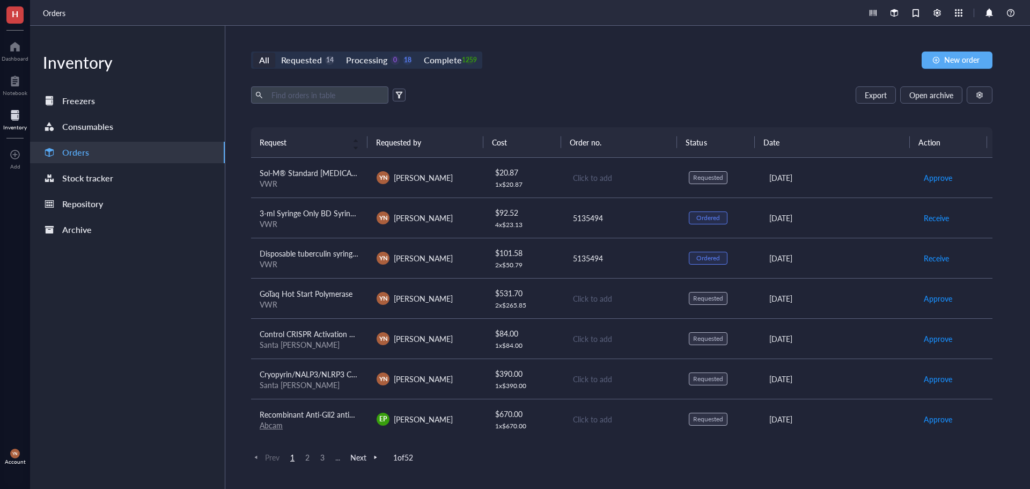
click at [322, 173] on span "Sol-M® Standard [MEDICAL_DATA] Syringes" at bounding box center [334, 172] width 149 height 11
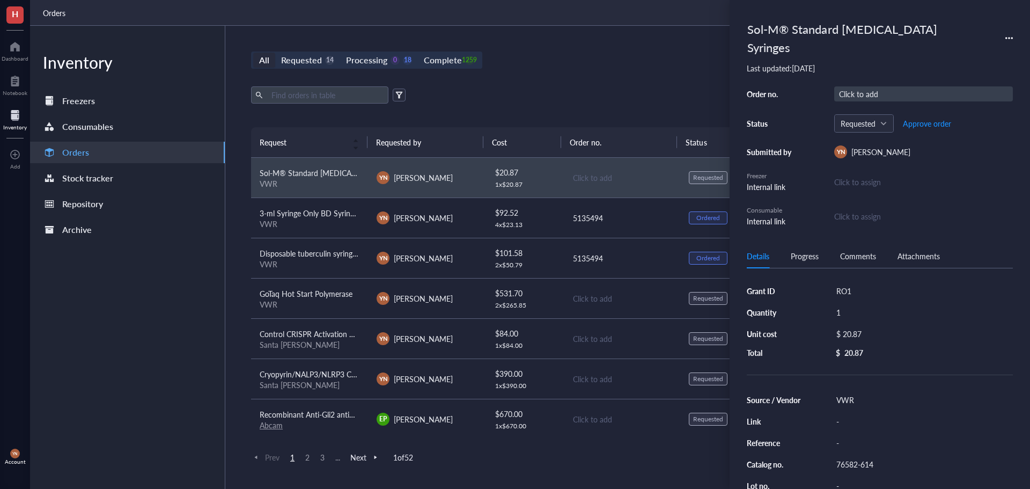
click at [858, 86] on div "Click to add" at bounding box center [923, 93] width 179 height 15
type input "5135184"
click at [917, 119] on span "Approve order" at bounding box center [927, 123] width 48 height 9
click at [917, 119] on span "Place order" at bounding box center [918, 123] width 37 height 9
click at [594, 98] on div "Export Open archive" at bounding box center [621, 94] width 741 height 17
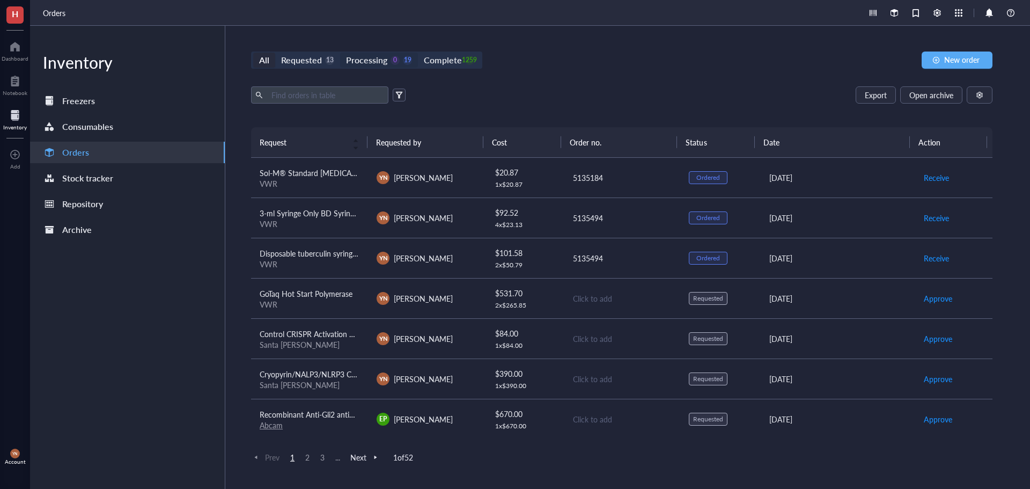
click at [379, 58] on div "Processing" at bounding box center [366, 60] width 41 height 15
click at [340, 53] on input "Processing 0 19" at bounding box center [340, 53] width 0 height 0
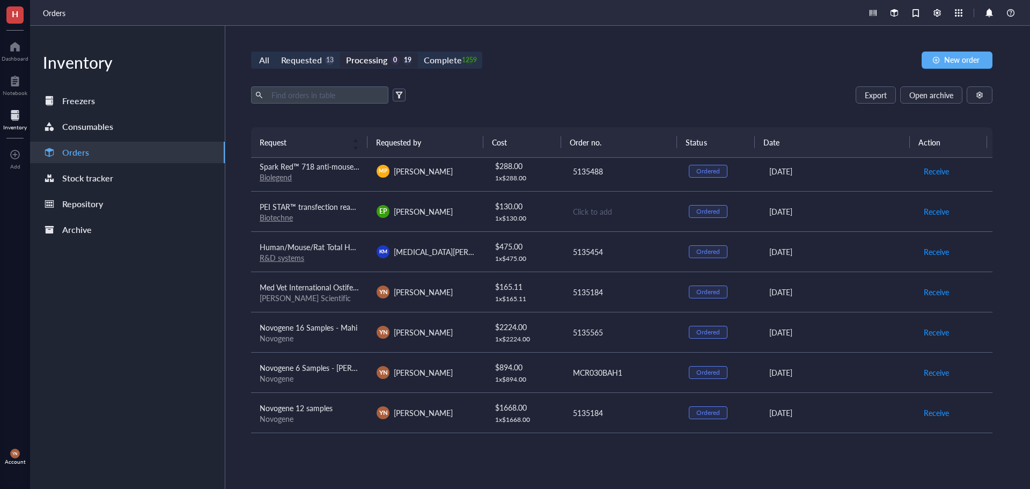
scroll to position [322, 0]
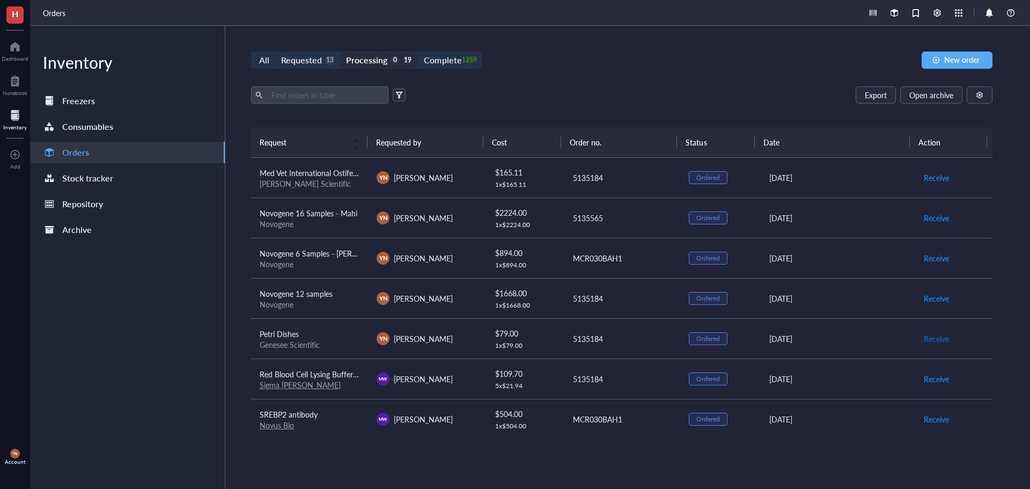
click at [924, 337] on span "Receive" at bounding box center [936, 339] width 25 height 12
click at [941, 377] on span "Receive" at bounding box center [936, 379] width 25 height 12
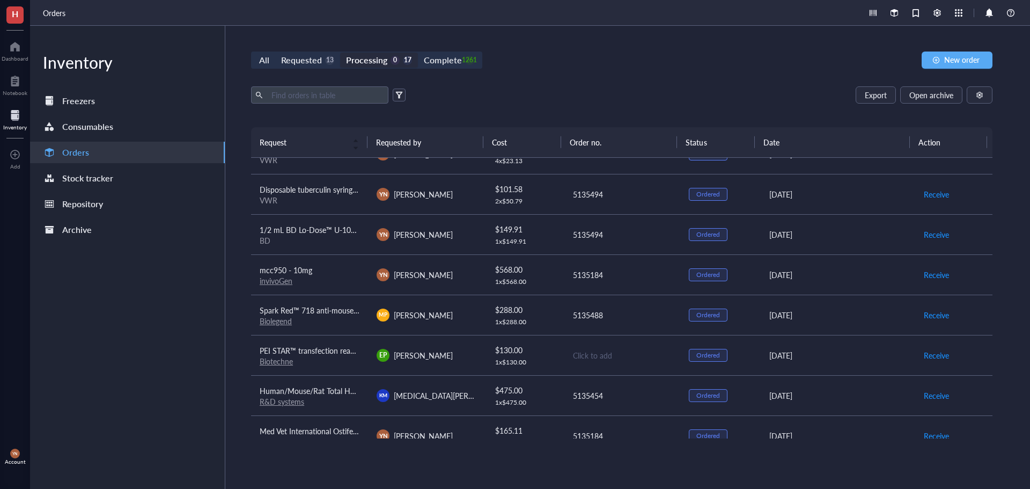
scroll to position [0, 0]
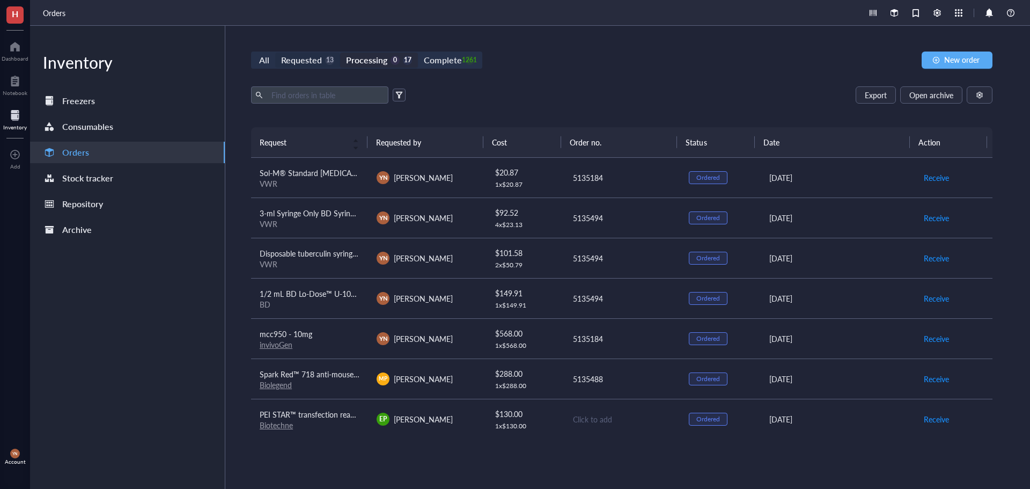
click at [312, 54] on div "Requested" at bounding box center [301, 60] width 41 height 15
click at [275, 53] on input "Requested 13" at bounding box center [275, 53] width 0 height 0
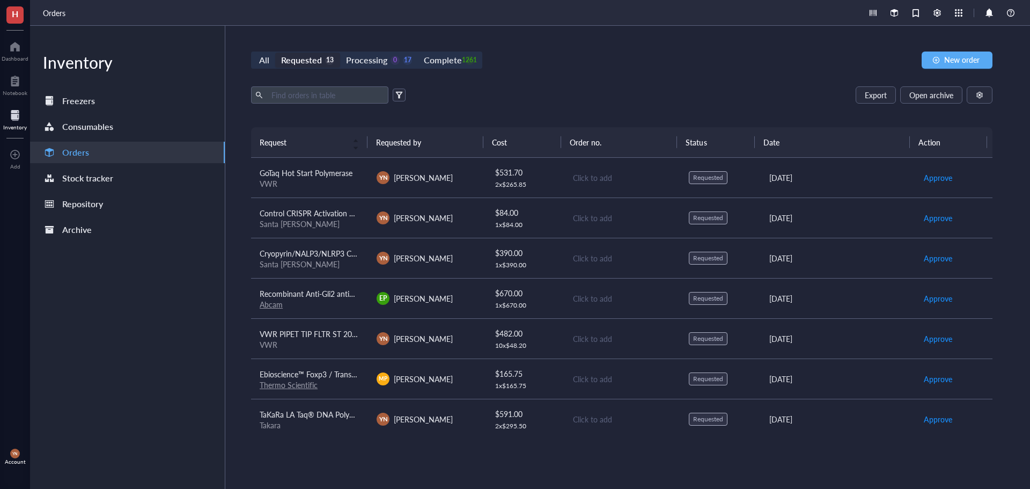
click at [335, 335] on span "VWR PIPET TIP FLTR ST 200UL PK960" at bounding box center [325, 333] width 130 height 11
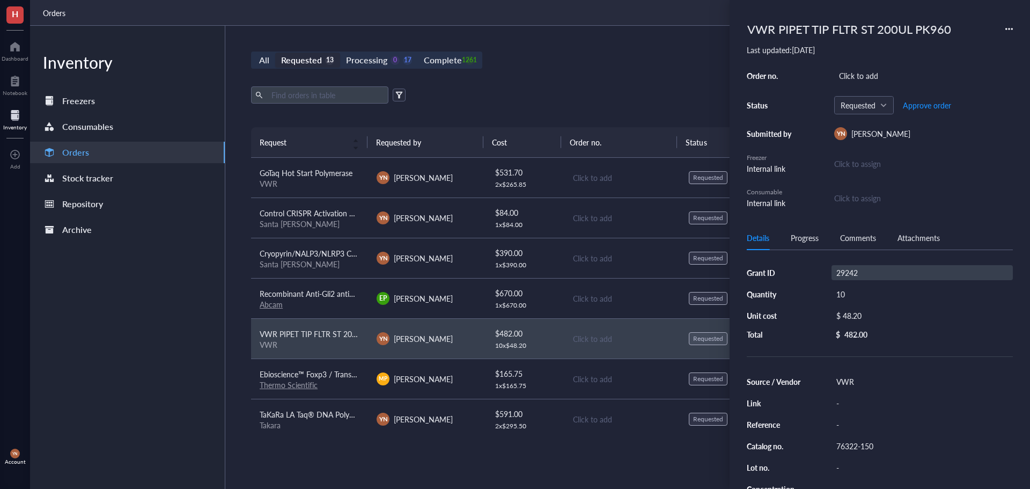
click at [859, 275] on div "29242" at bounding box center [922, 272] width 181 height 15
type input "R37"
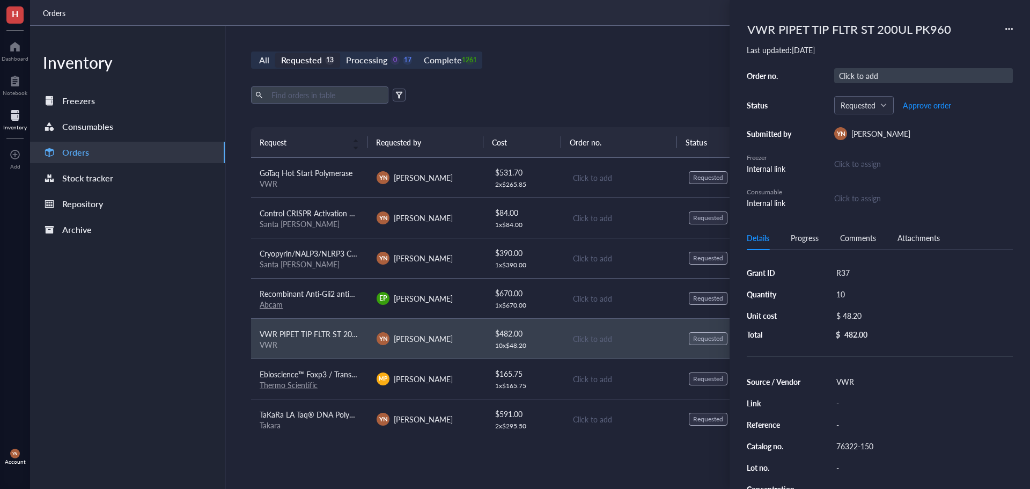
click at [867, 70] on div "Click to add" at bounding box center [923, 75] width 179 height 15
type input "5135494"
click at [925, 99] on button "Approve order" at bounding box center [926, 105] width 49 height 17
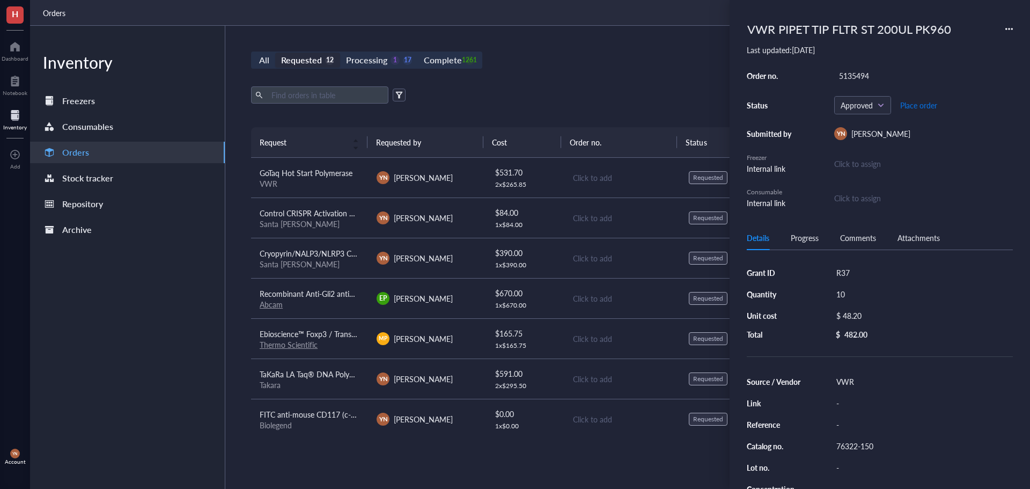
click at [925, 103] on span "Place order" at bounding box center [918, 105] width 37 height 9
click at [618, 68] on div "All Requested 12 Processing 0 18 Complete 1261 New order" at bounding box center [621, 60] width 741 height 17
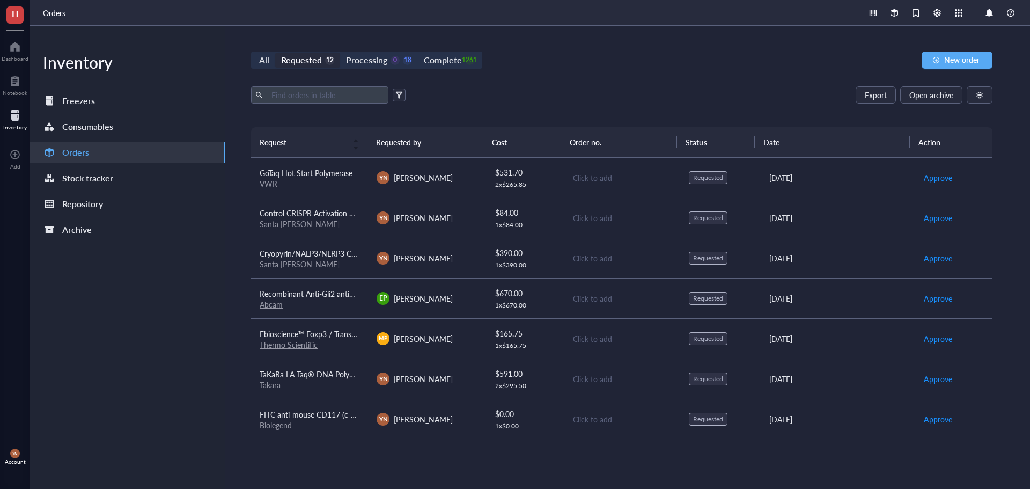
click at [518, 113] on div "Export Open archive Requester Requested on Source / Vendor Last updated" at bounding box center [621, 106] width 741 height 41
click at [333, 329] on span "Mouse Recombinant SCF" at bounding box center [302, 332] width 84 height 11
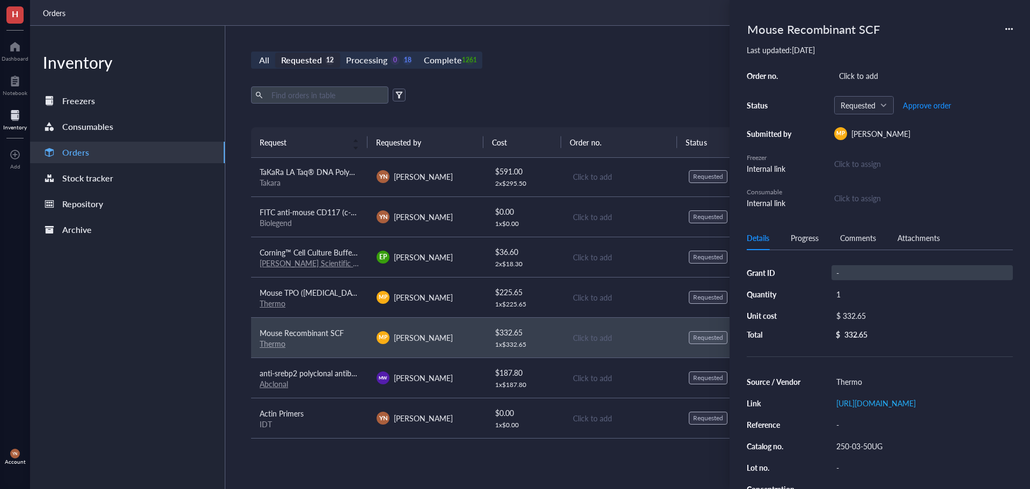
click at [856, 272] on div "-" at bounding box center [922, 272] width 181 height 15
type input "V Foundation"
click at [863, 74] on div "Click to add" at bounding box center [923, 75] width 179 height 15
type input "5135488"
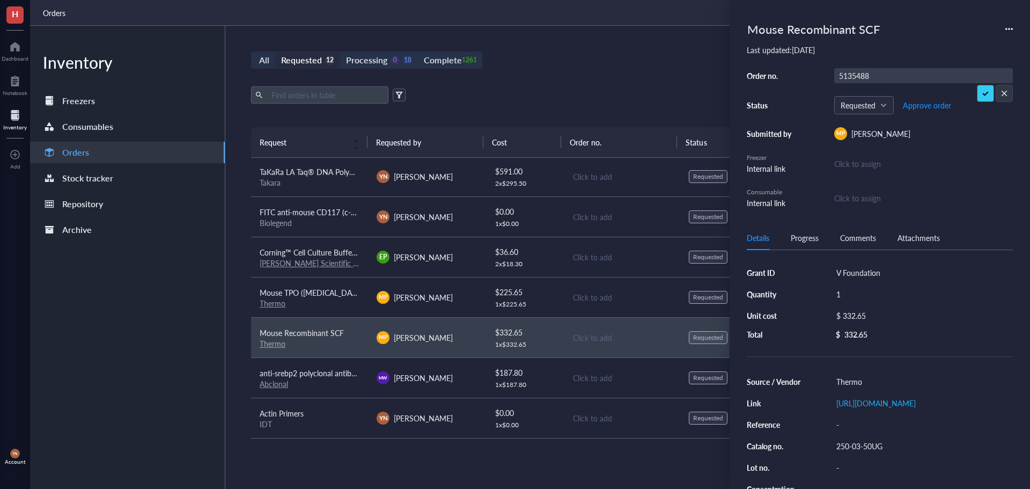
click at [867, 75] on input "5135488" at bounding box center [854, 76] width 39 height 14
click at [335, 294] on span "Mouse TPO ([MEDICAL_DATA]) Recombinant Protein" at bounding box center [348, 292] width 176 height 11
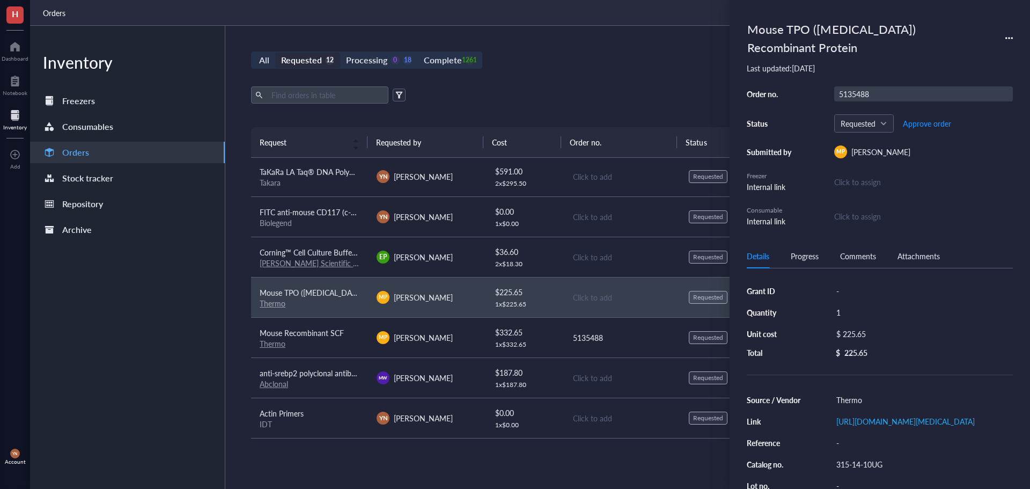
click at [855, 95] on div "5135488" at bounding box center [923, 93] width 179 height 15
click at [855, 95] on input "5135488" at bounding box center [854, 94] width 39 height 14
type input "5135488"
click at [634, 39] on div "All Requested 12 Processing 0 18 Complete 1261 New order Export Open archive Re…" at bounding box center [621, 257] width 793 height 463
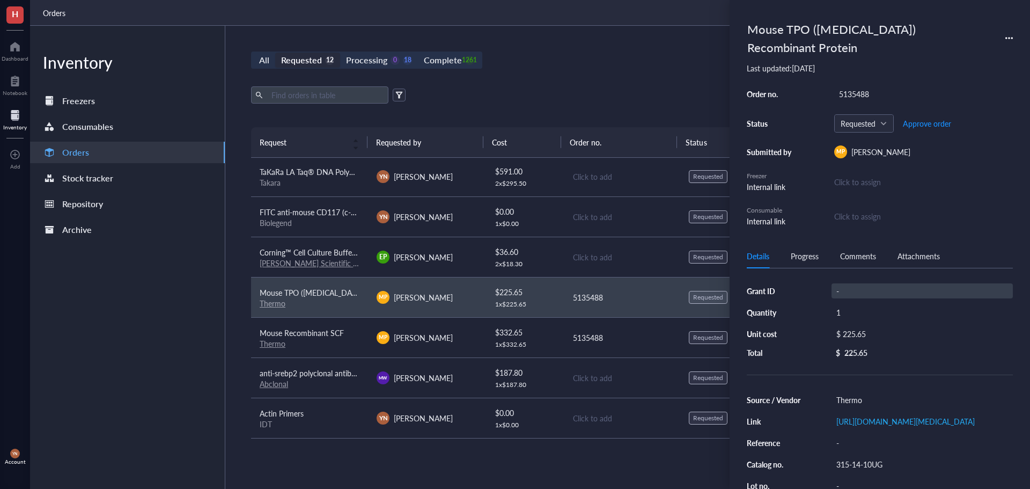
click at [841, 291] on div "-" at bounding box center [922, 290] width 181 height 15
type input "V Foundation"
click at [633, 49] on div "All Requested 12 Processing 0 18 Complete 1261 New order Export Open archive Re…" at bounding box center [621, 257] width 793 height 463
click at [290, 341] on div "Thermo" at bounding box center [310, 344] width 100 height 10
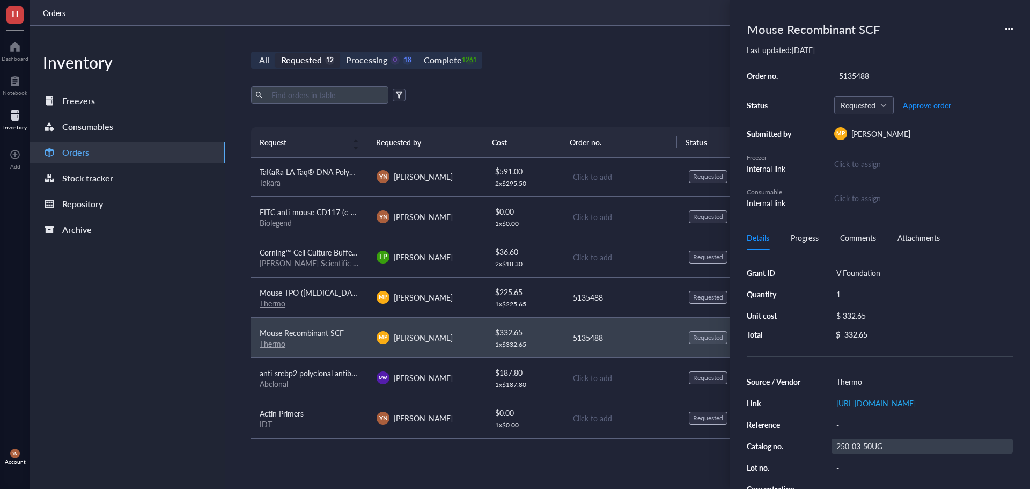
click at [874, 453] on div "250-03-50UG" at bounding box center [922, 445] width 181 height 15
click at [876, 453] on input "250-03-50UG" at bounding box center [860, 446] width 56 height 14
click at [856, 317] on div "$ 332.65" at bounding box center [920, 315] width 177 height 15
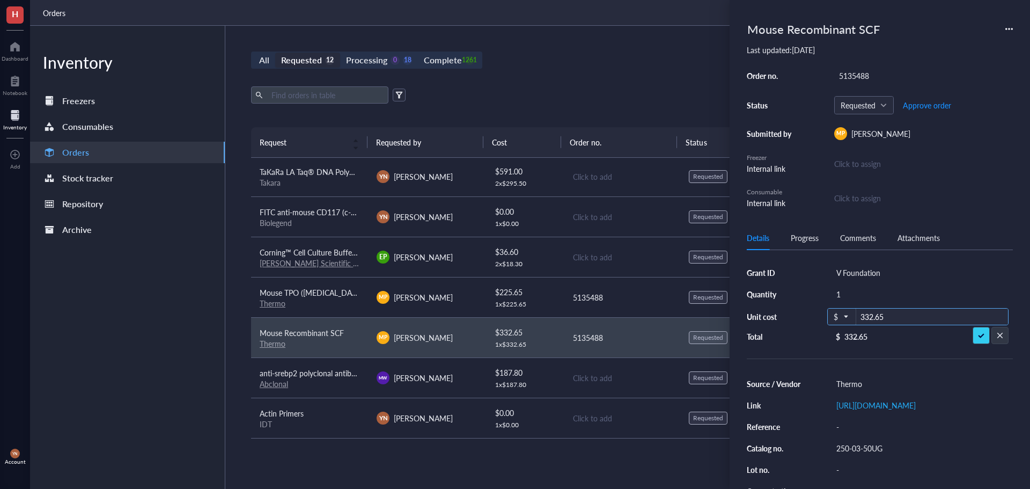
click at [881, 318] on input "332.65" at bounding box center [932, 316] width 152 height 17
type input "2"
type input "329.00"
click at [330, 296] on span "Mouse TPO ([MEDICAL_DATA]) Recombinant Protein" at bounding box center [348, 292] width 176 height 11
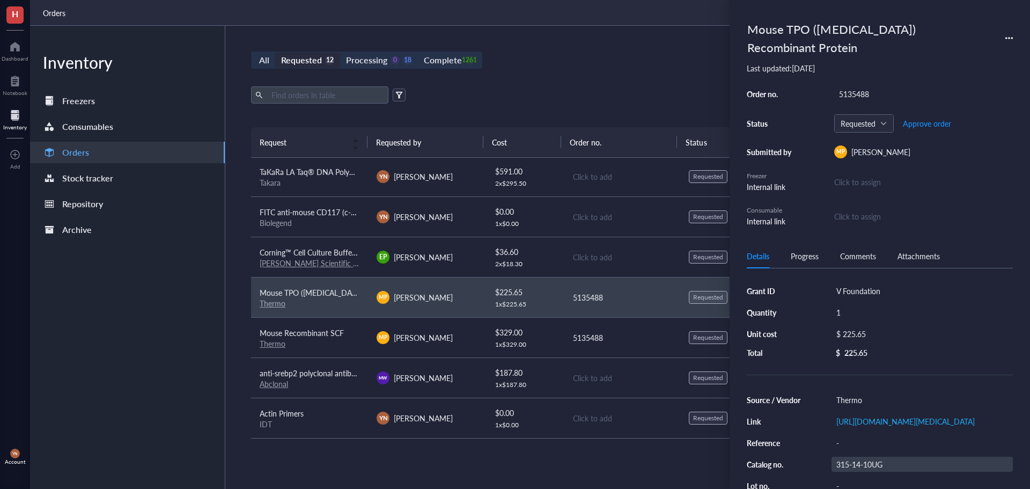
click at [876, 472] on div "315-14-10UG" at bounding box center [922, 464] width 181 height 15
click at [876, 469] on input "315-14-10UG" at bounding box center [860, 462] width 56 height 14
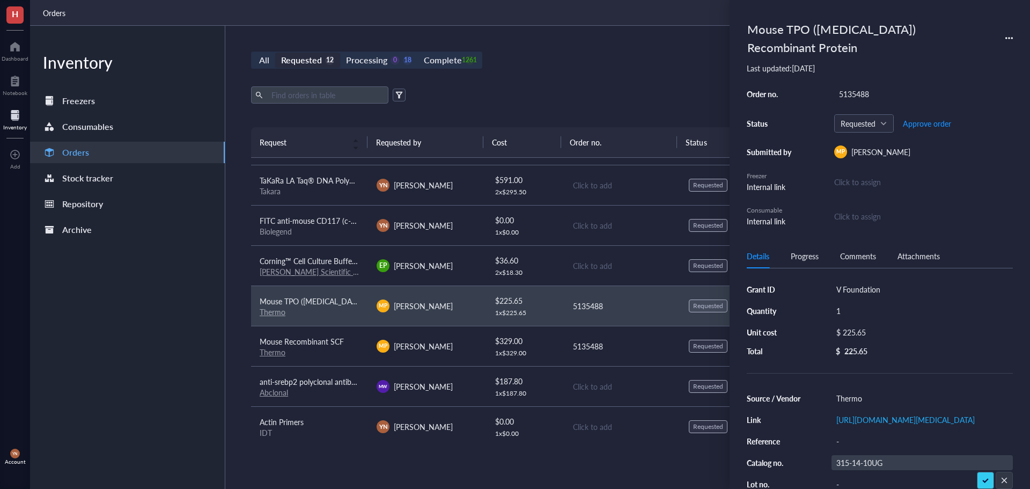
scroll to position [202, 0]
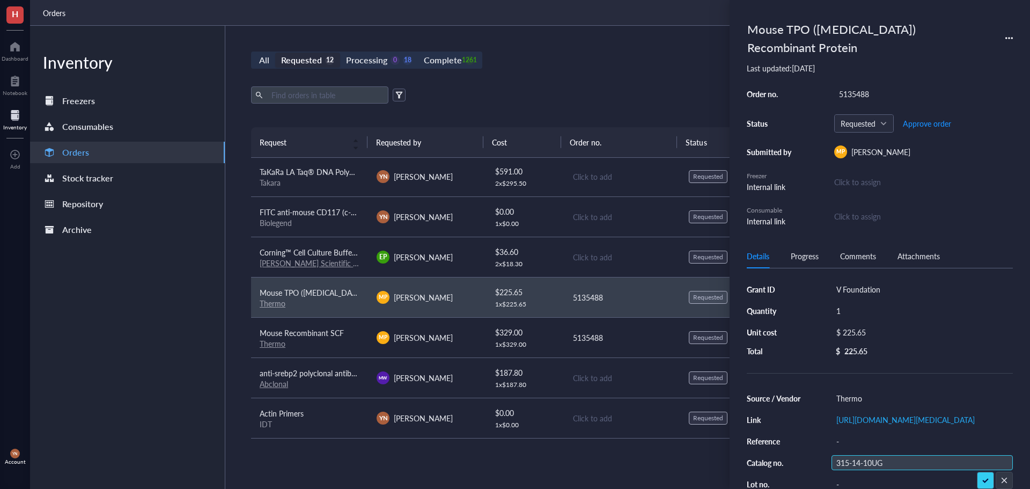
drag, startPoint x: 867, startPoint y: 480, endPoint x: 877, endPoint y: 483, distance: 10.4
click at [867, 469] on input "315-14-10UG" at bounding box center [860, 462] width 56 height 14
click at [884, 469] on input "315-14-10UG" at bounding box center [860, 462] width 56 height 14
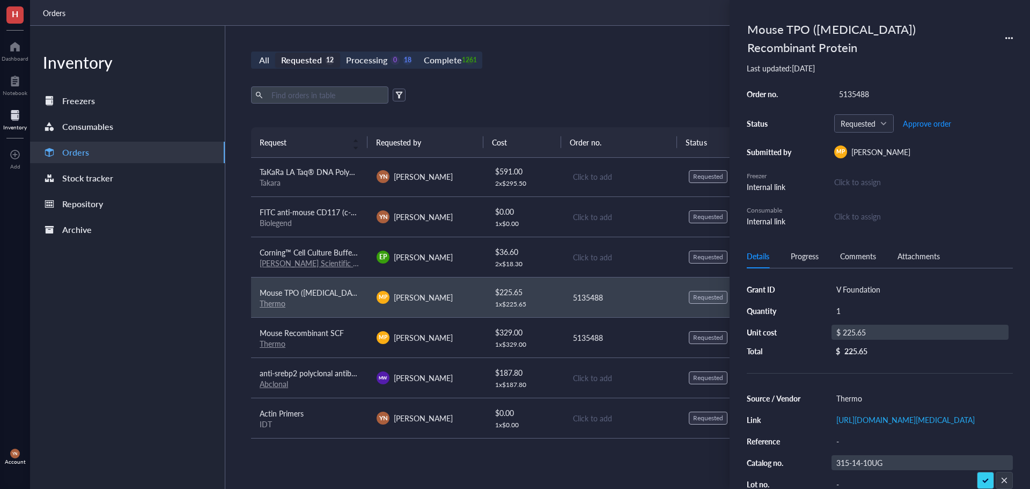
drag, startPoint x: 891, startPoint y: 336, endPoint x: 883, endPoint y: 332, distance: 8.7
click at [883, 332] on div "$ 225.65" at bounding box center [920, 332] width 177 height 15
click at [883, 332] on input "225.65" at bounding box center [932, 333] width 152 height 17
click at [884, 332] on input "225.65" at bounding box center [932, 333] width 152 height 17
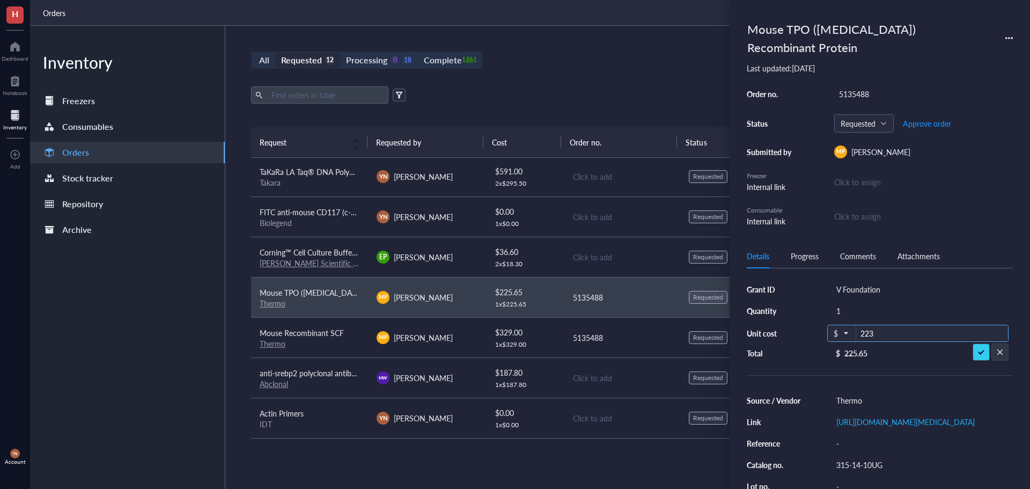
type input "223"
click at [320, 253] on span "Corning™ Cell Culture Buffers: [PERSON_NAME]'s Phosphate-Buffered Salt Solution…" at bounding box center [405, 252] width 291 height 11
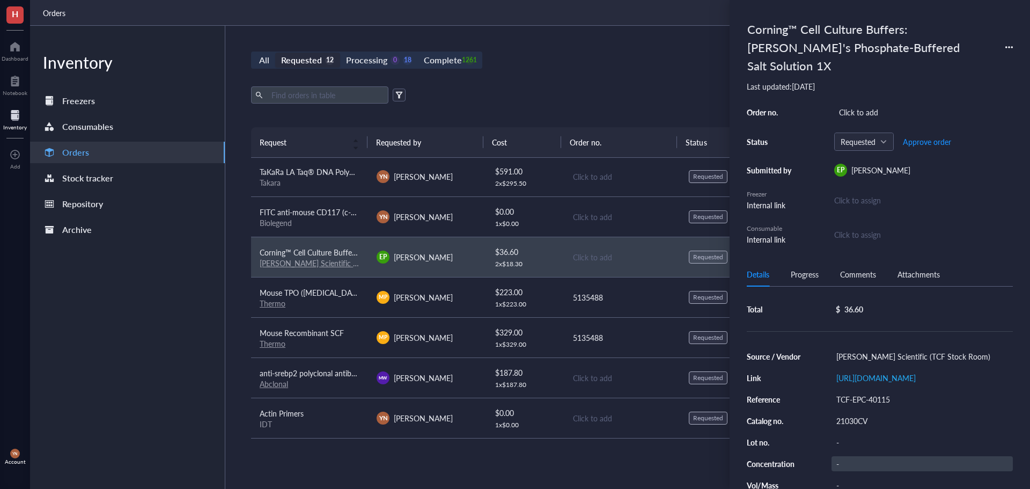
scroll to position [0, 0]
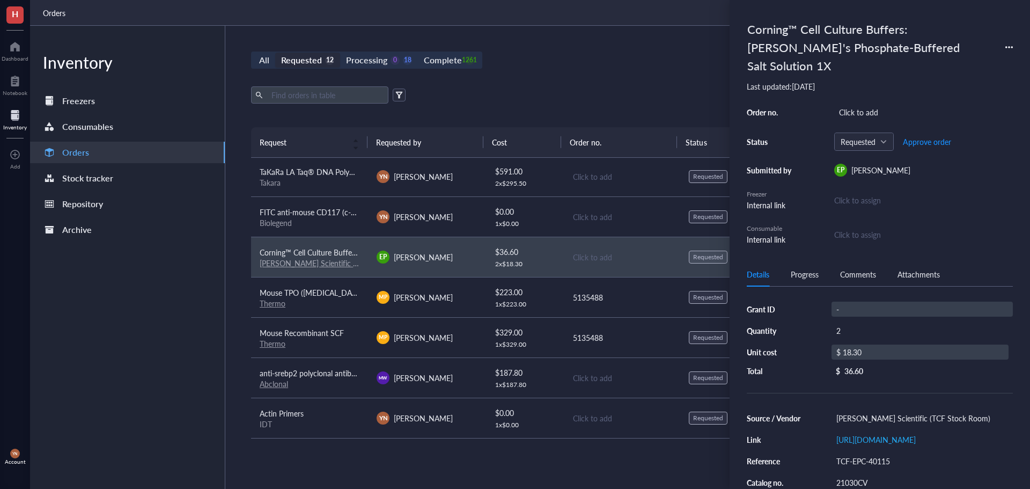
click at [837, 312] on div "-" at bounding box center [922, 308] width 181 height 15
click at [570, 78] on div "All Requested 12 Processing 0 18 Complete 1261 New order Export Open archive Re…" at bounding box center [621, 257] width 793 height 463
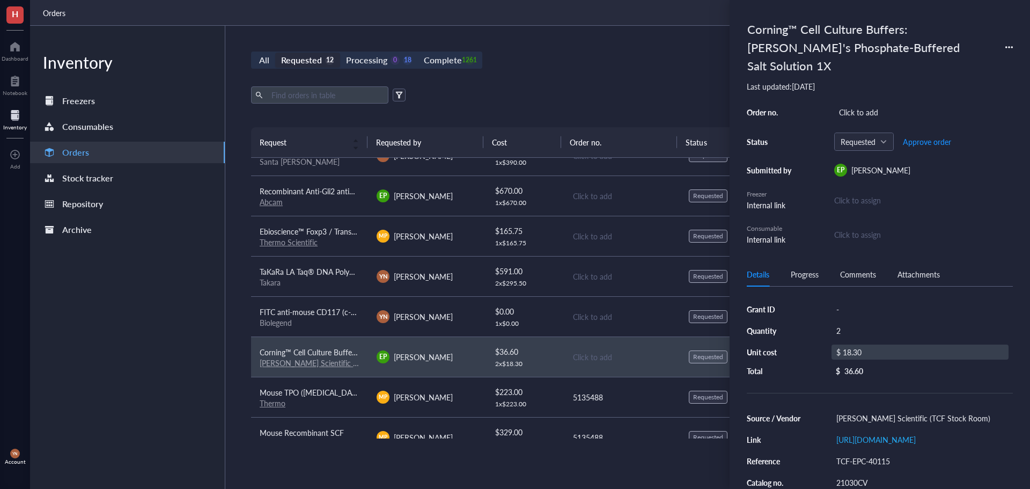
scroll to position [95, 0]
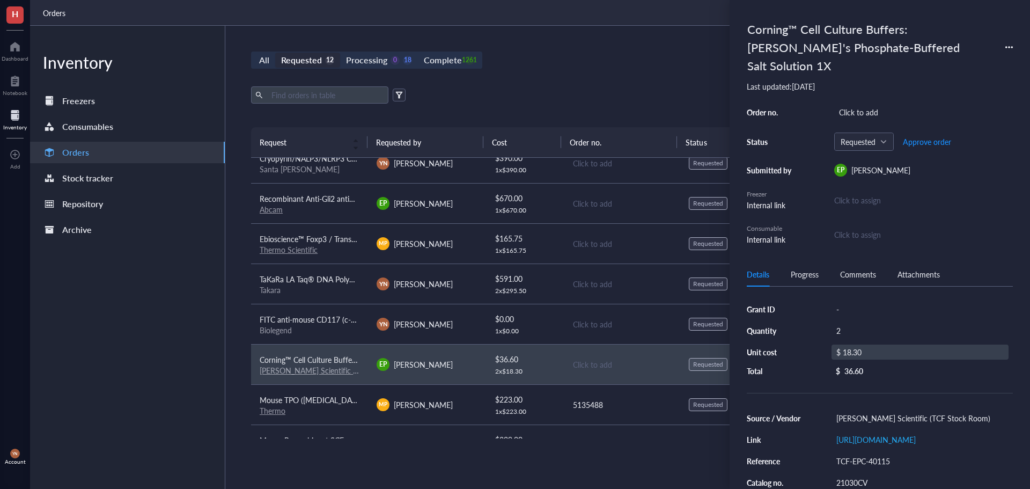
click at [342, 236] on span "Ebioscience™ Foxp3 / Transcription Factor Staining Buffer Set" at bounding box center [362, 238] width 205 height 11
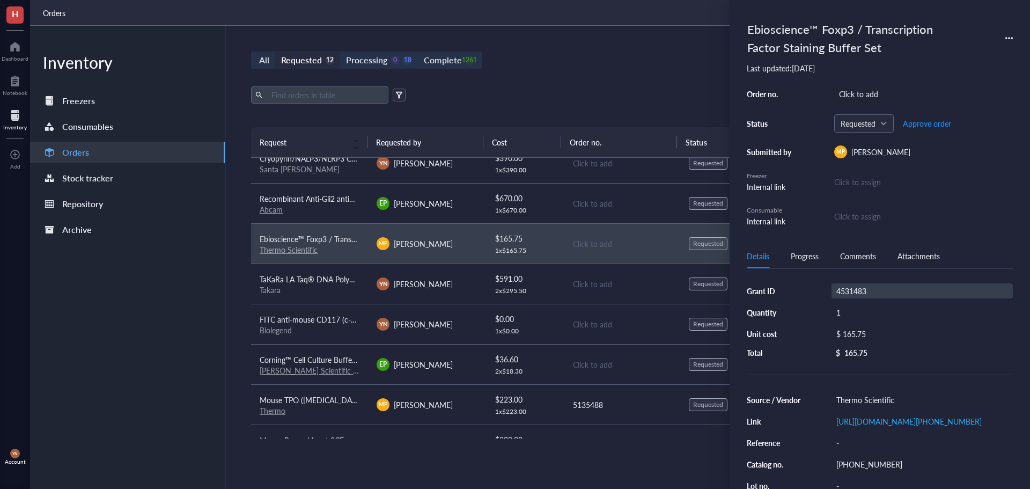
click at [859, 290] on div "4531483" at bounding box center [922, 290] width 181 height 15
click at [859, 290] on input "4531483" at bounding box center [851, 291] width 39 height 14
type input "V Foundation"
click at [892, 99] on div "Click to add" at bounding box center [923, 93] width 179 height 15
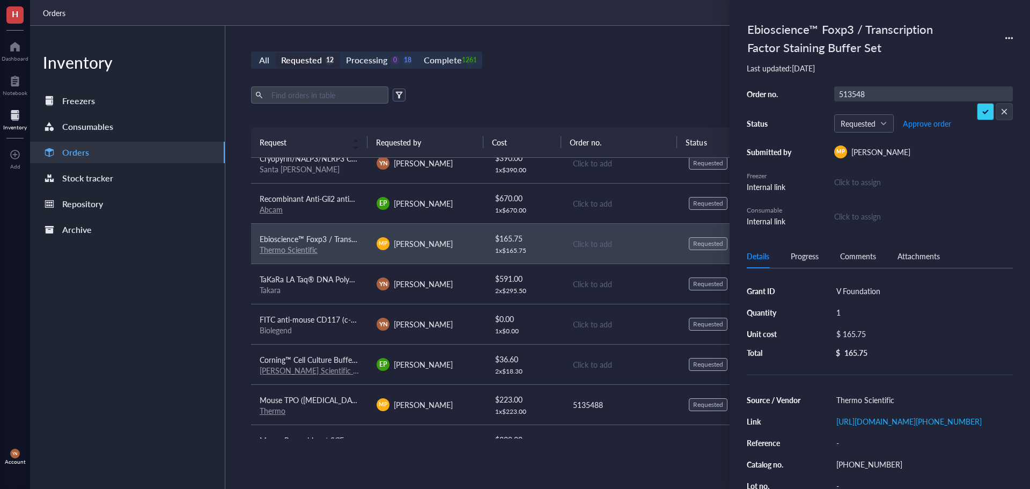
type input "5135488"
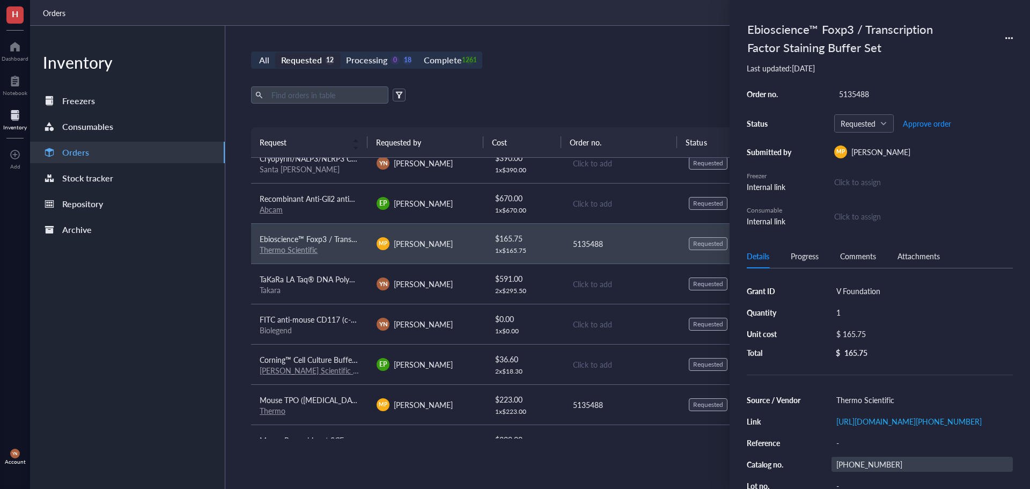
click at [855, 472] on div "[PHONE_NUMBER]" at bounding box center [922, 464] width 181 height 15
click at [855, 471] on input "[PHONE_NUMBER]" at bounding box center [858, 464] width 52 height 14
click at [853, 333] on div "$ 165.75" at bounding box center [920, 333] width 177 height 15
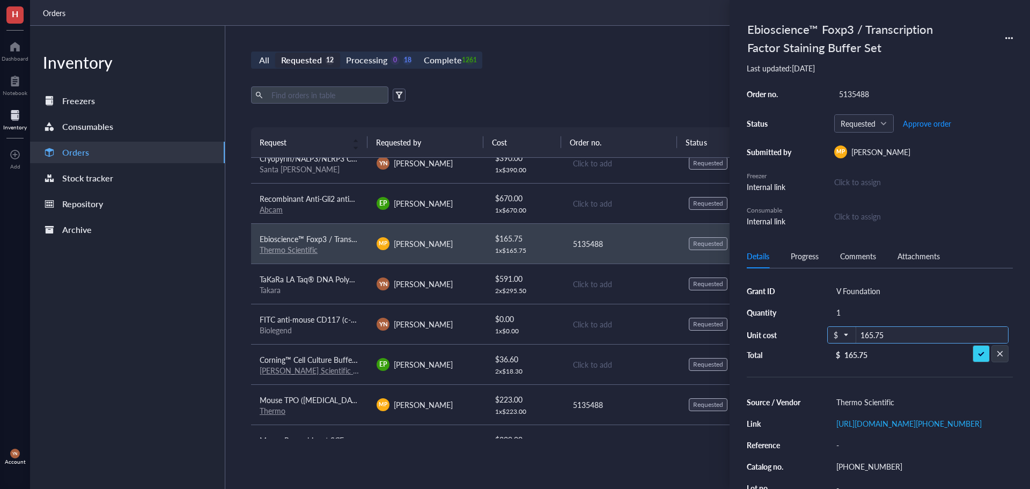
click at [871, 336] on input "165.75" at bounding box center [932, 335] width 152 height 17
type input "214.83"
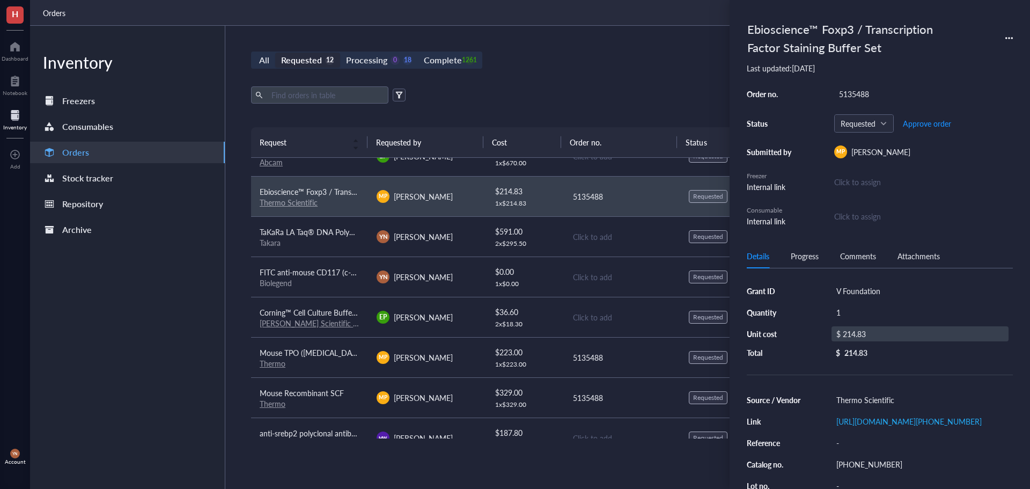
scroll to position [161, 0]
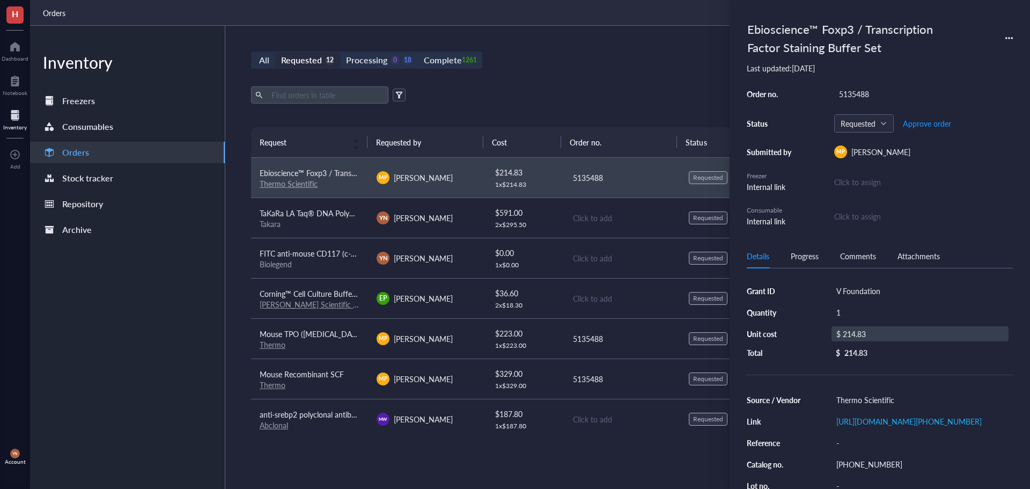
click at [317, 374] on span "Mouse Recombinant SCF" at bounding box center [302, 374] width 84 height 11
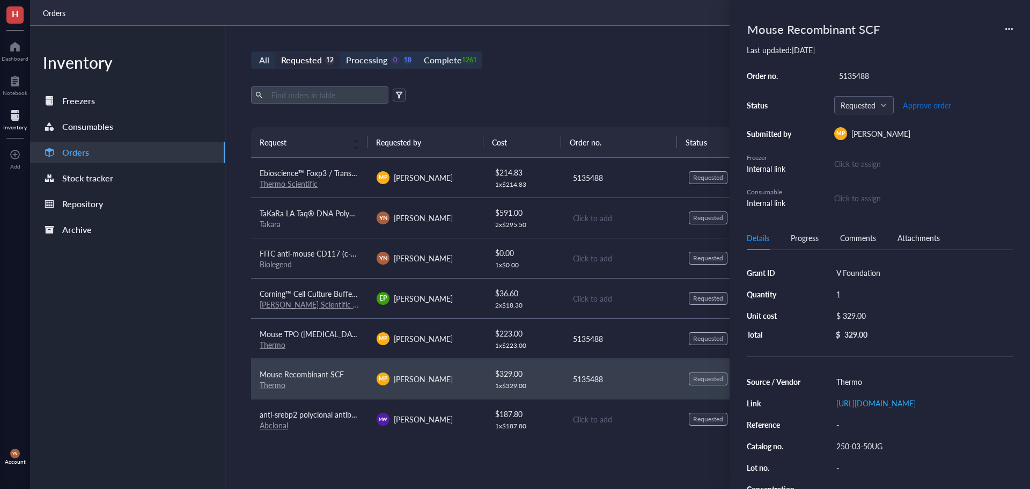
click at [932, 105] on span "Approve order" at bounding box center [927, 105] width 48 height 9
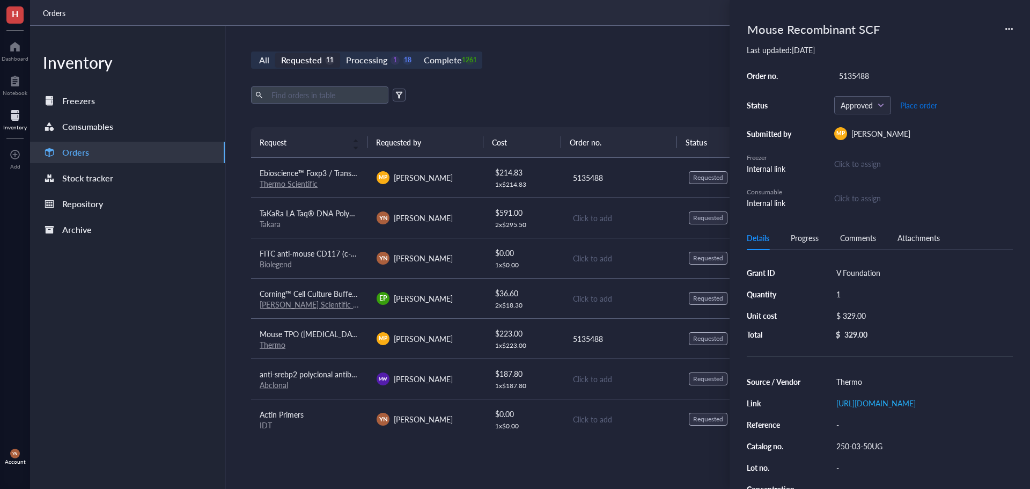
click at [932, 105] on span "Place order" at bounding box center [918, 105] width 37 height 9
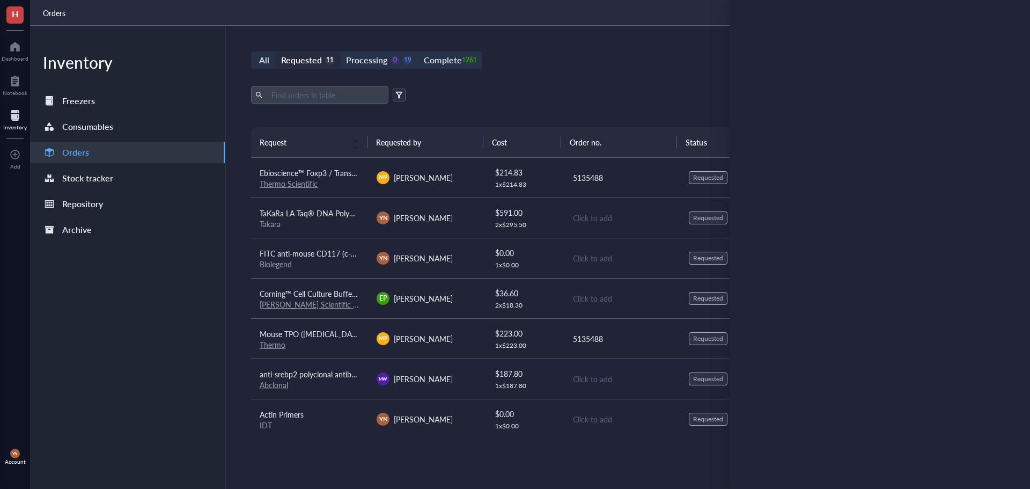
click at [313, 345] on div "Thermo" at bounding box center [310, 345] width 100 height 10
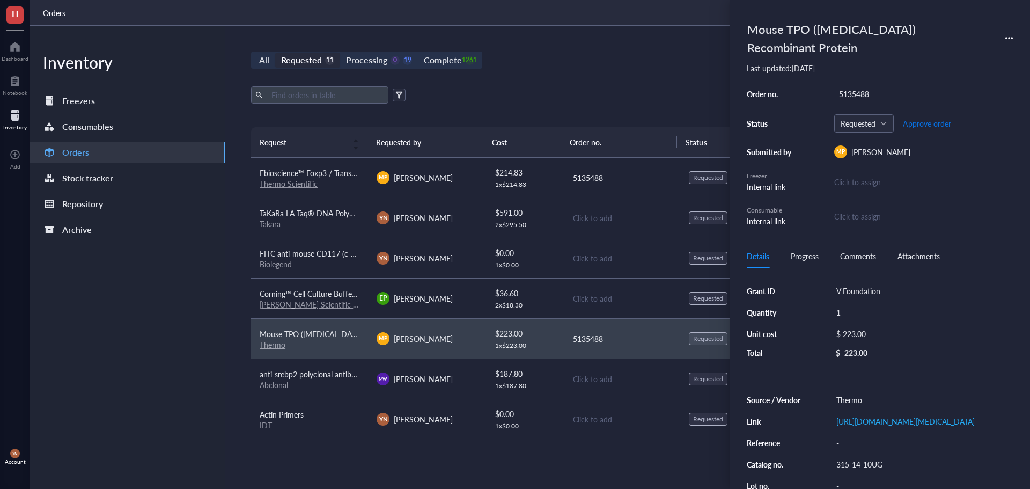
click at [933, 120] on span "Approve order" at bounding box center [927, 123] width 48 height 9
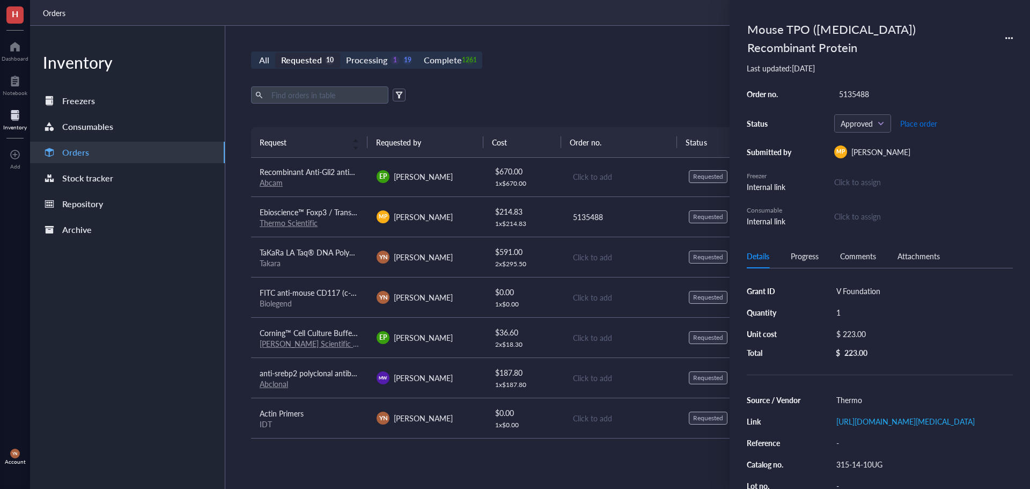
click at [932, 122] on span "Place order" at bounding box center [918, 123] width 37 height 9
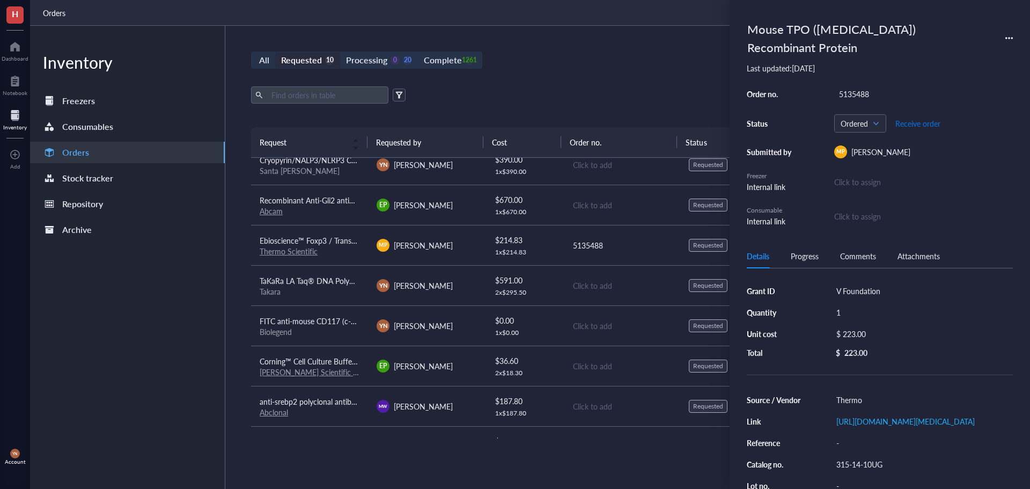
scroll to position [68, 0]
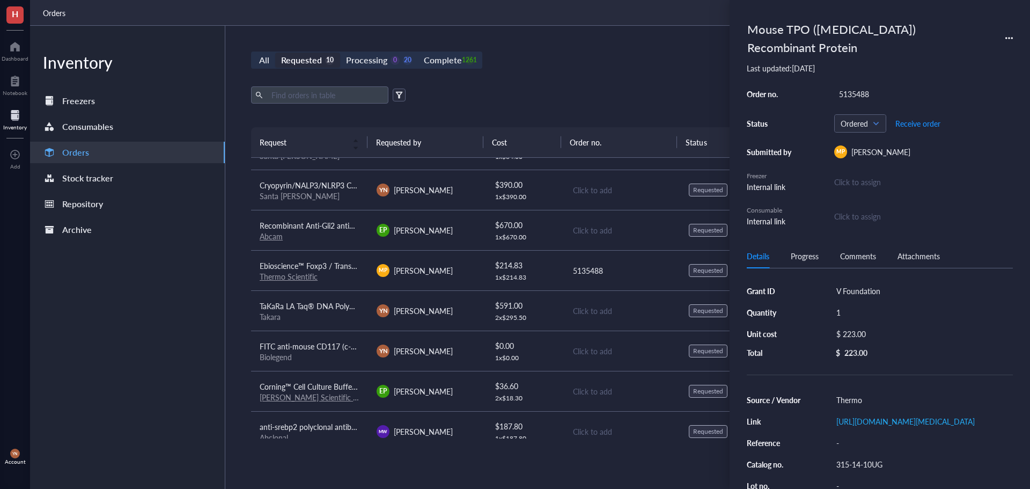
click at [320, 254] on td "Ebioscience™ Foxp3 / Transcription Factor Staining Buffer Set Thermo Scientific" at bounding box center [309, 270] width 117 height 40
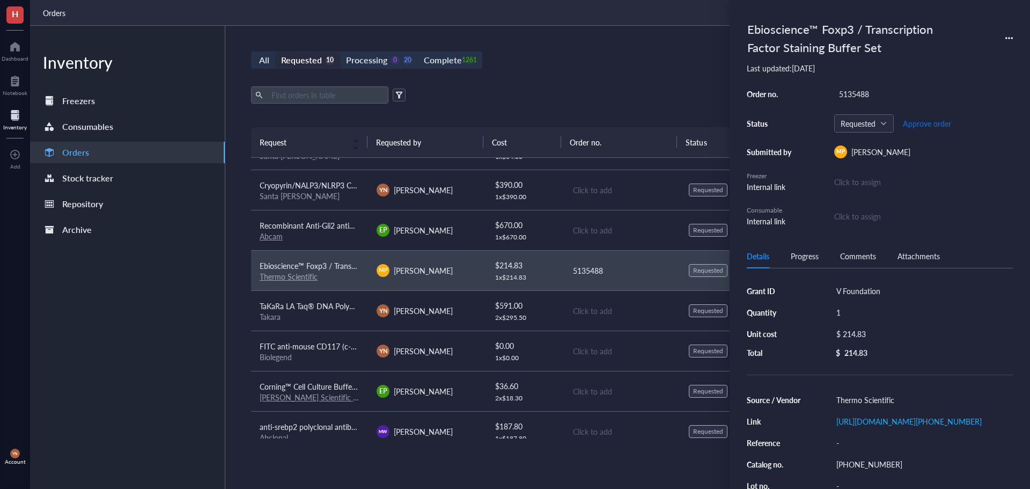
click at [923, 122] on span "Approve order" at bounding box center [927, 123] width 48 height 9
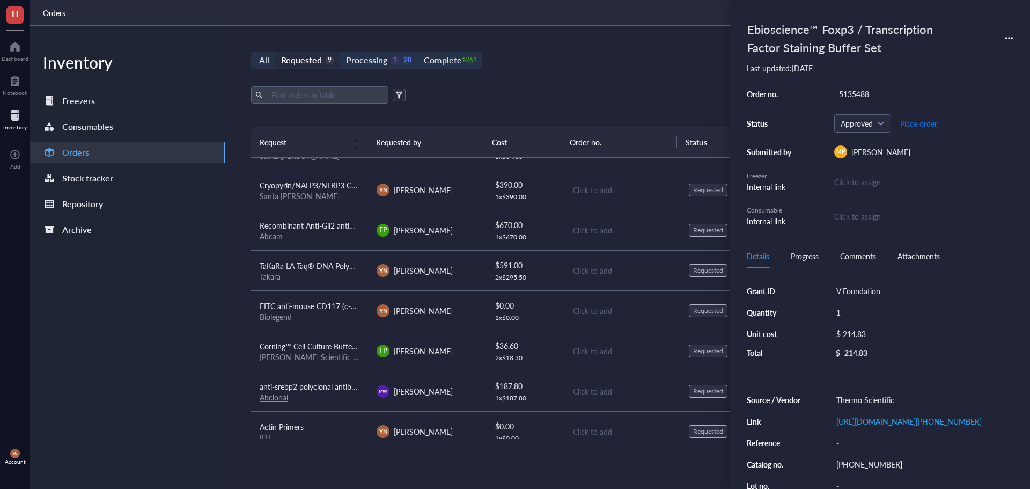
click at [923, 122] on span "Place order" at bounding box center [918, 123] width 37 height 9
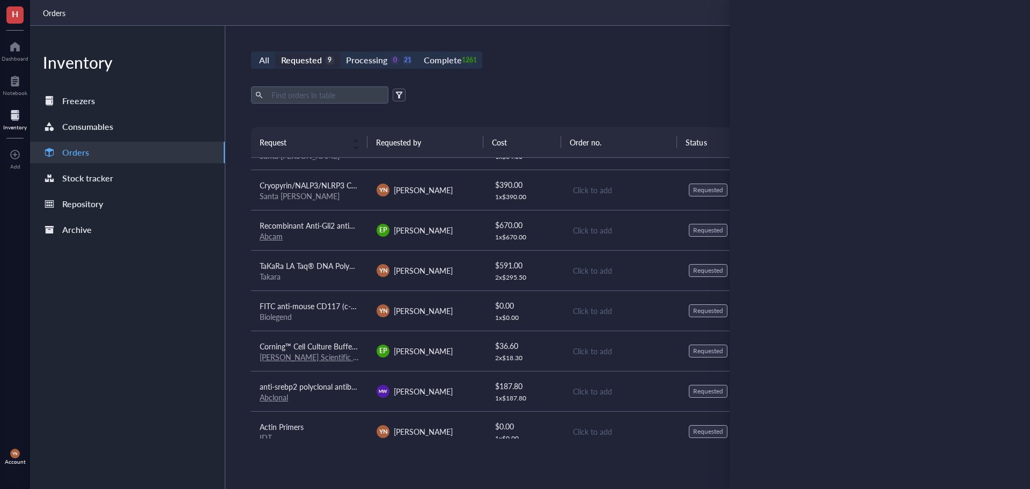
click at [628, 78] on div "All Requested 9 Processing 0 21 Complete 1261 New order Export Open archive Req…" at bounding box center [621, 257] width 793 height 463
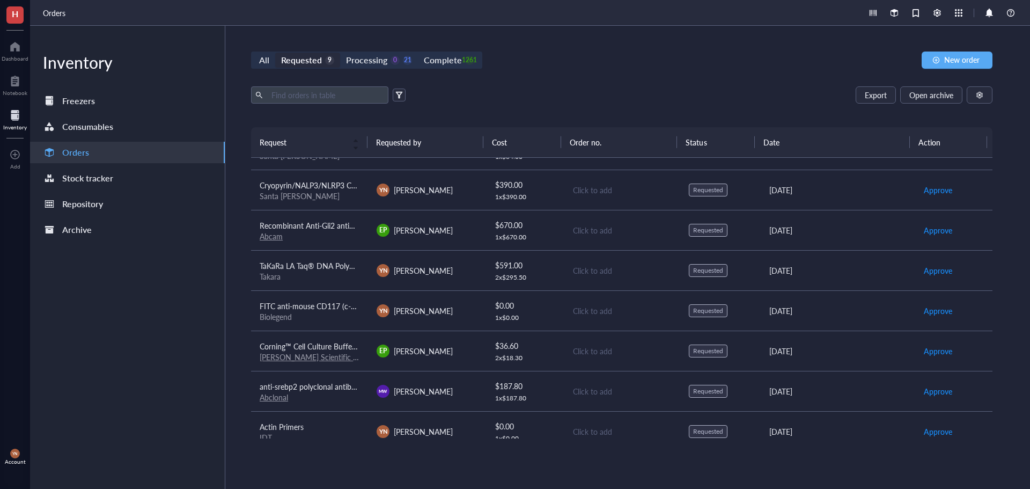
scroll to position [82, 0]
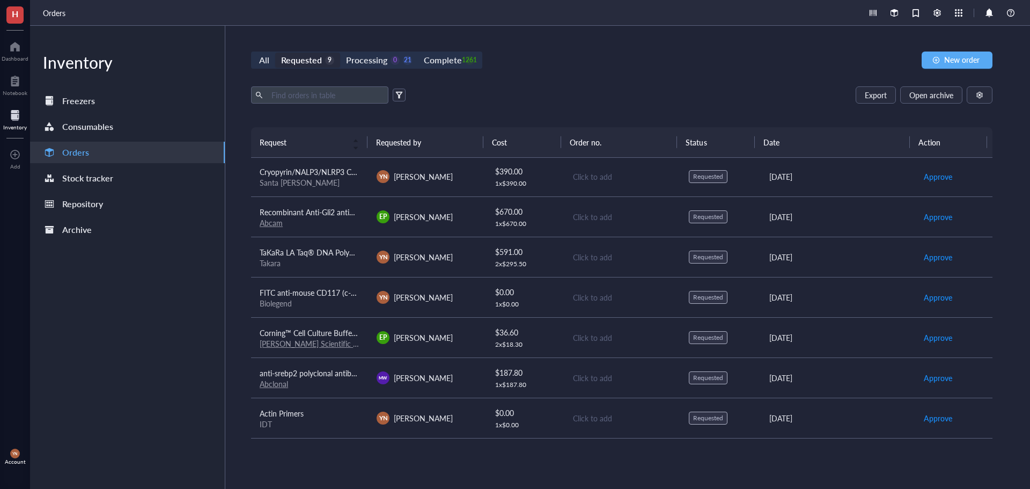
click at [339, 329] on span "Corning™ Cell Culture Buffers: [PERSON_NAME]'s Phosphate-Buffered Salt Solution…" at bounding box center [405, 332] width 291 height 11
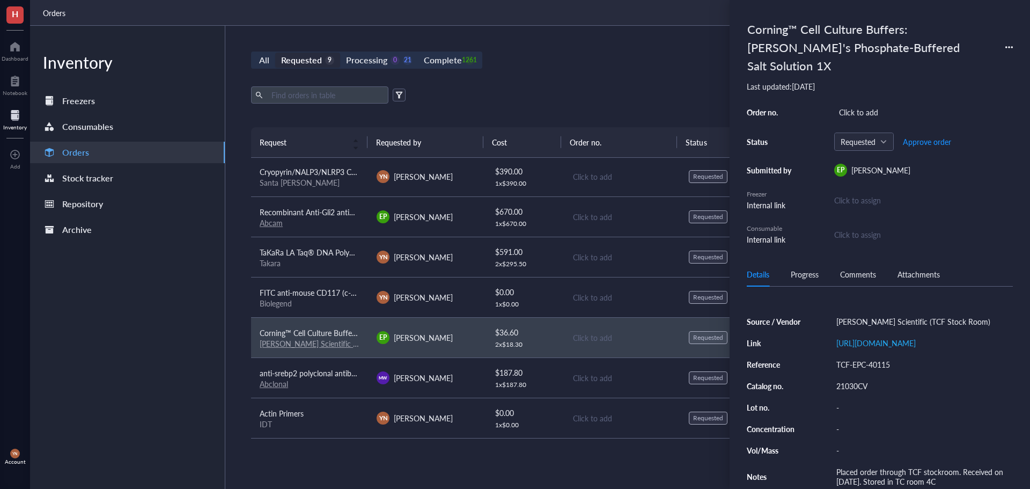
scroll to position [76, 0]
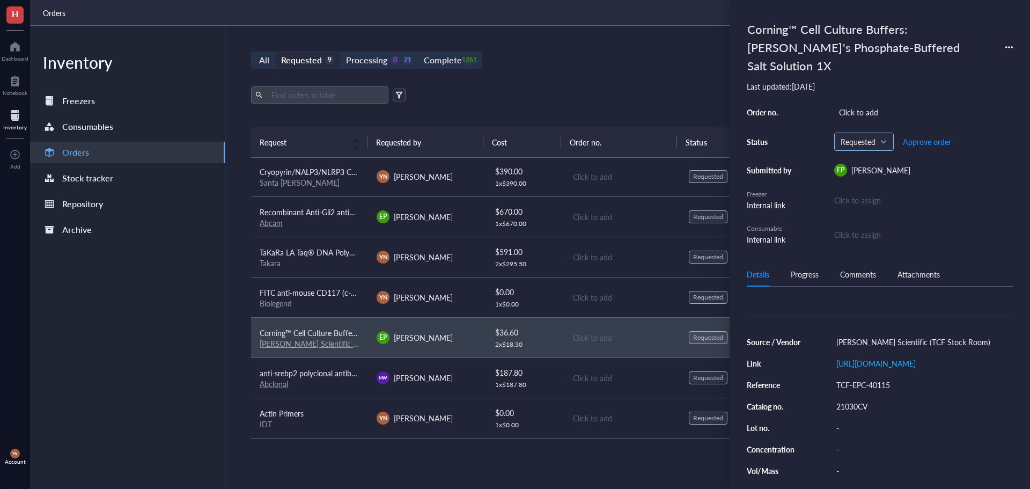
click at [873, 142] on span "Requested" at bounding box center [863, 142] width 45 height 10
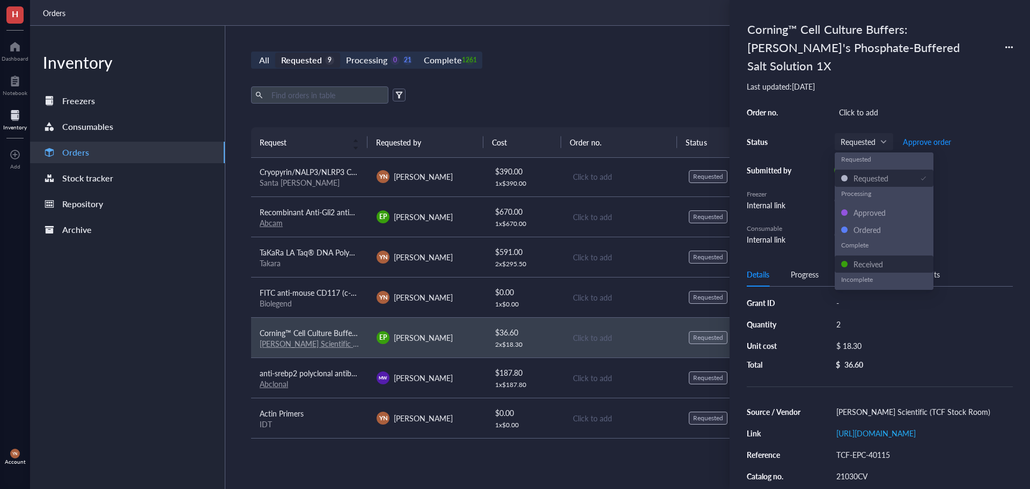
scroll to position [0, 0]
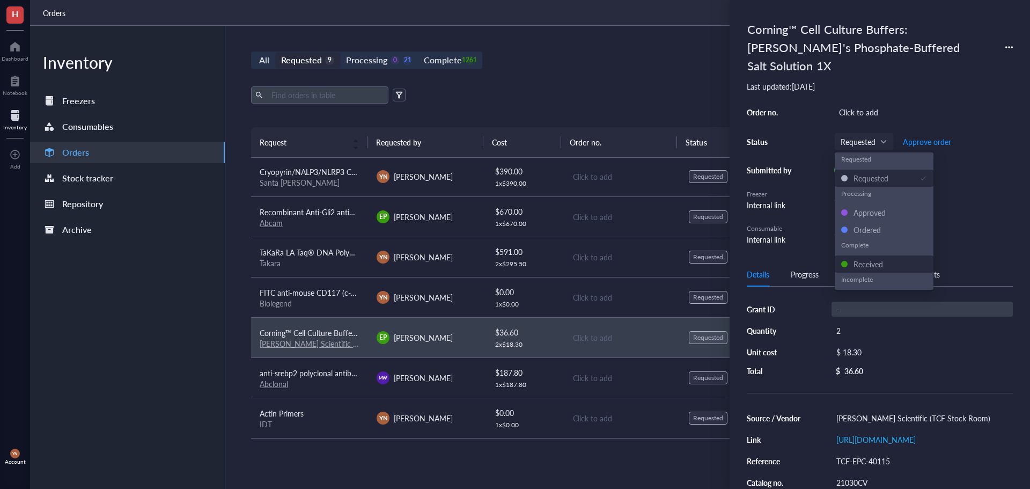
click at [846, 308] on div "-" at bounding box center [922, 308] width 181 height 15
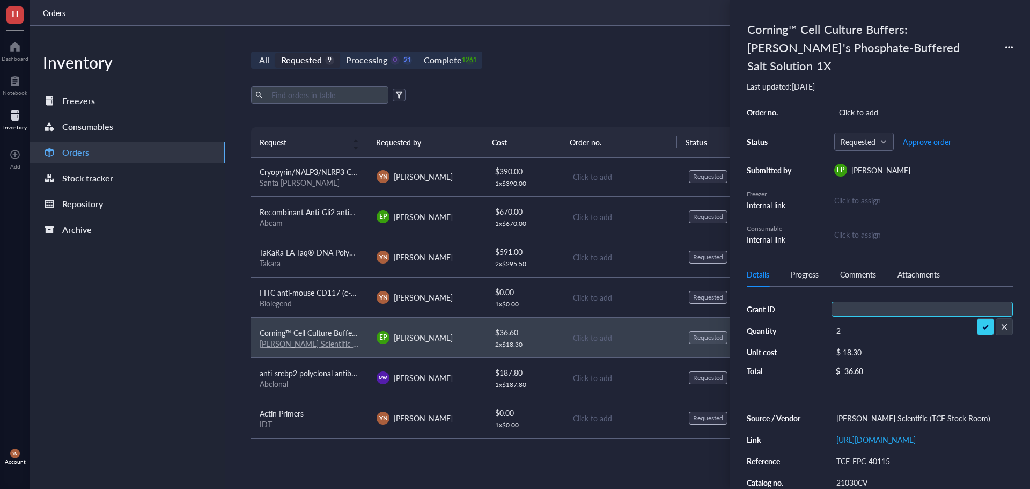
click at [859, 310] on input "text" at bounding box center [848, 309] width 32 height 14
click at [847, 306] on input "text" at bounding box center [848, 309] width 32 height 14
click at [863, 307] on input "text" at bounding box center [848, 309] width 32 height 14
type input "RO1"
click at [887, 110] on div "Click to add" at bounding box center [923, 112] width 179 height 15
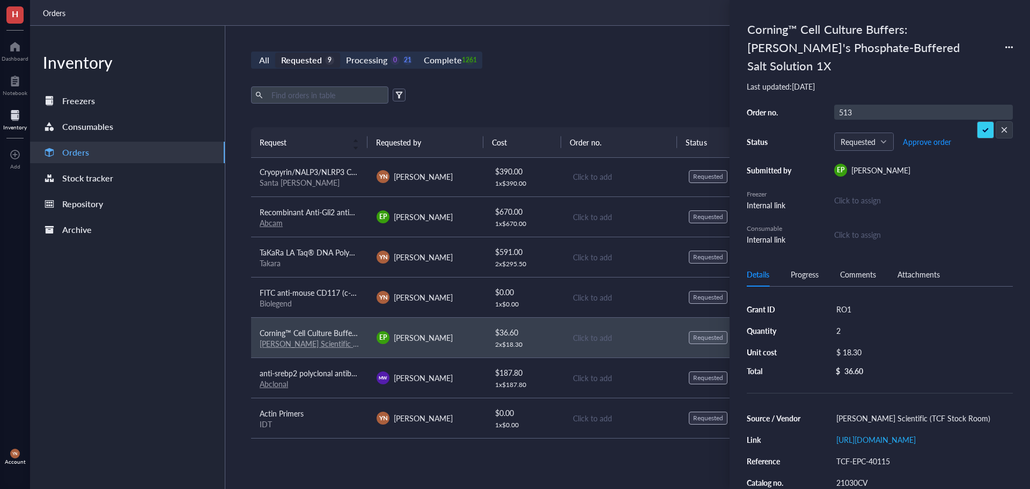
type input "5135"
click at [872, 113] on div "5135" at bounding box center [923, 112] width 179 height 15
type input "5135184"
click at [560, 68] on div "All Requested 9 Processing 0 21 Complete 1261 New order" at bounding box center [621, 60] width 741 height 17
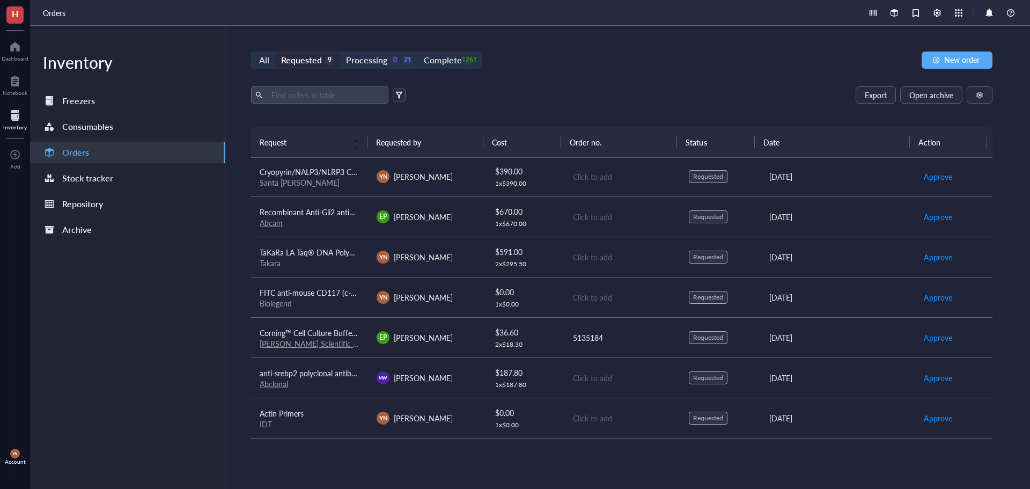
click at [310, 326] on td "Corning™ Cell Culture Buffers: [PERSON_NAME]'s Phosphate-Buffered Salt Solution…" at bounding box center [309, 337] width 117 height 40
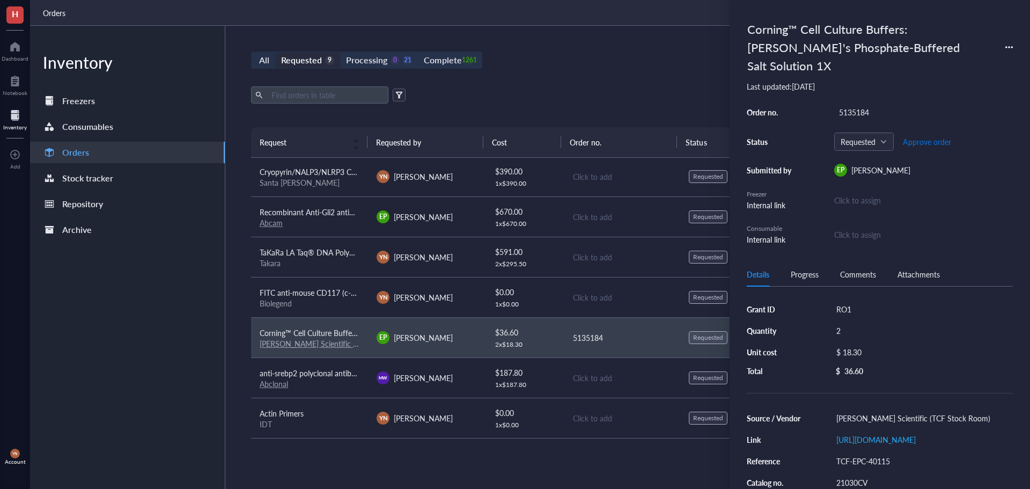
click at [920, 141] on span "Approve order" at bounding box center [927, 141] width 48 height 9
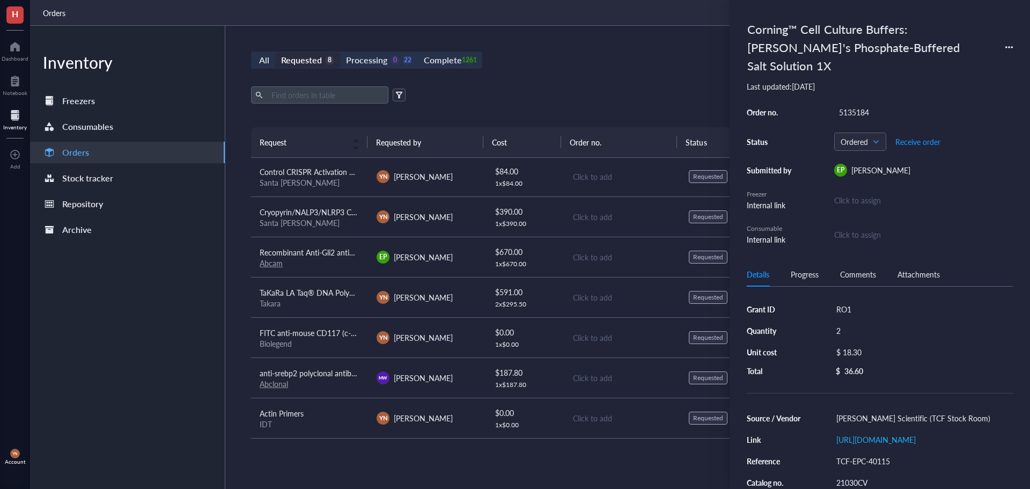
click at [559, 92] on div "Export Open archive" at bounding box center [621, 94] width 741 height 17
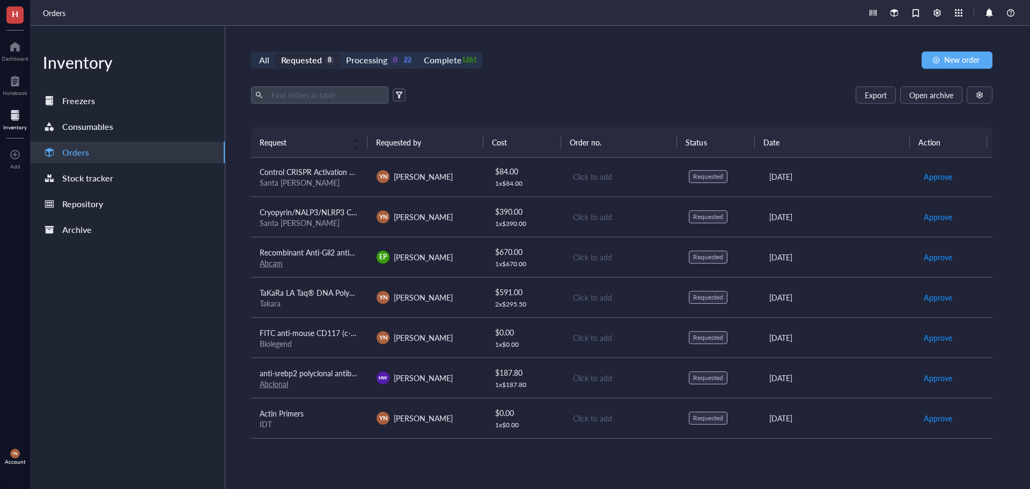
click at [560, 92] on div "Export Open archive" at bounding box center [621, 94] width 741 height 17
click at [673, 79] on div "All Requested 8 Processing 0 22 Complete 1261 New order Export Open archive Req…" at bounding box center [621, 257] width 793 height 463
click at [145, 322] on div "Inventory Freezers Consumables Orders Stock tracker Repository Archive" at bounding box center [127, 257] width 195 height 463
click at [326, 385] on div "Abclonal" at bounding box center [310, 384] width 100 height 10
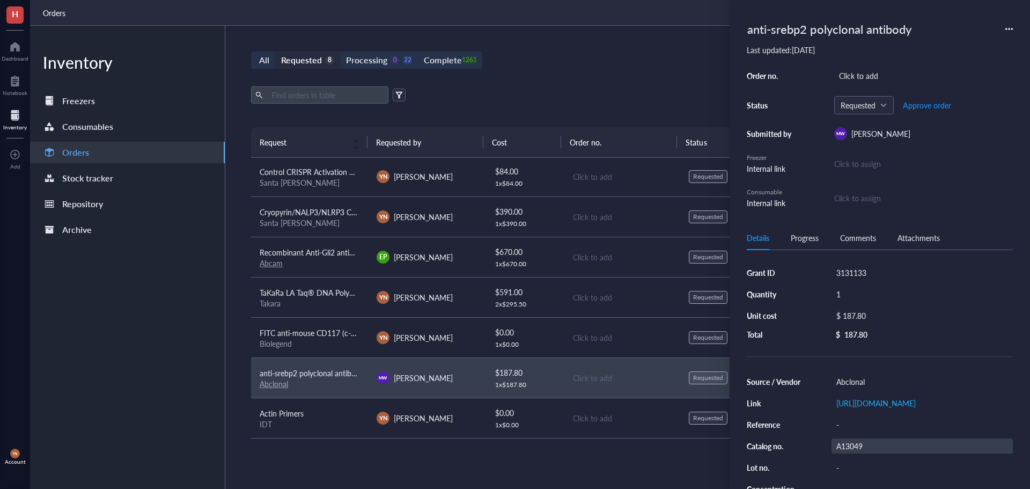
click at [847, 452] on div "A13049" at bounding box center [922, 445] width 181 height 15
drag, startPoint x: 891, startPoint y: 455, endPoint x: 884, endPoint y: 453, distance: 6.6
click at [891, 453] on div "A13049" at bounding box center [922, 445] width 181 height 15
click at [854, 453] on input "A13049" at bounding box center [849, 446] width 34 height 14
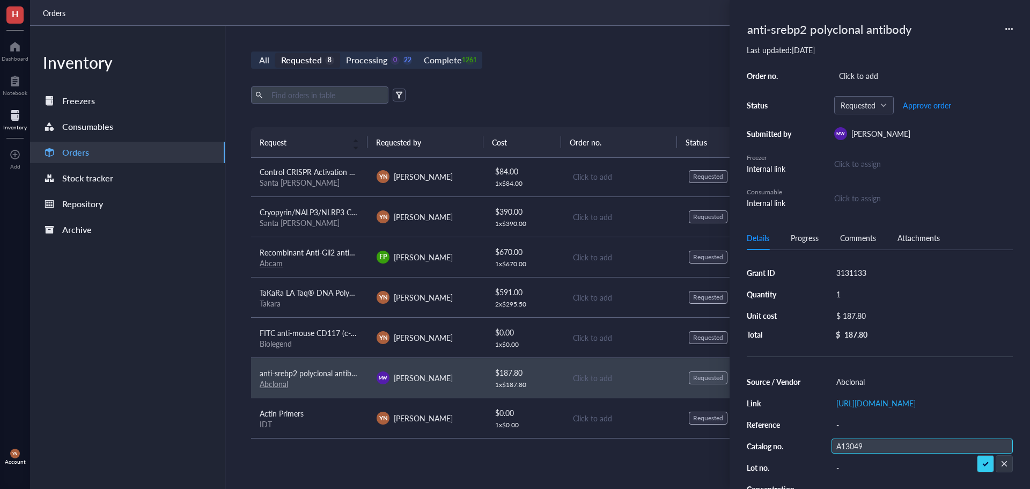
click at [854, 453] on input "A13049" at bounding box center [849, 446] width 34 height 14
click at [623, 77] on div "All Requested 8 Processing 0 22 Complete 1261 New order Export Open archive Req…" at bounding box center [621, 257] width 793 height 463
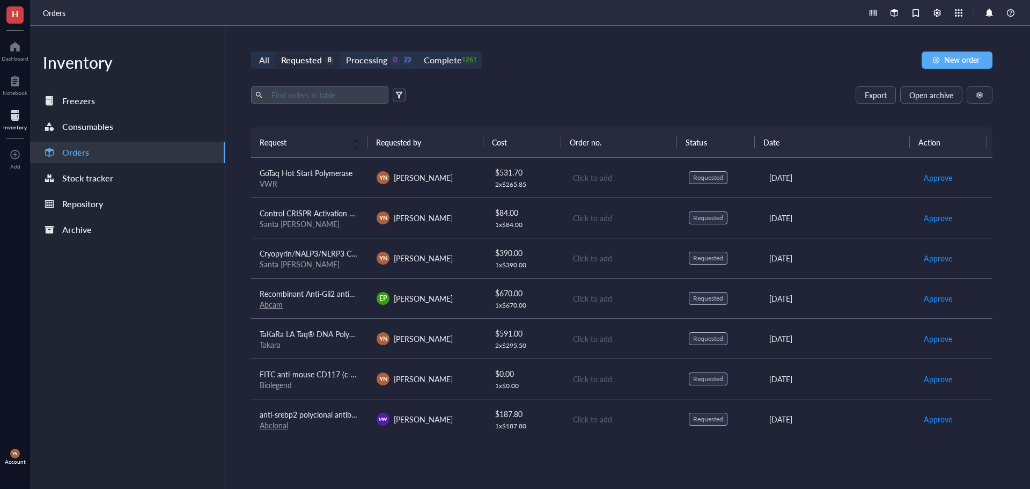
click at [157, 286] on div "Inventory Freezers Consumables Orders Stock tracker Repository Archive" at bounding box center [127, 257] width 195 height 463
click at [292, 165] on td "GoTaq Hot Start Polymerase VWR" at bounding box center [309, 178] width 117 height 40
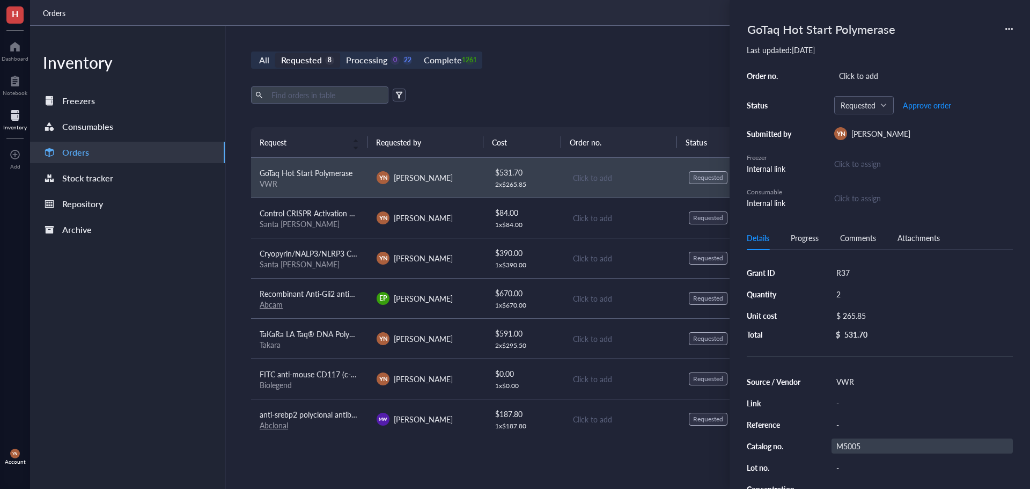
click at [870, 447] on div "M5005" at bounding box center [922, 445] width 181 height 15
click at [601, 53] on div "All Requested 8 Processing 0 22 Complete 1261 New order" at bounding box center [621, 60] width 741 height 17
